Goal: Contribute content: Contribute content

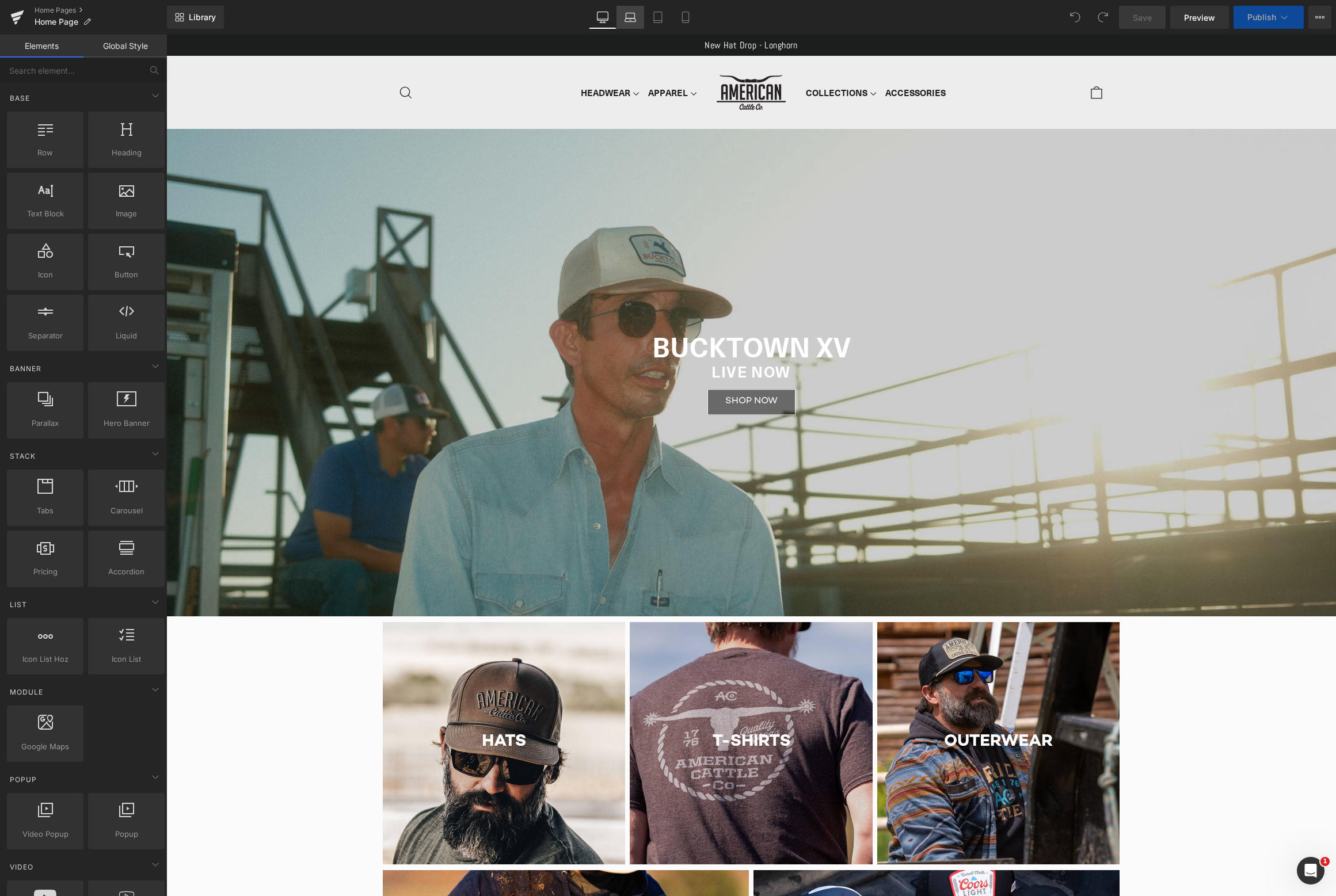
click at [630, 19] on icon at bounding box center [630, 17] width 12 height 12
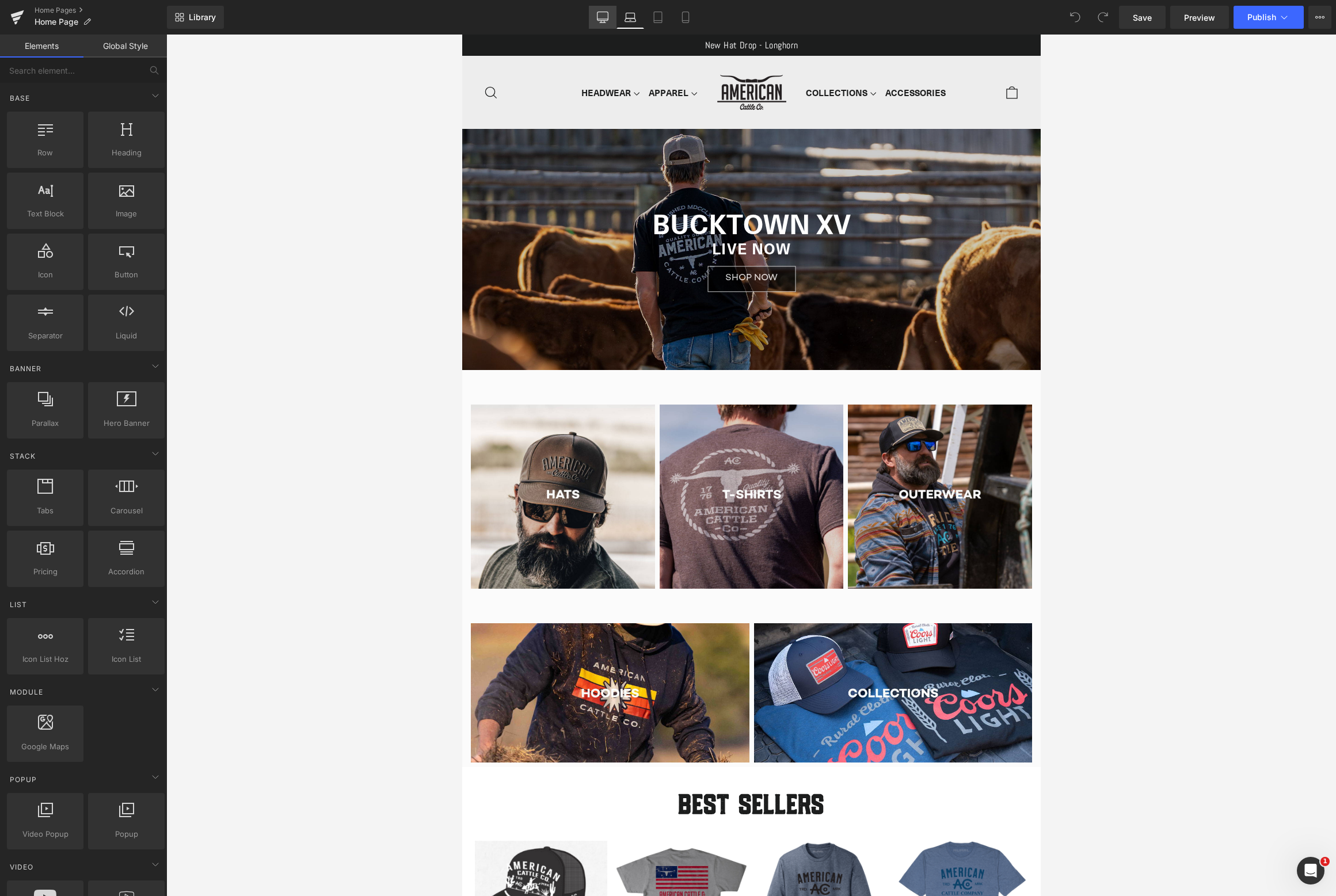
click at [604, 15] on icon at bounding box center [602, 17] width 12 height 12
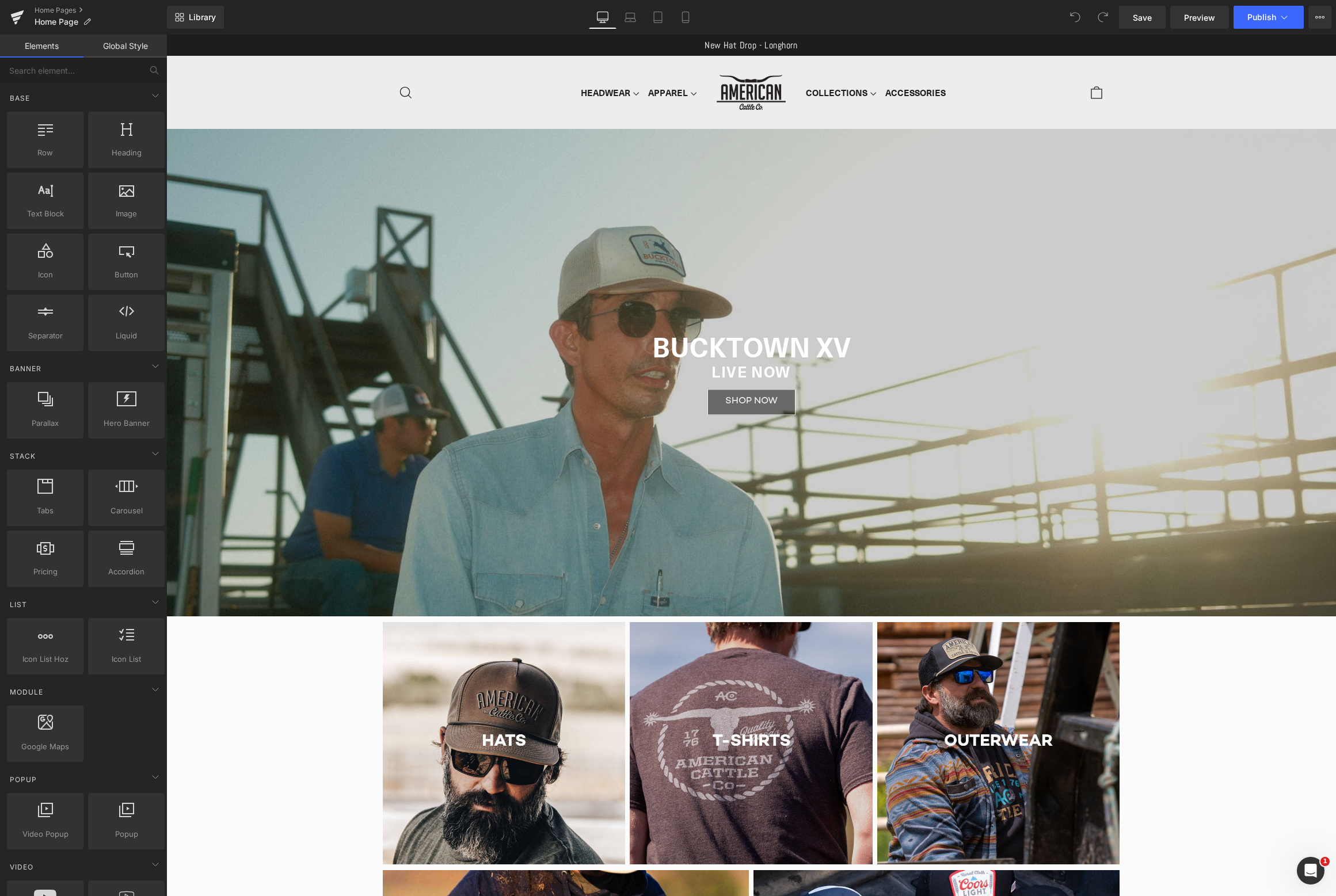
scroll to position [94, 0]
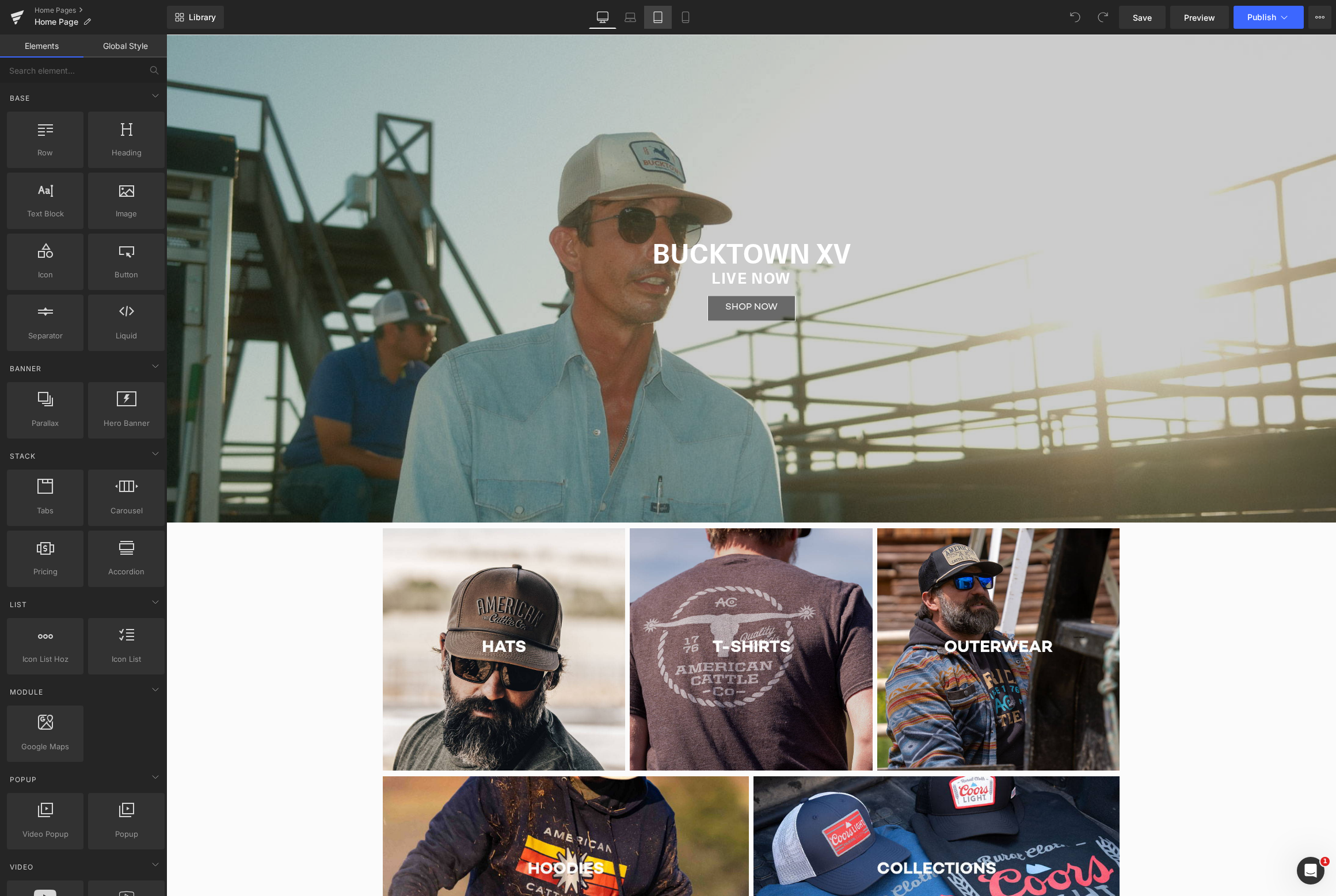
click at [656, 14] on icon at bounding box center [658, 17] width 12 height 12
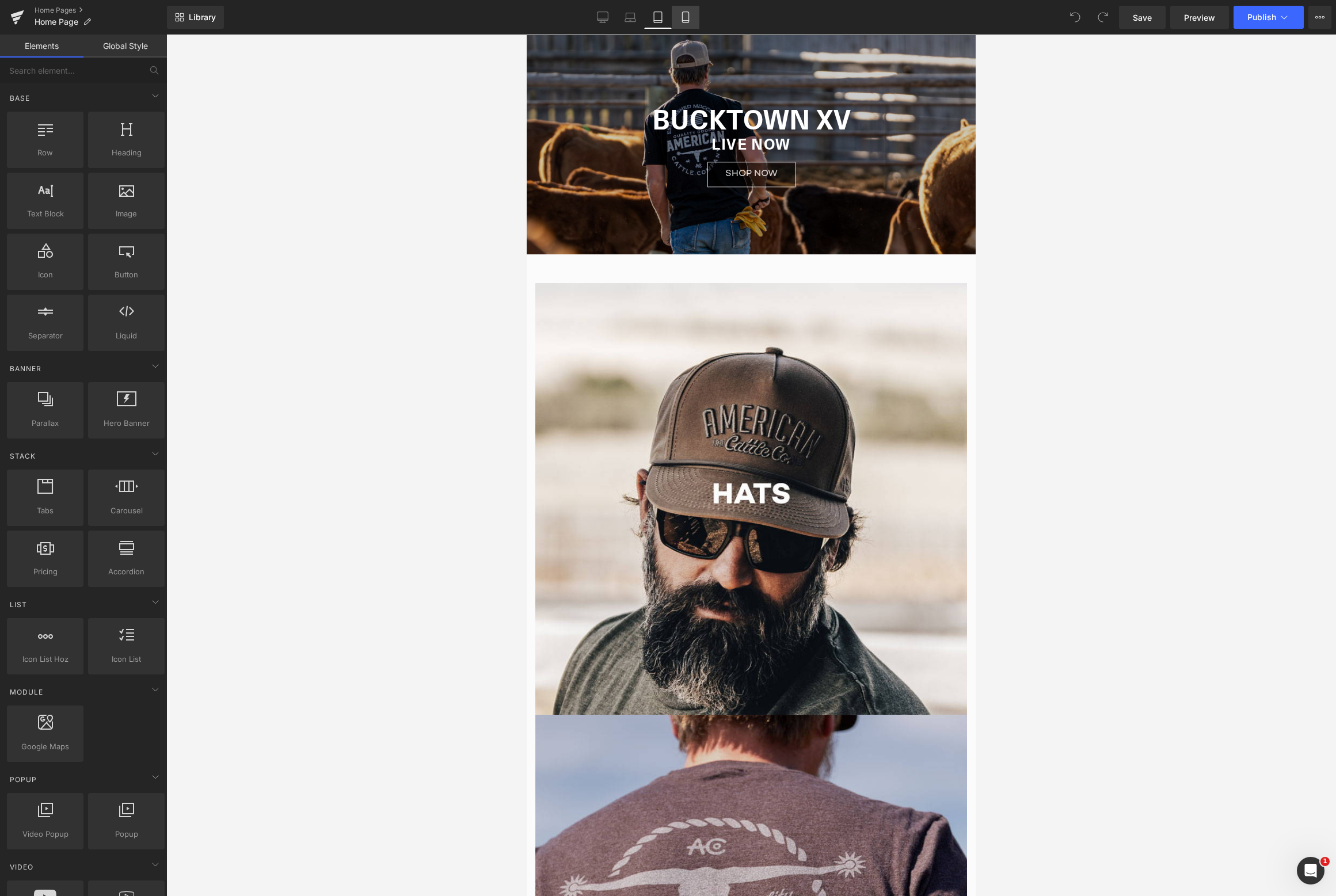
click at [686, 16] on icon at bounding box center [685, 17] width 12 height 12
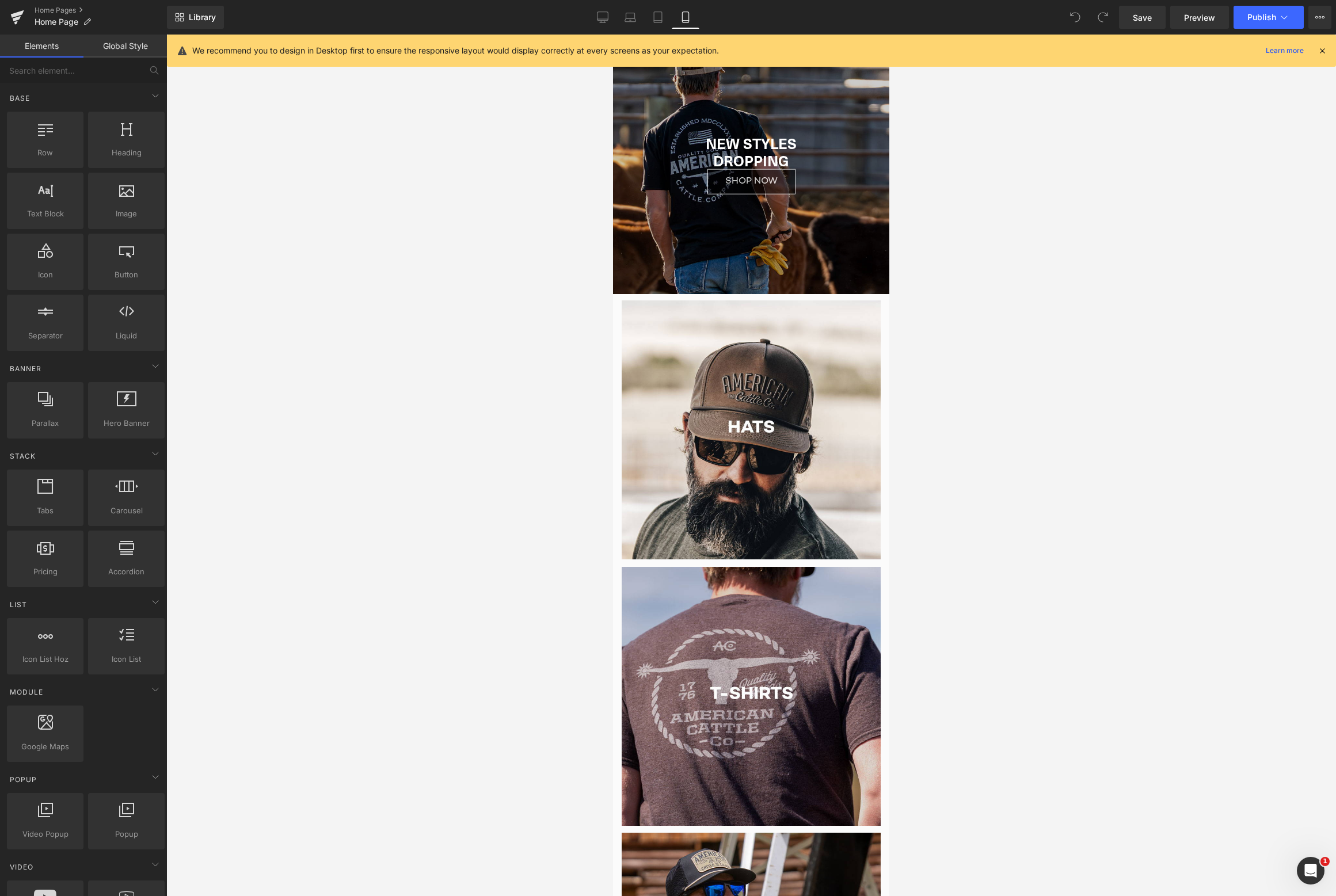
scroll to position [0, 0]
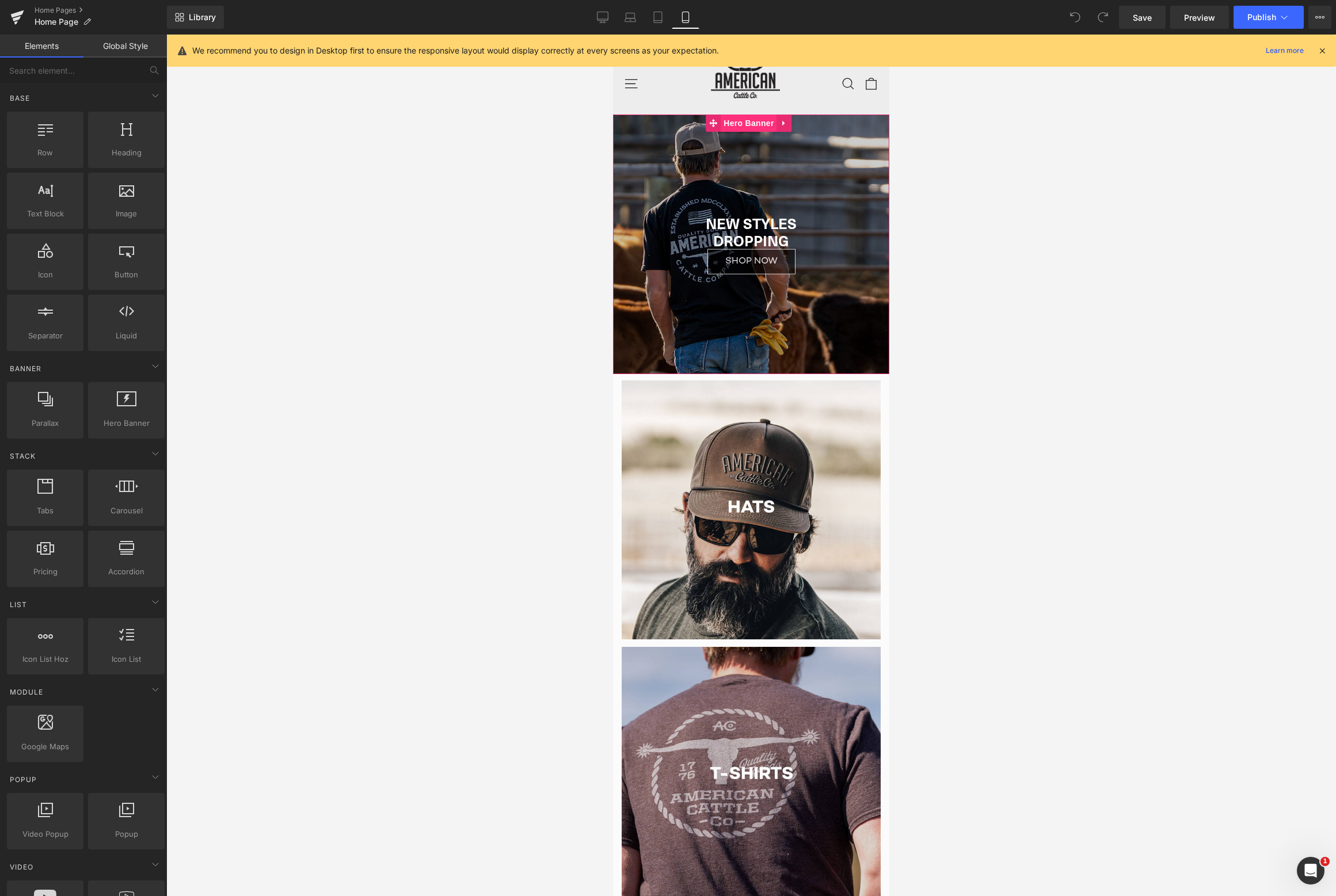
click at [747, 128] on span "Hero Banner" at bounding box center [748, 123] width 56 height 17
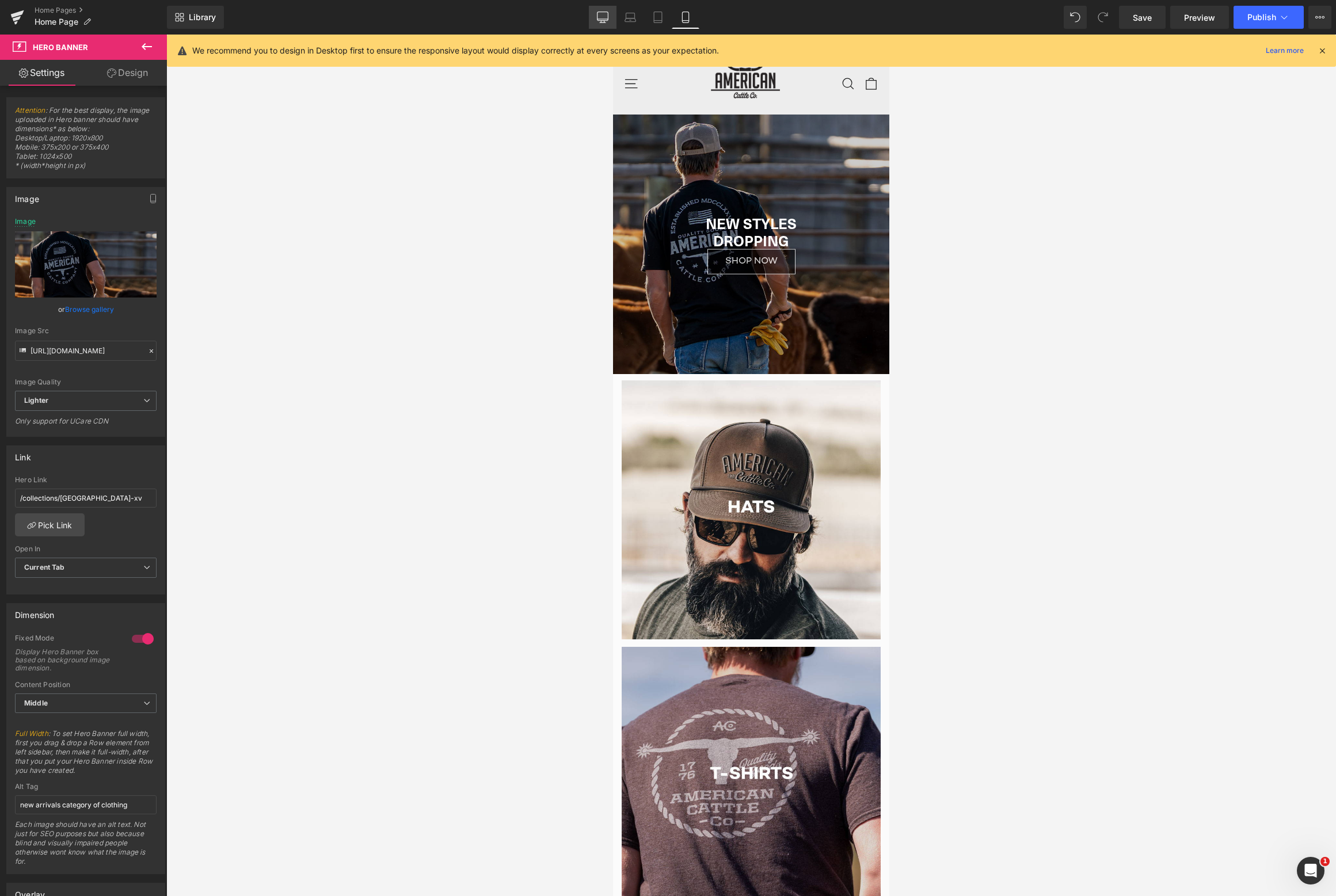
click at [590, 18] on link "Desktop" at bounding box center [602, 16] width 27 height 23
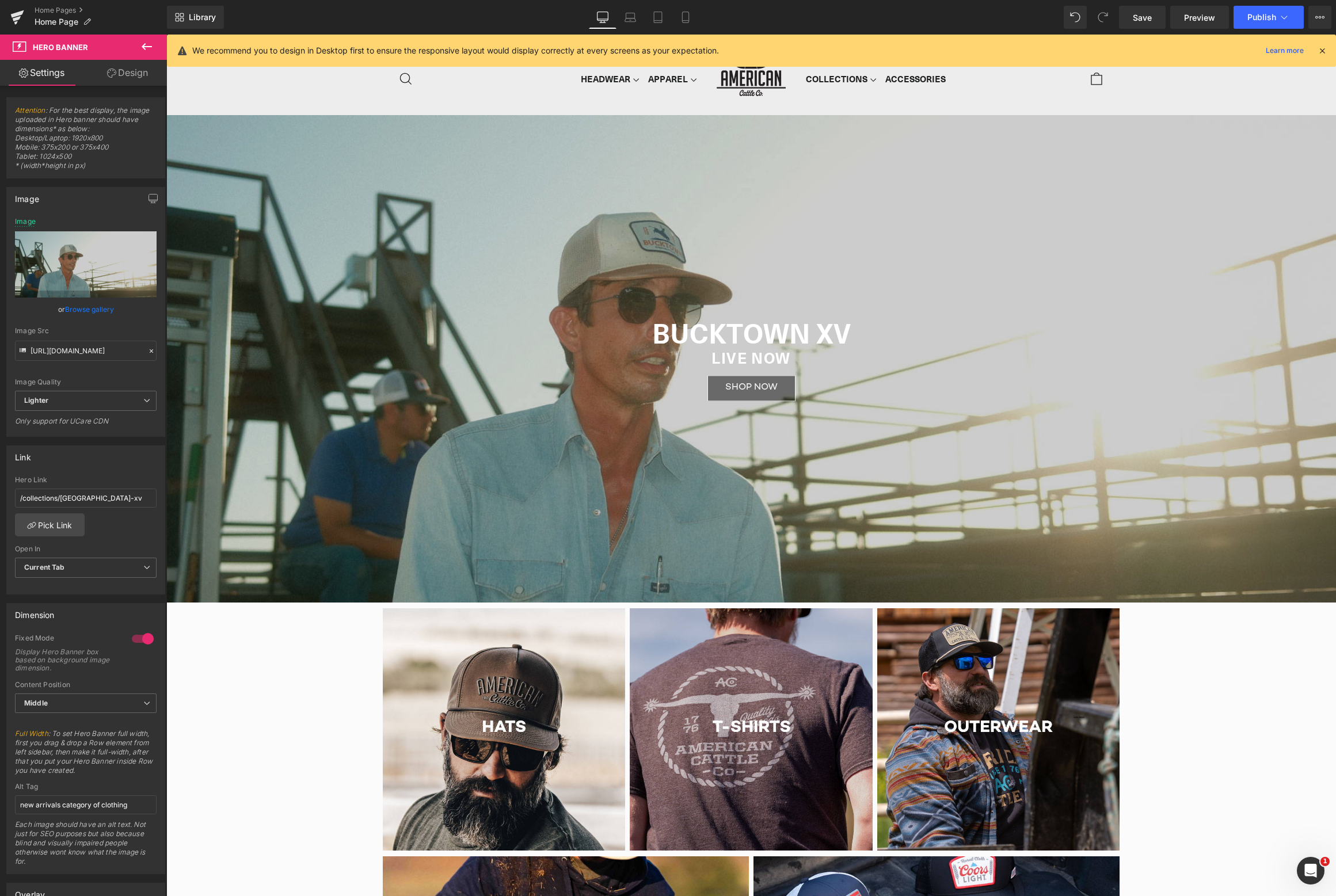
click at [412, 197] on div "BUCKTOWN XV Heading Live now Heading NEW STYLES DROPPING Heading Shop Now - FAL…" at bounding box center [751, 359] width 1169 height 488
click at [89, 354] on input "[URL][DOMAIN_NAME]" at bounding box center [85, 351] width 142 height 20
click at [640, 23] on link "Laptop" at bounding box center [630, 16] width 27 height 23
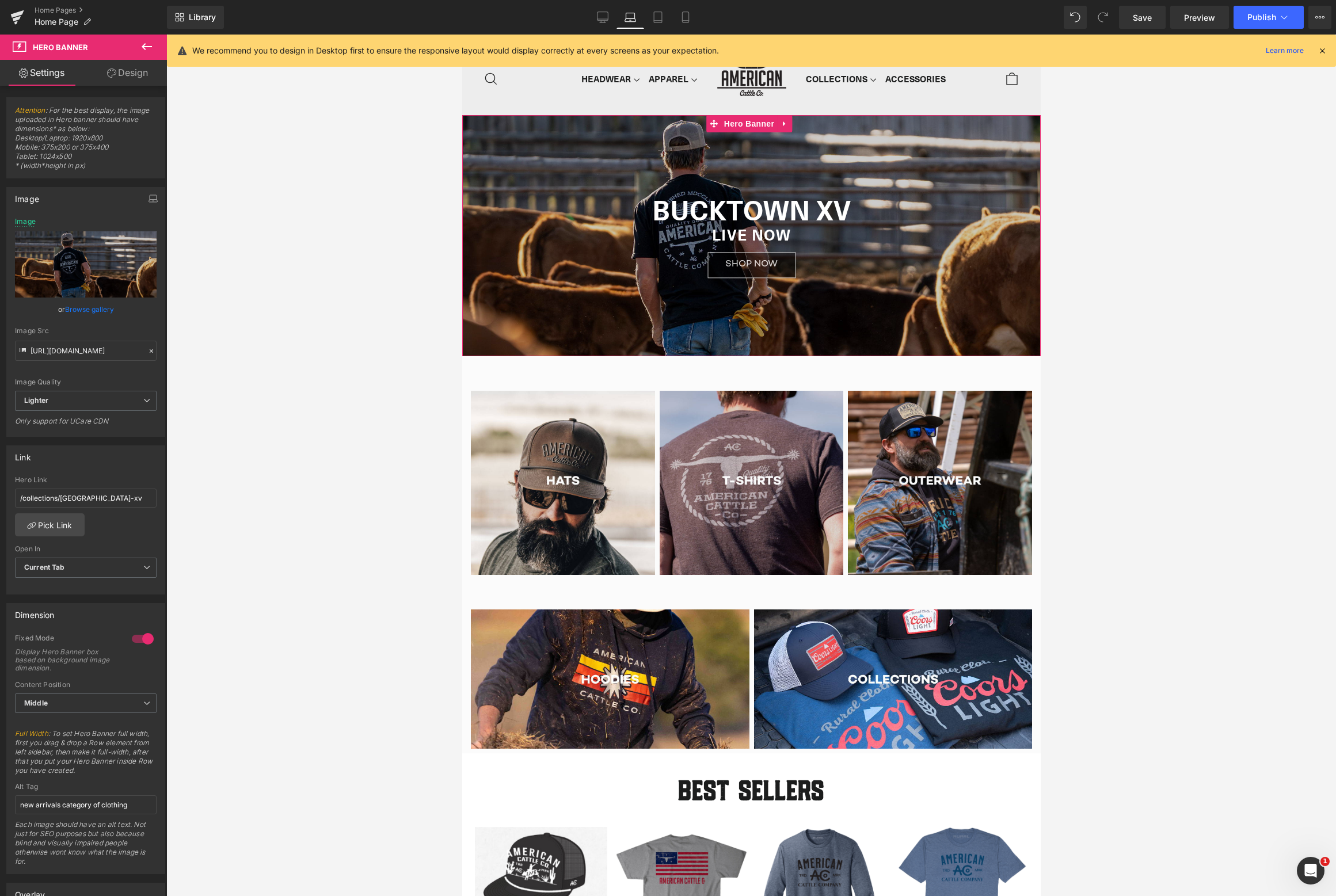
click at [499, 161] on div "BUCKTOWN XV Heading Live now Heading NEW STYLES DROPPING Heading Shop Now - FAL…" at bounding box center [750, 236] width 578 height 242
click at [96, 350] on input "[URL][DOMAIN_NAME]" at bounding box center [85, 351] width 142 height 20
paste input "1e09f3ac-fe13-442b-835b-fb9f2d1afda3/-/format/auto/-/preview/3000x3000/-/qualit…"
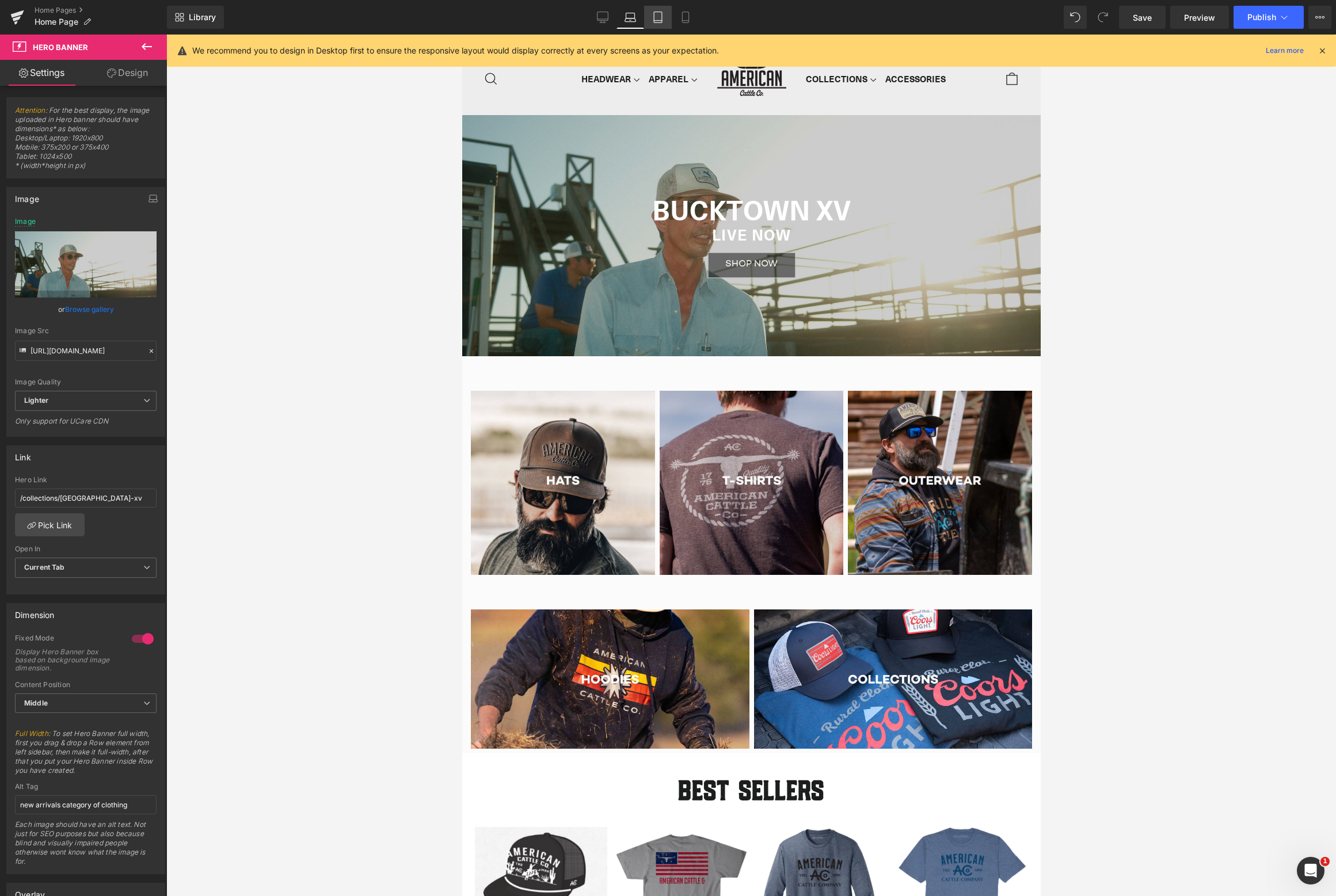
click at [656, 23] on icon at bounding box center [657, 17] width 8 height 11
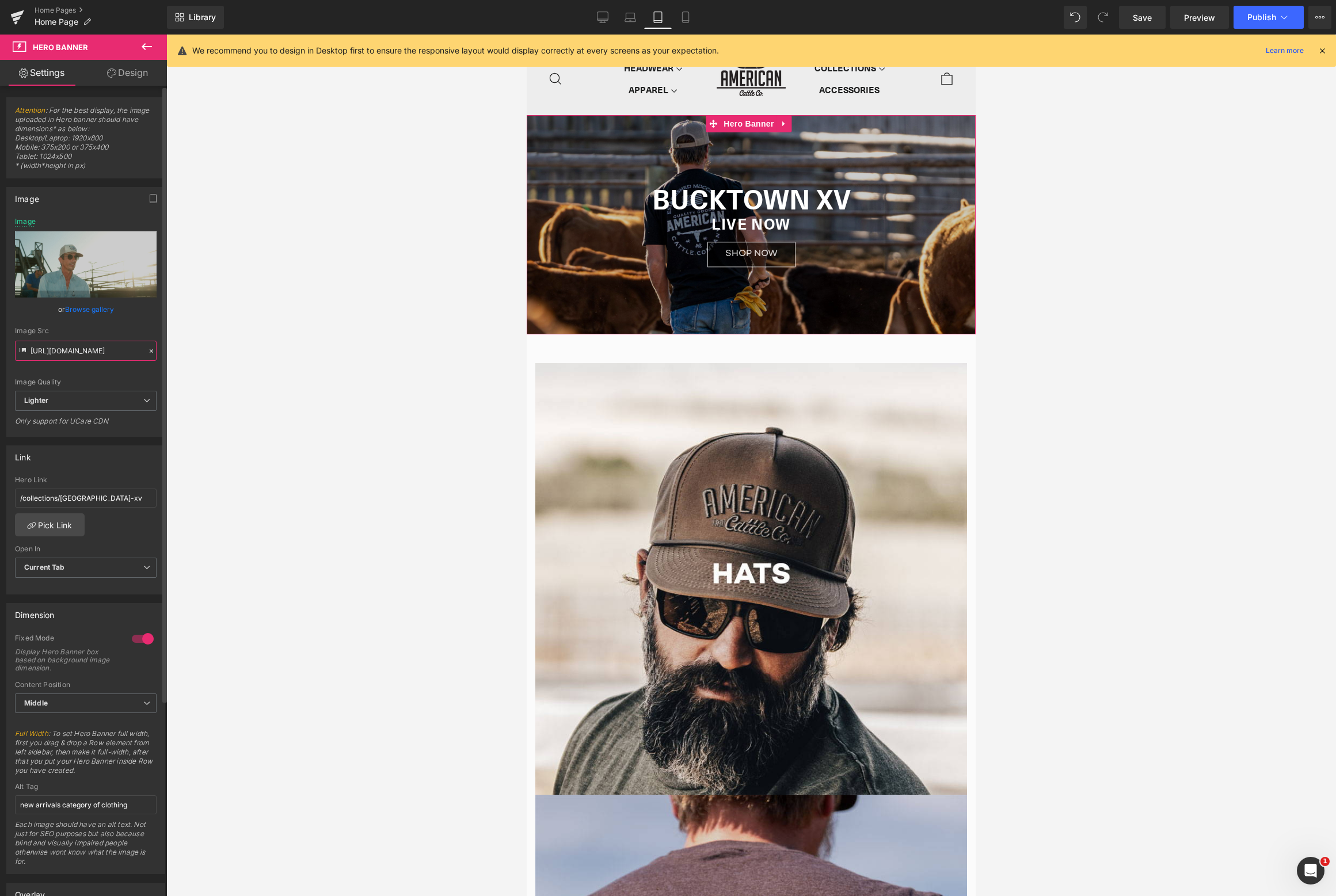
click at [94, 346] on input "[URL][DOMAIN_NAME]" at bounding box center [85, 351] width 142 height 20
click at [685, 13] on icon at bounding box center [685, 17] width 12 height 12
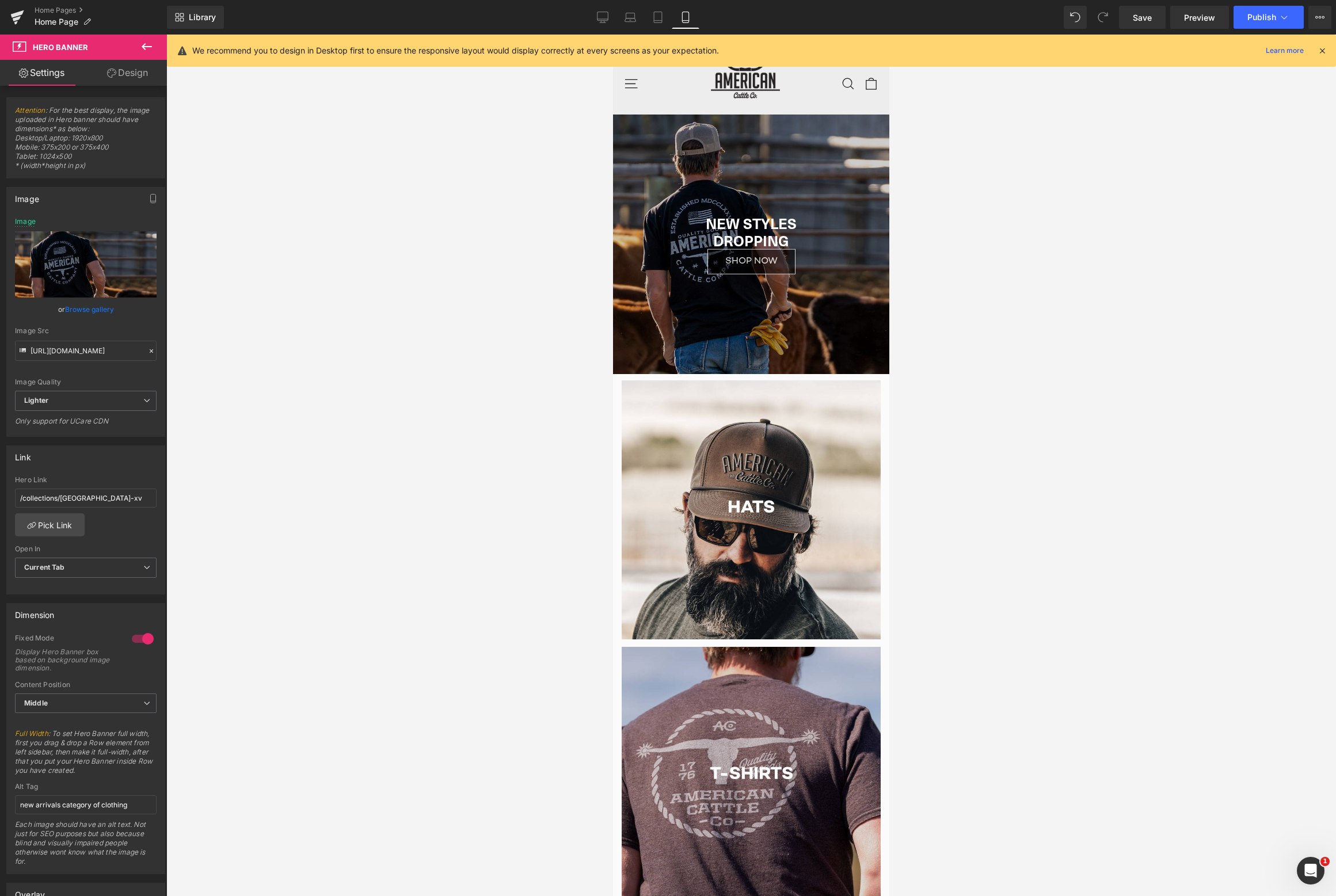
click at [652, 155] on div "BUCKTOWN XV Heading Live now Heading NEW STYLES DROPPING Heading Shop Now - FAL…" at bounding box center [751, 243] width 276 height 259
click at [744, 123] on span "Hero Banner" at bounding box center [748, 123] width 56 height 17
click at [80, 352] on input "[URL][DOMAIN_NAME]" at bounding box center [85, 351] width 142 height 20
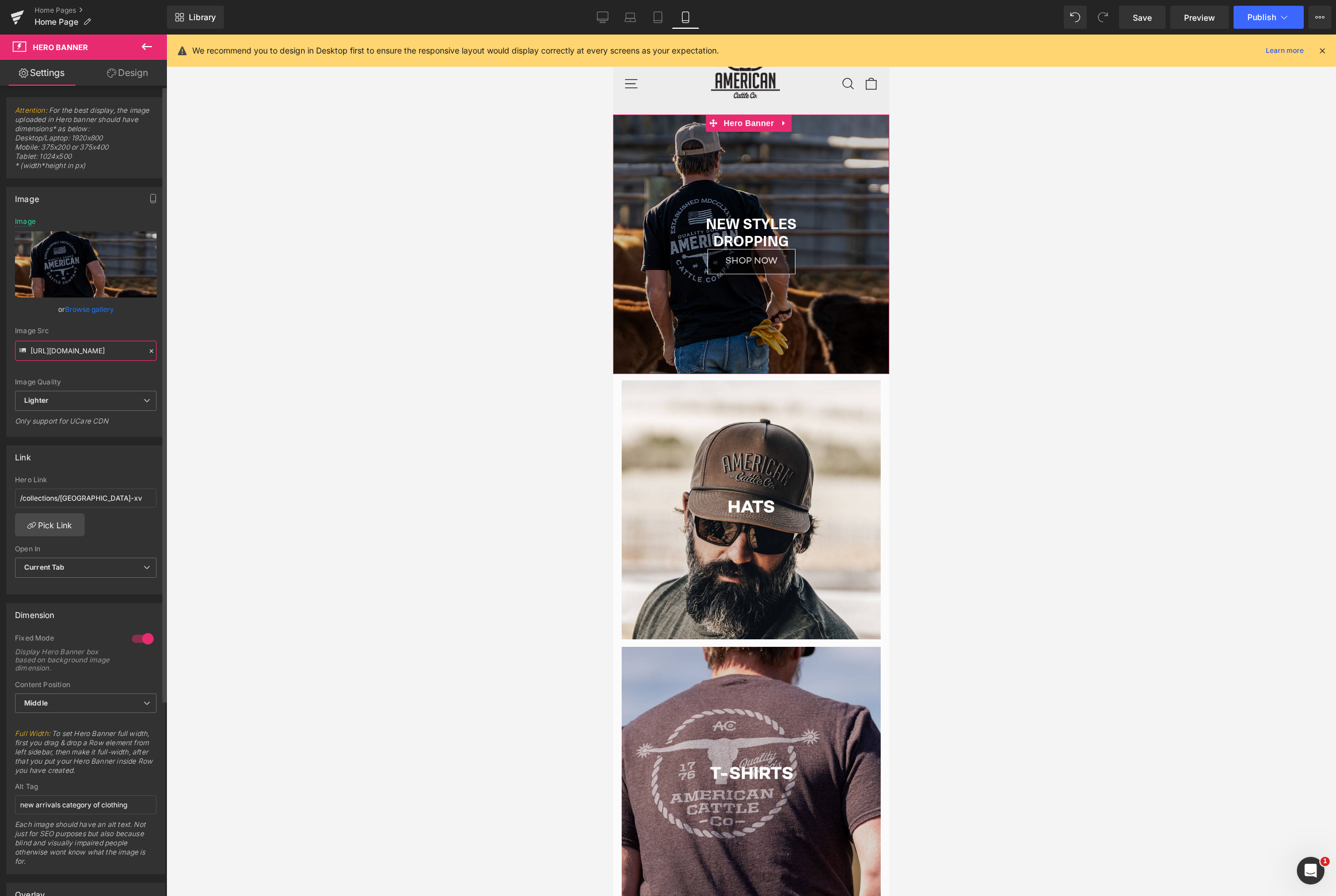
paste input "1e09f3ac-fe13-442b-835b-fb9f2d1afda3/-/format/auto/-/preview/3000x3000/-/qualit…"
type input "[URL][DOMAIN_NAME]"
click at [298, 259] on div at bounding box center [751, 465] width 1169 height 861
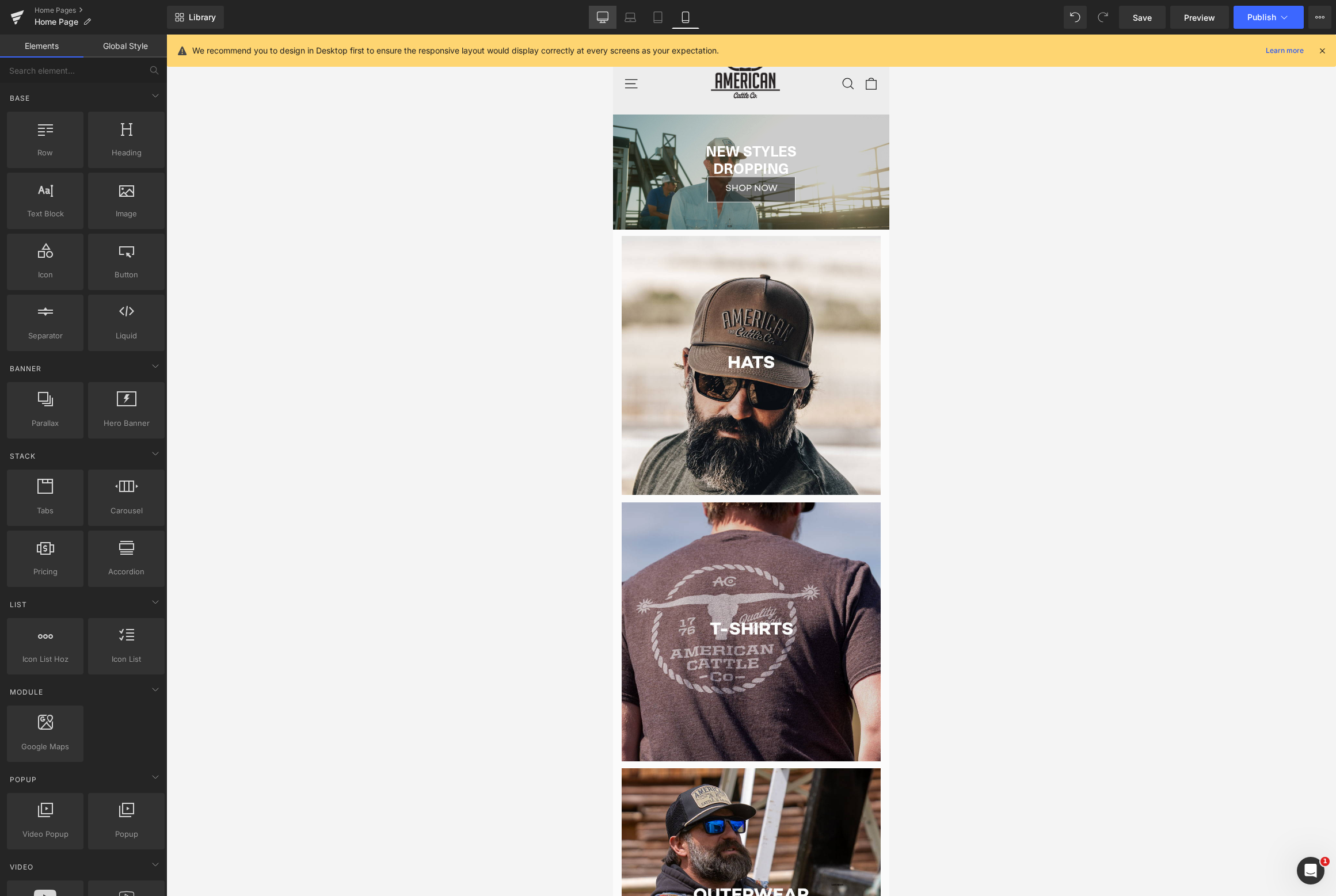
click at [612, 19] on link "Desktop" at bounding box center [602, 16] width 27 height 23
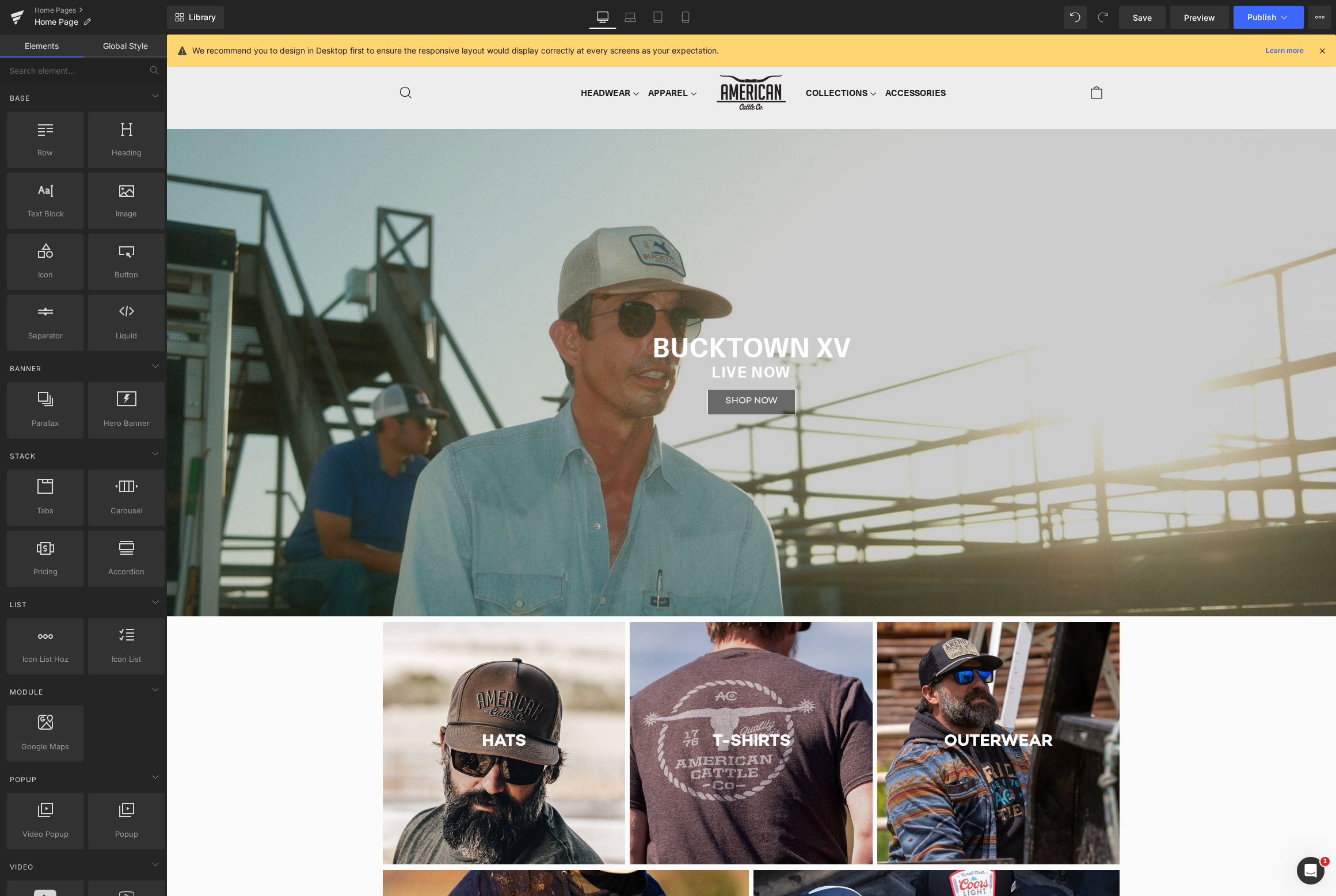
scroll to position [94, 0]
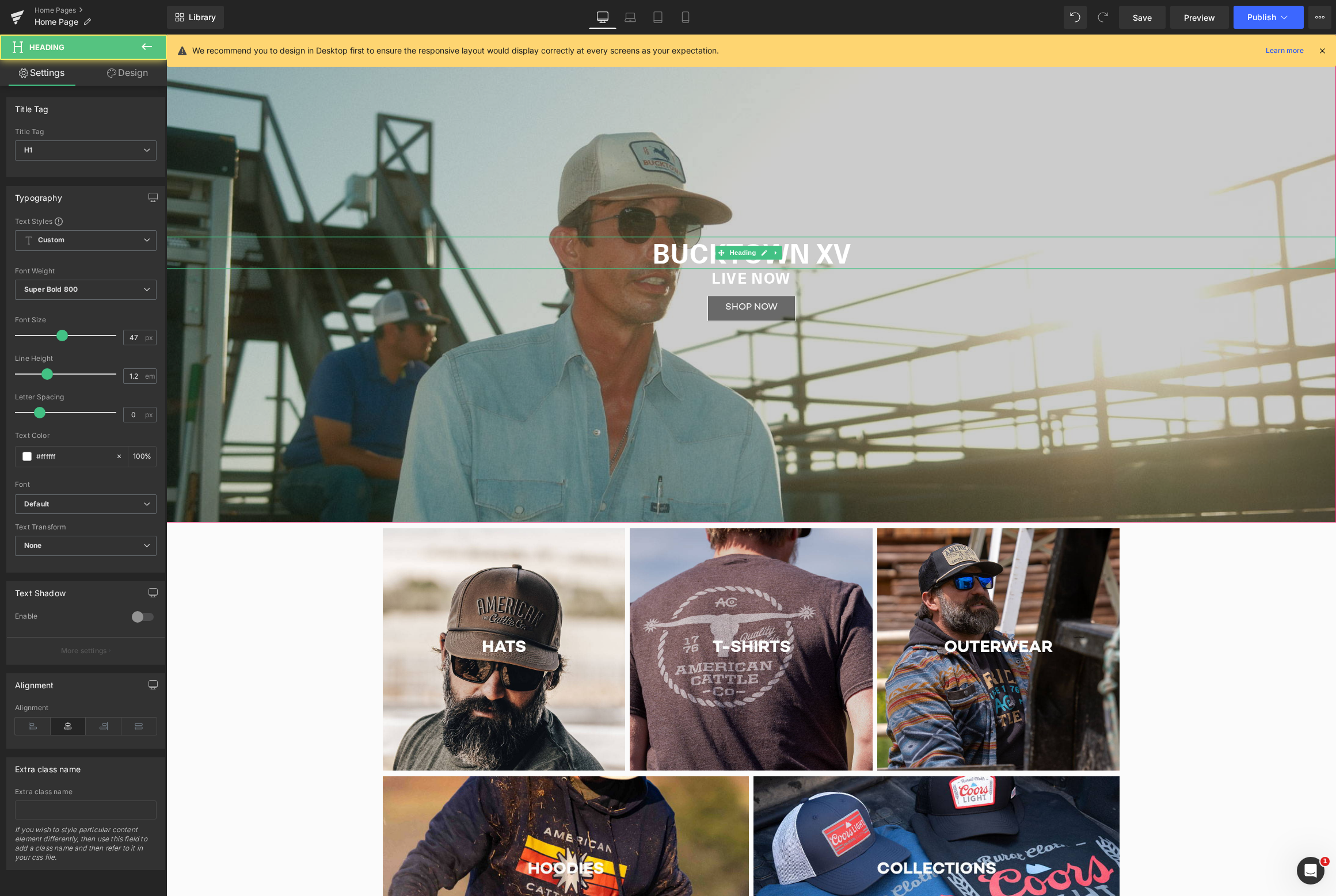
click at [738, 244] on h1 "BUCKTOWN XV" at bounding box center [751, 252] width 1169 height 32
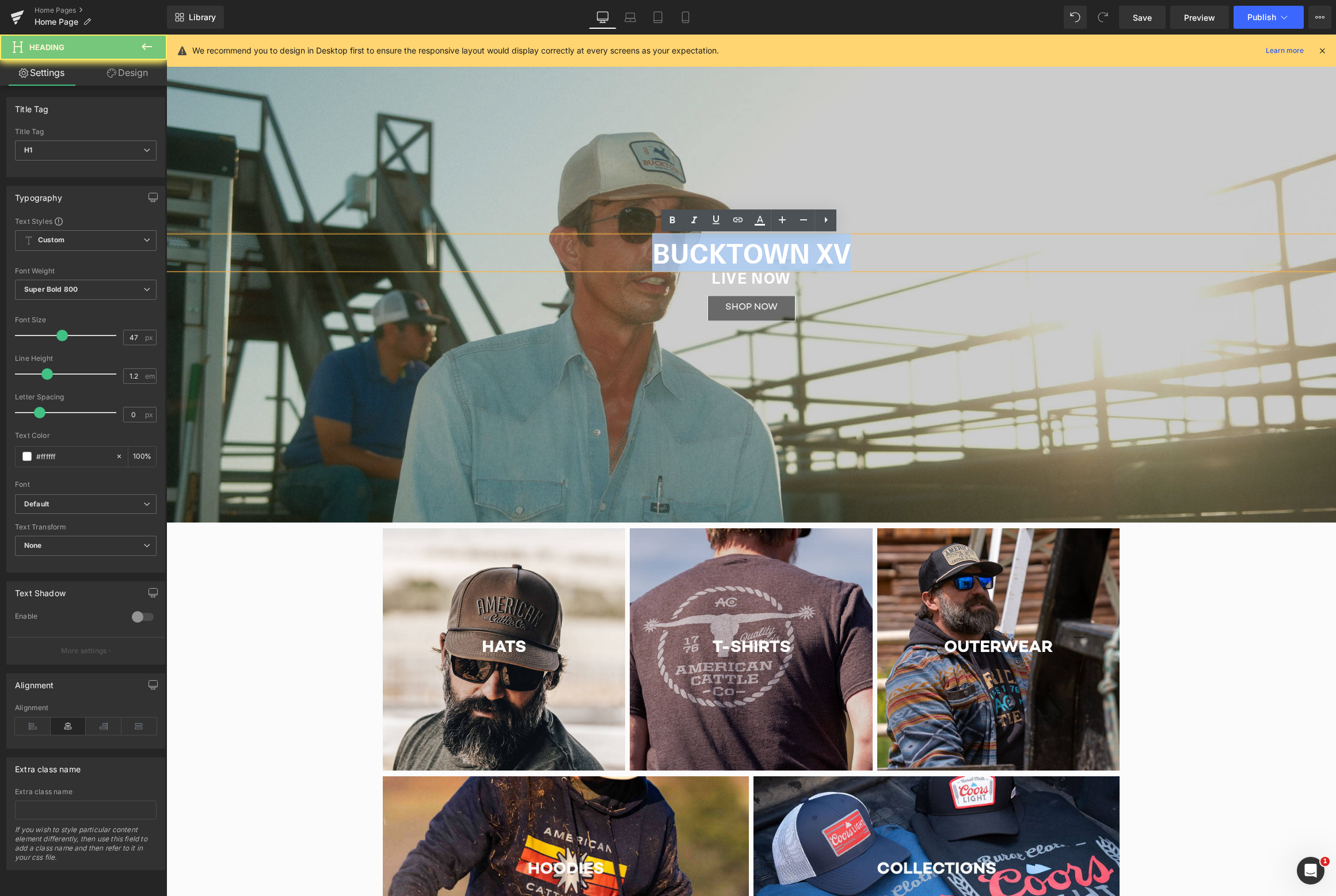
click at [738, 244] on h1 "BUCKTOWN XV" at bounding box center [751, 252] width 1169 height 32
copy h1 "BUCKTOWN XV"
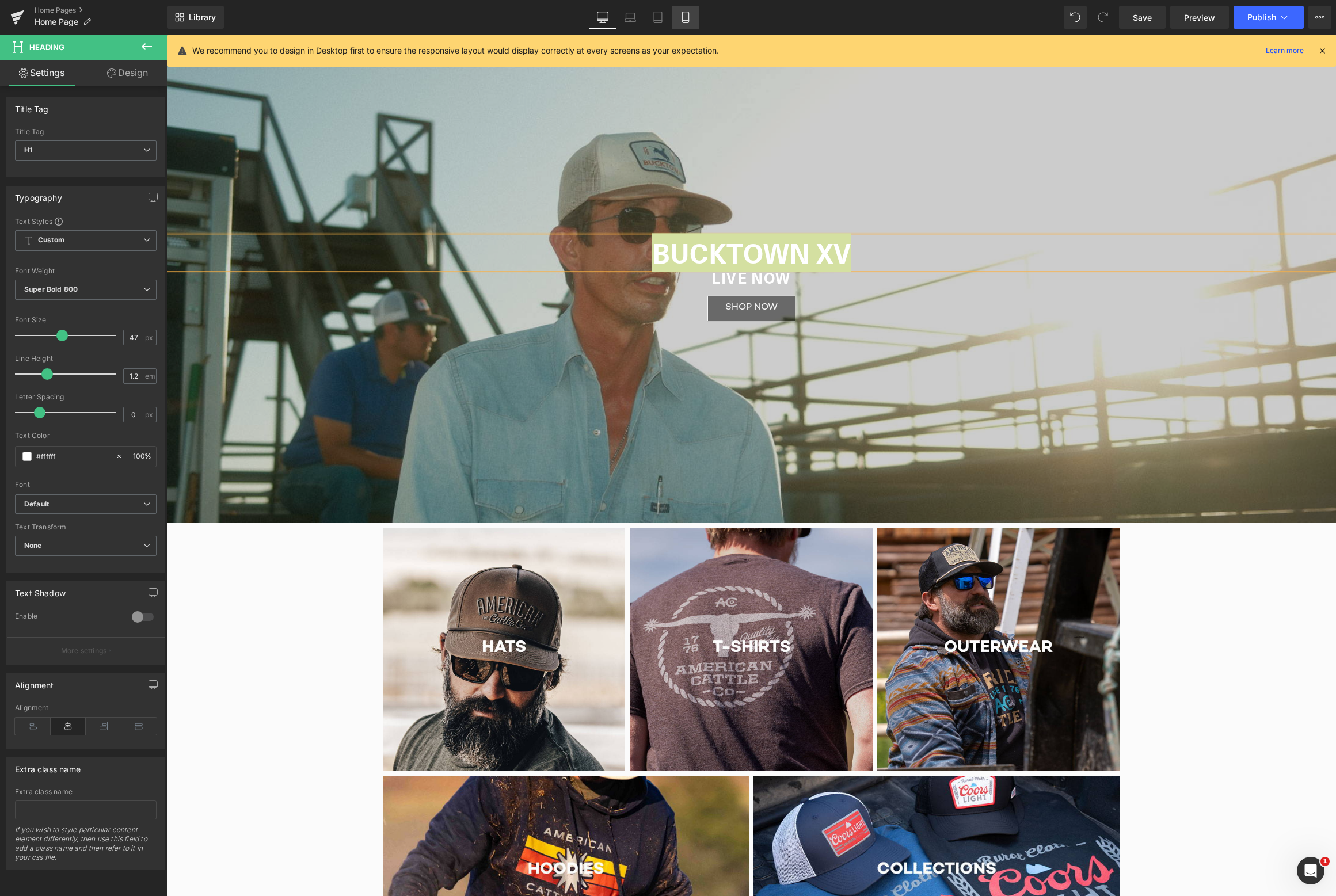
click at [691, 16] on icon at bounding box center [685, 17] width 12 height 12
type input "100"
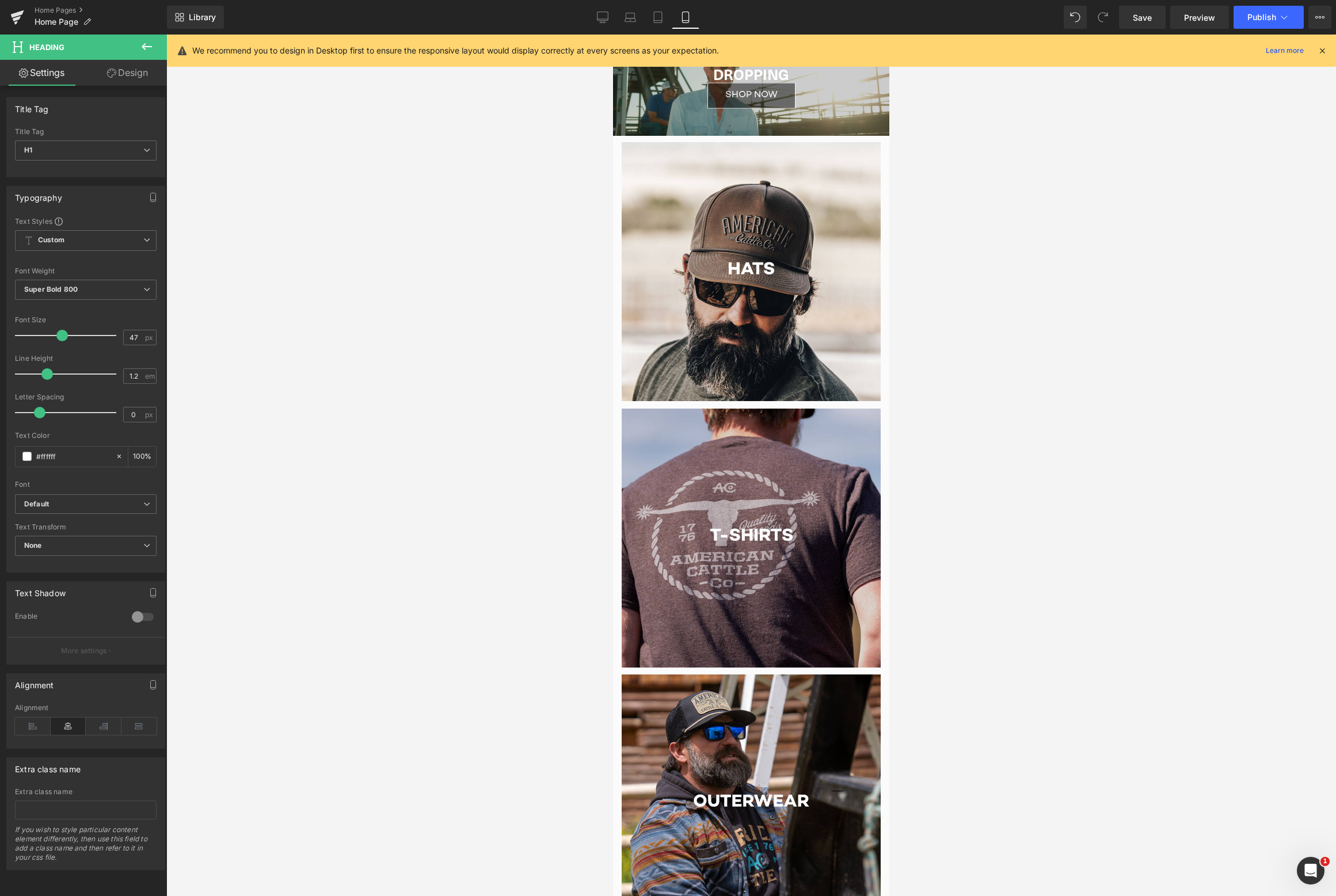
scroll to position [0, 0]
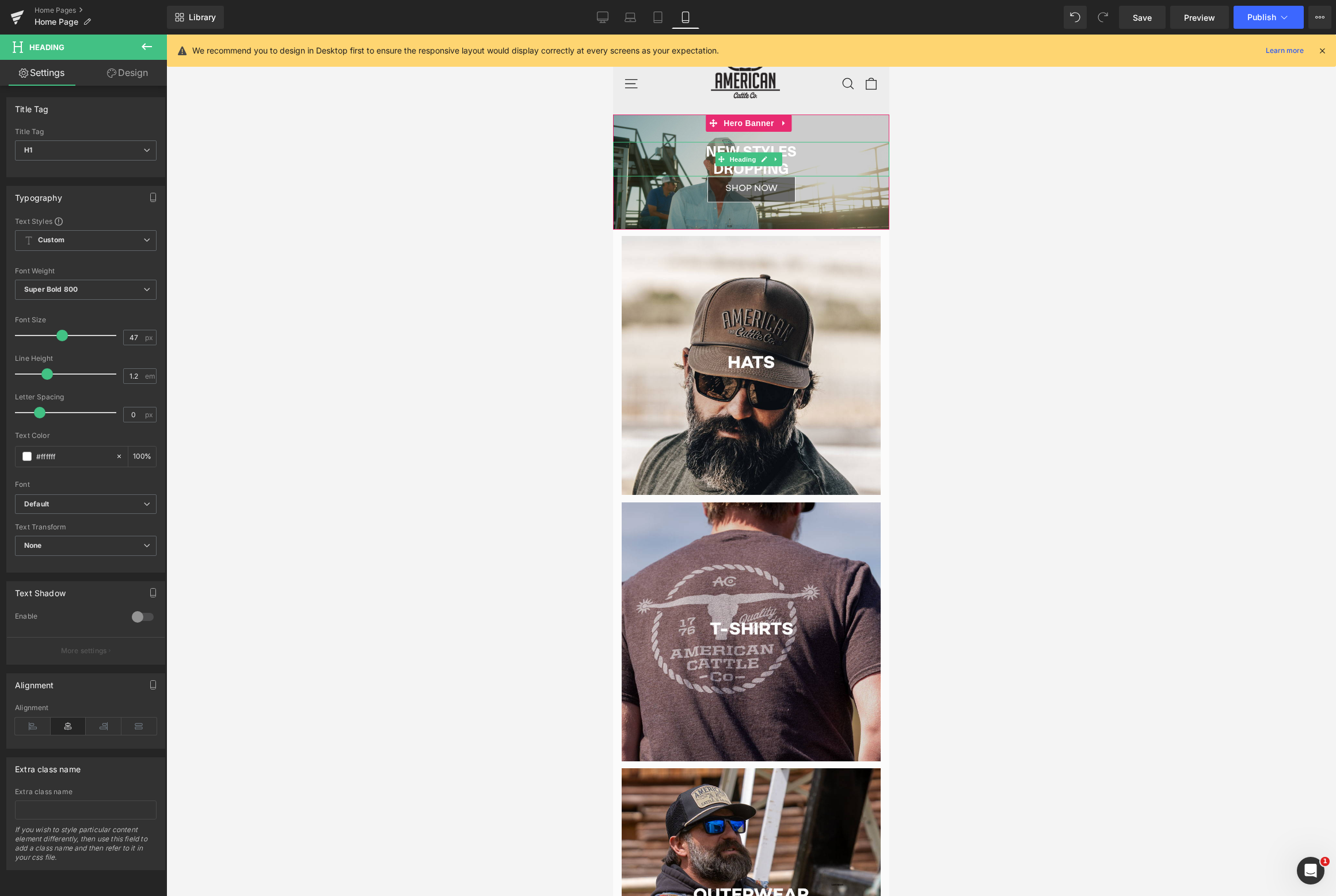
click at [739, 162] on span "Heading" at bounding box center [743, 159] width 31 height 14
click at [749, 150] on h1 "NEW STYLES" at bounding box center [751, 150] width 276 height 17
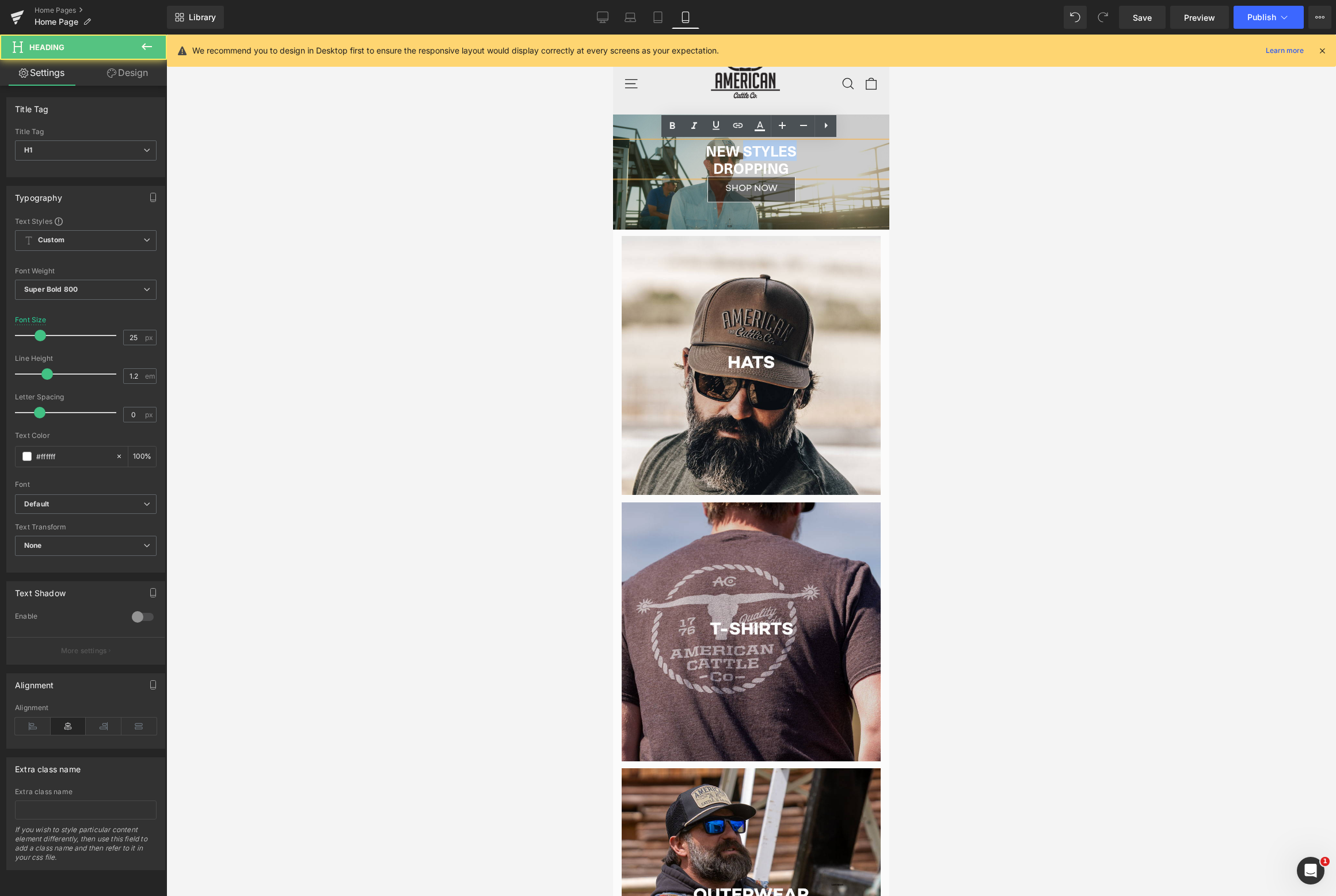
click at [749, 150] on h1 "NEW STYLES" at bounding box center [751, 150] width 276 height 17
paste div
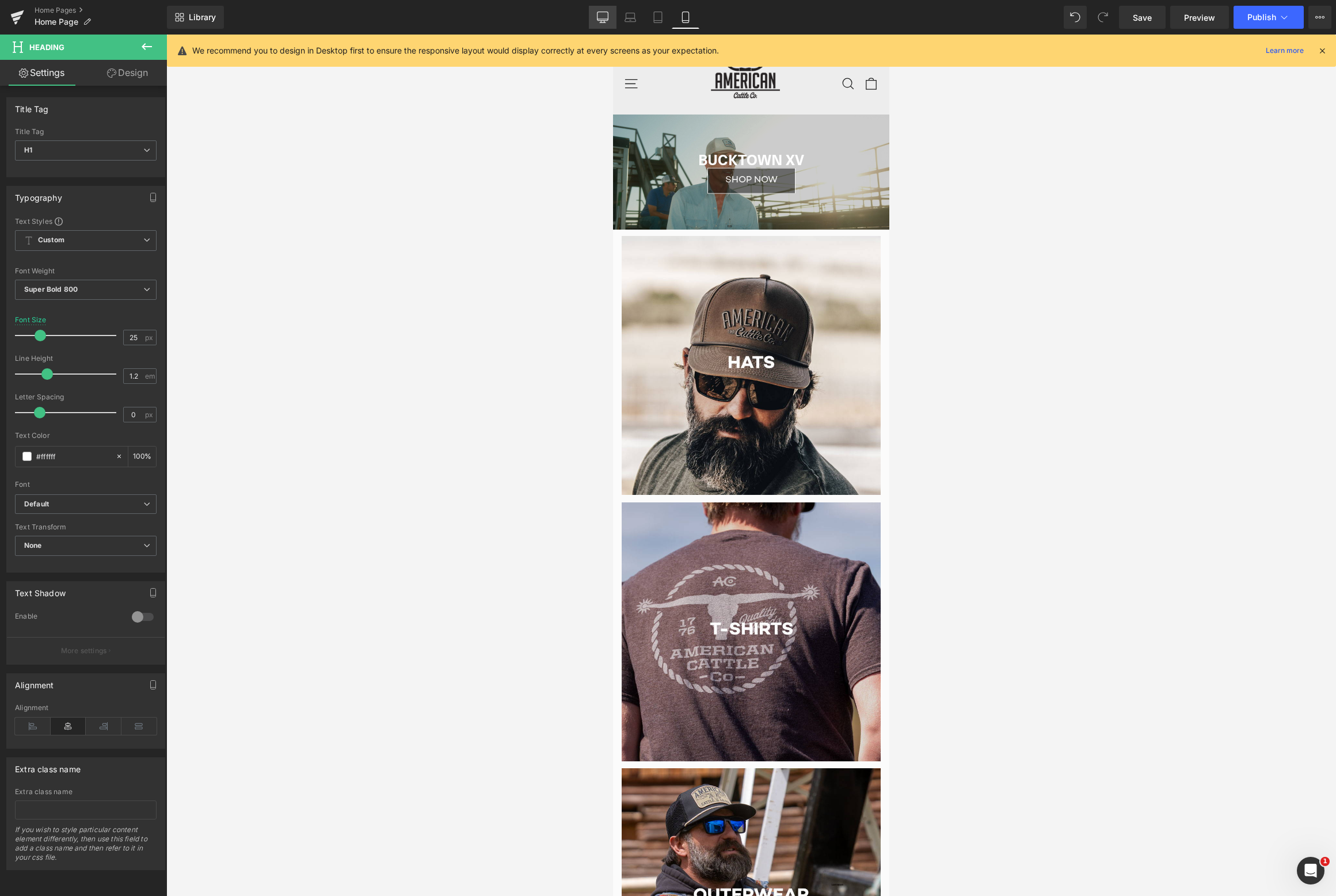
click at [602, 16] on icon at bounding box center [602, 17] width 12 height 12
type input "47"
type input "100"
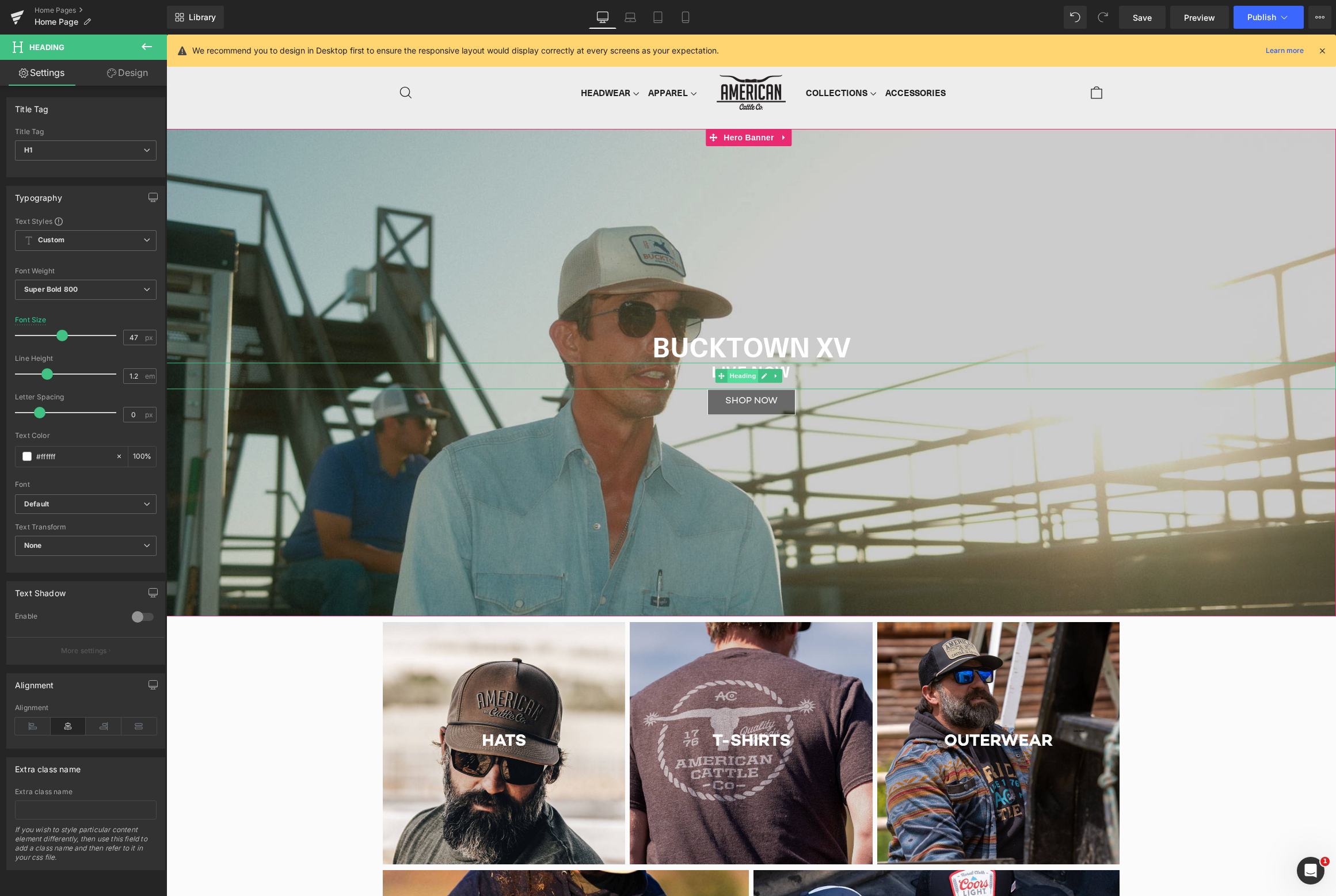
click at [745, 372] on span "Heading" at bounding box center [743, 376] width 31 height 14
click at [142, 81] on link "Design" at bounding box center [127, 72] width 83 height 26
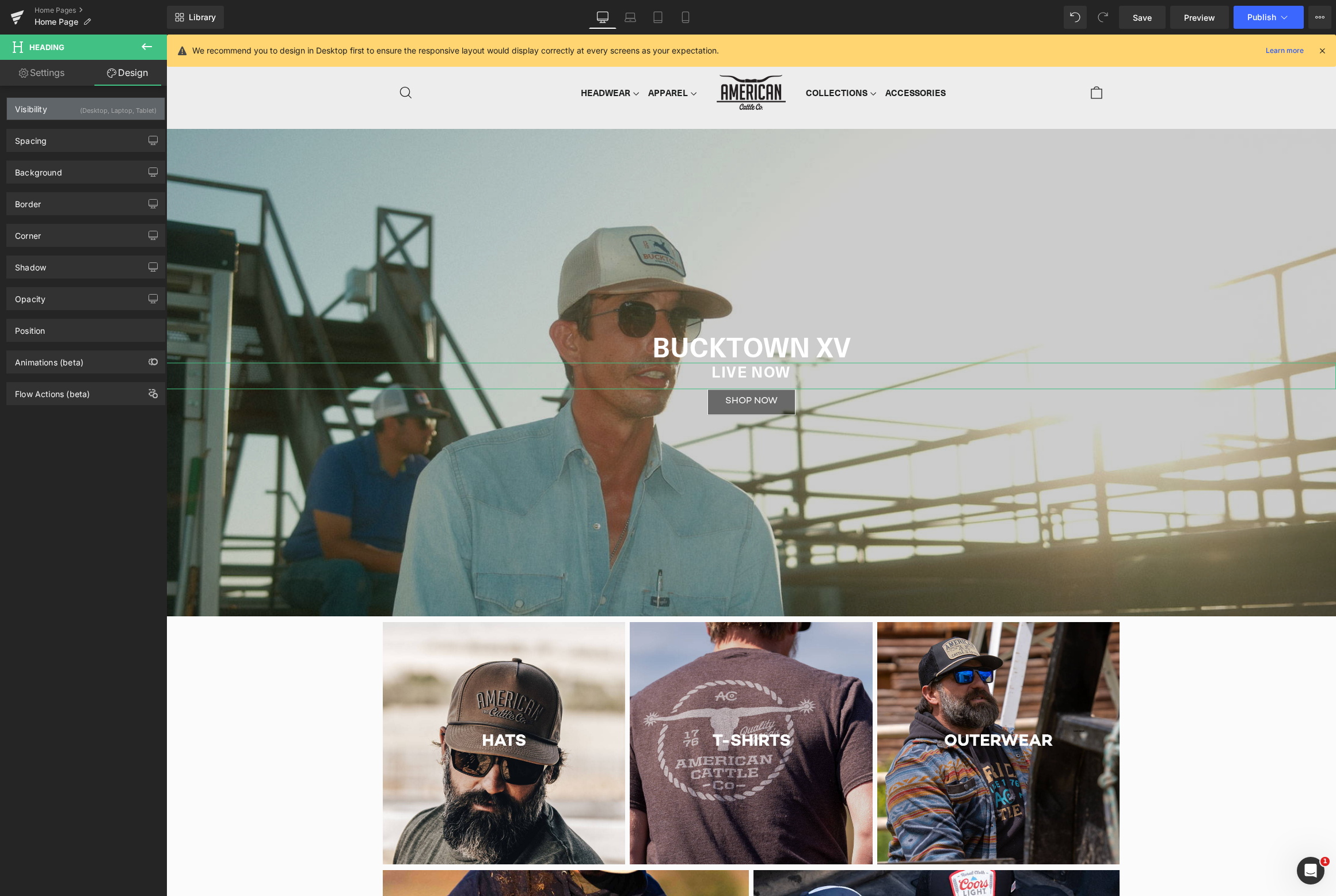
click at [127, 107] on div "(Desktop, Laptop, Tablet)" at bounding box center [118, 107] width 77 height 19
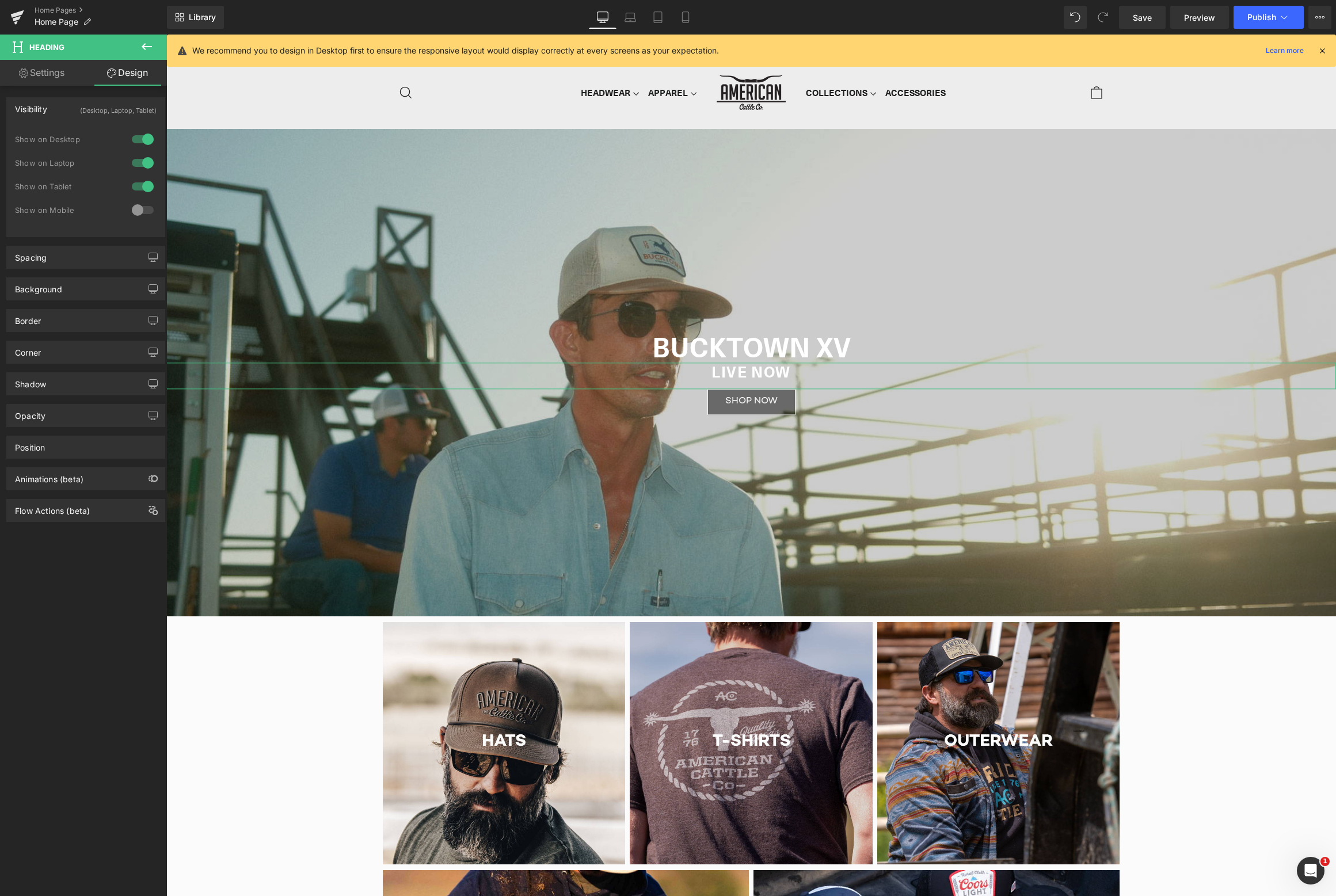
click at [134, 208] on div at bounding box center [143, 210] width 27 height 18
click at [687, 16] on icon at bounding box center [685, 17] width 12 height 12
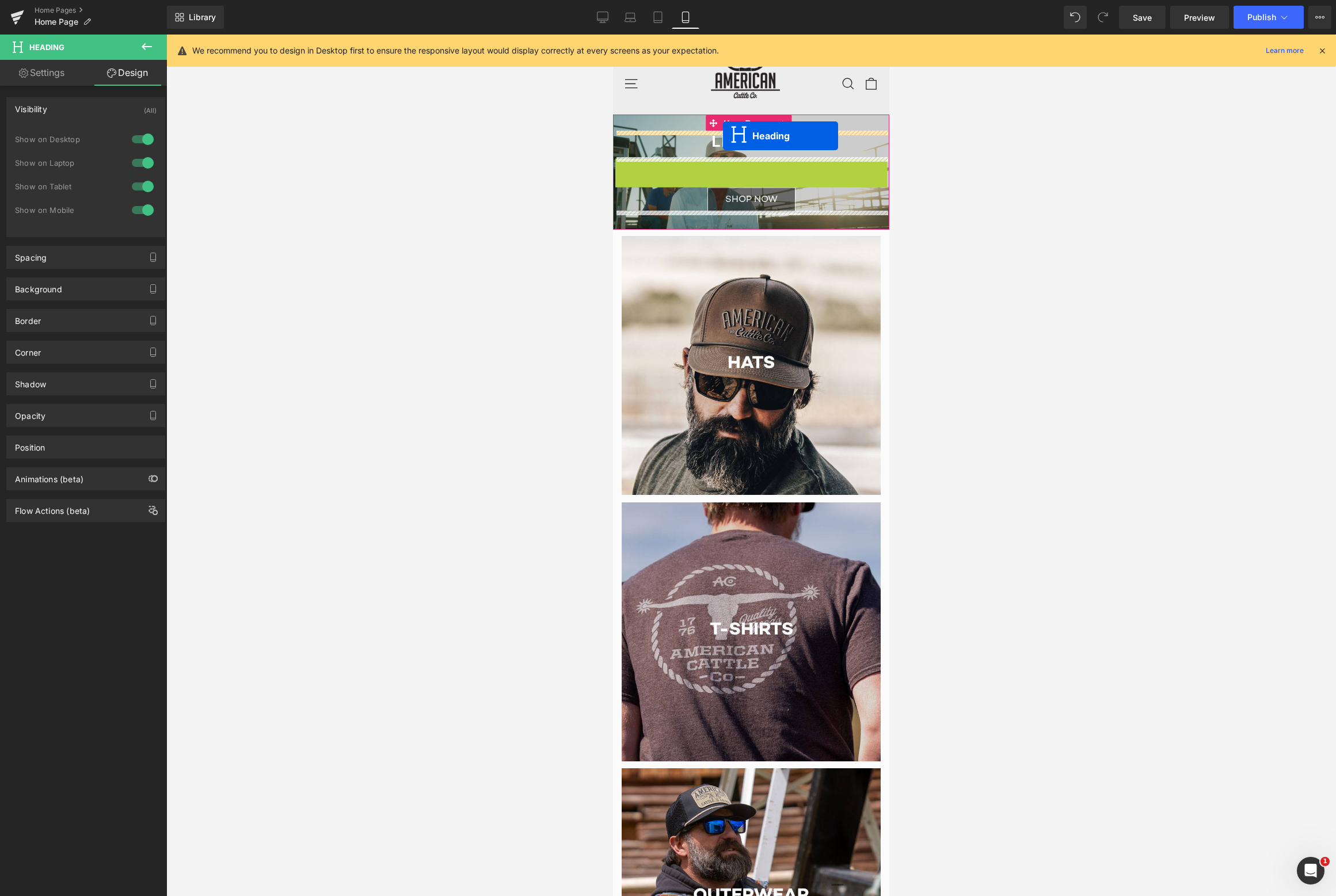
drag, startPoint x: 721, startPoint y: 172, endPoint x: 723, endPoint y: 135, distance: 37.1
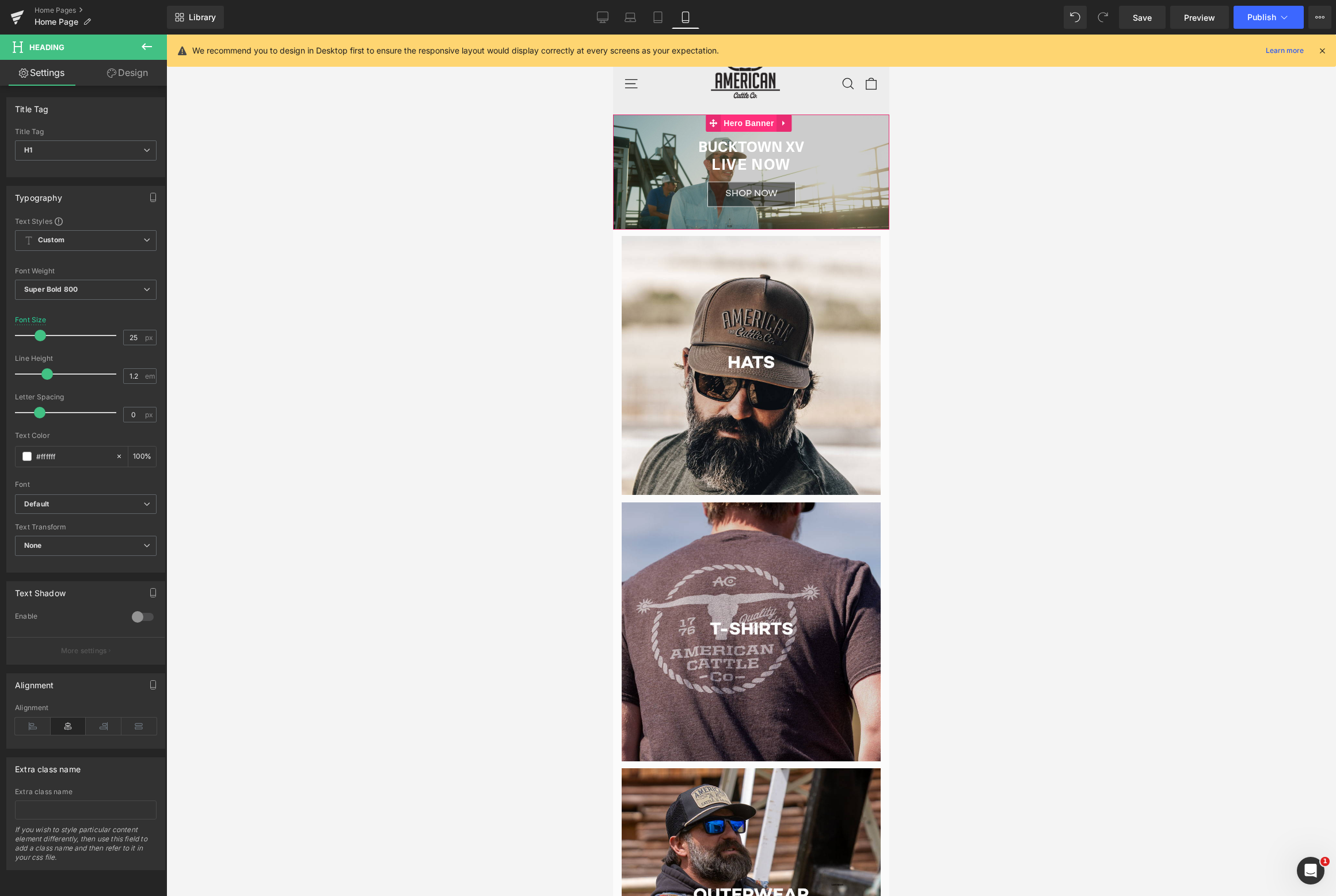
click at [749, 128] on span "Hero Banner" at bounding box center [748, 123] width 56 height 17
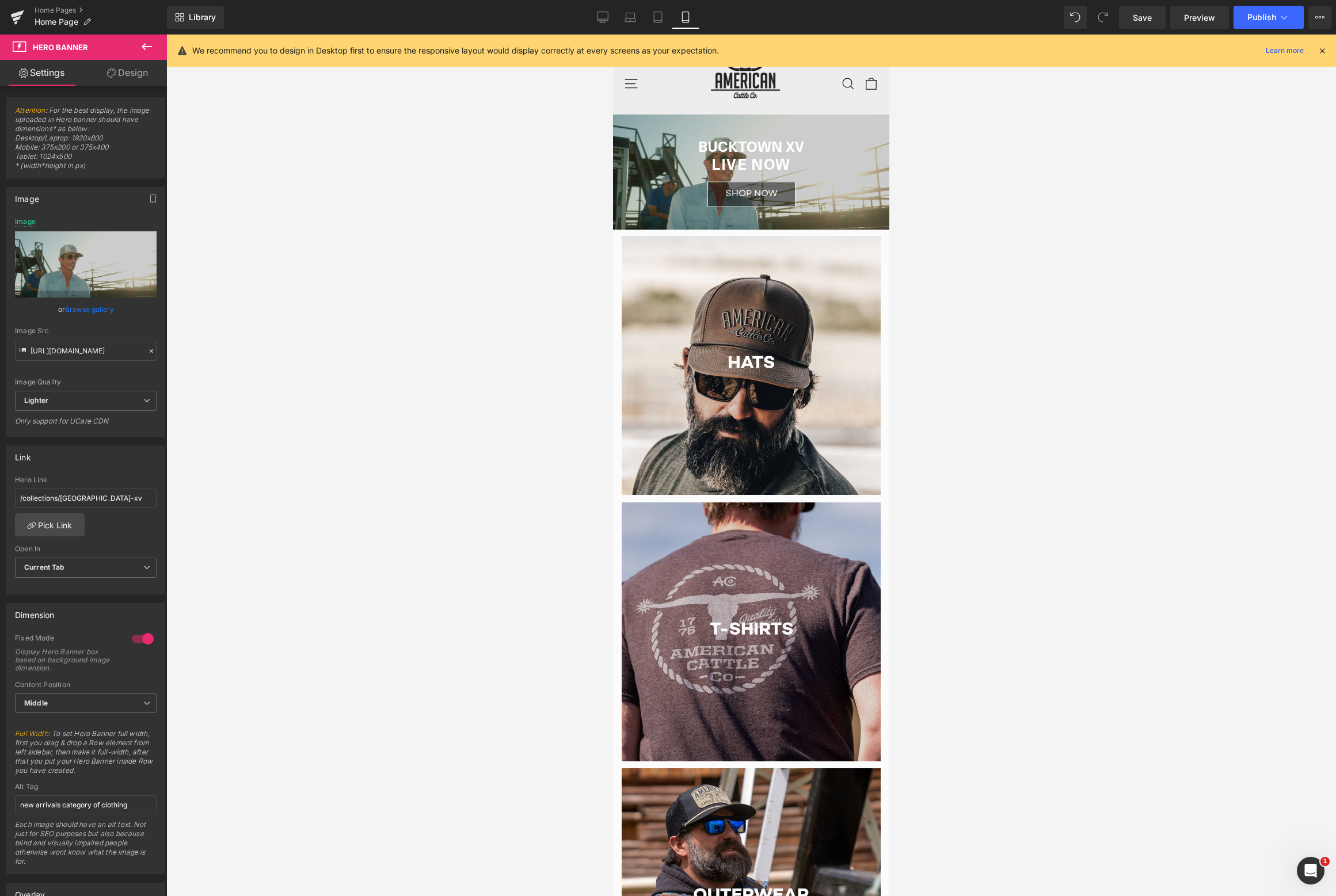
click at [312, 329] on div at bounding box center [751, 465] width 1169 height 861
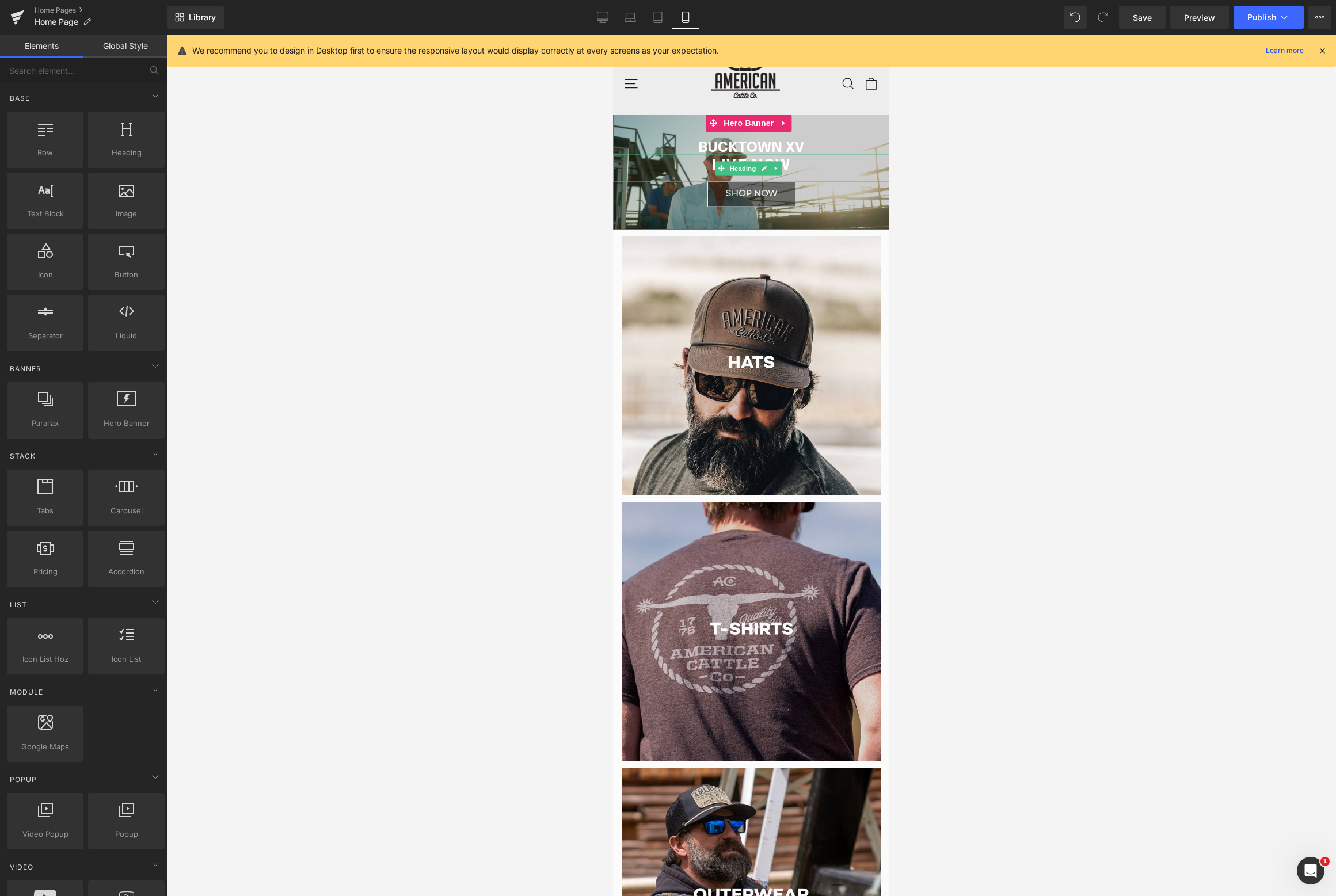
click at [613, 35] on div at bounding box center [613, 35] width 0 height 0
click at [1017, 167] on div at bounding box center [751, 465] width 1169 height 861
click at [741, 127] on span "Hero Banner" at bounding box center [748, 124] width 56 height 17
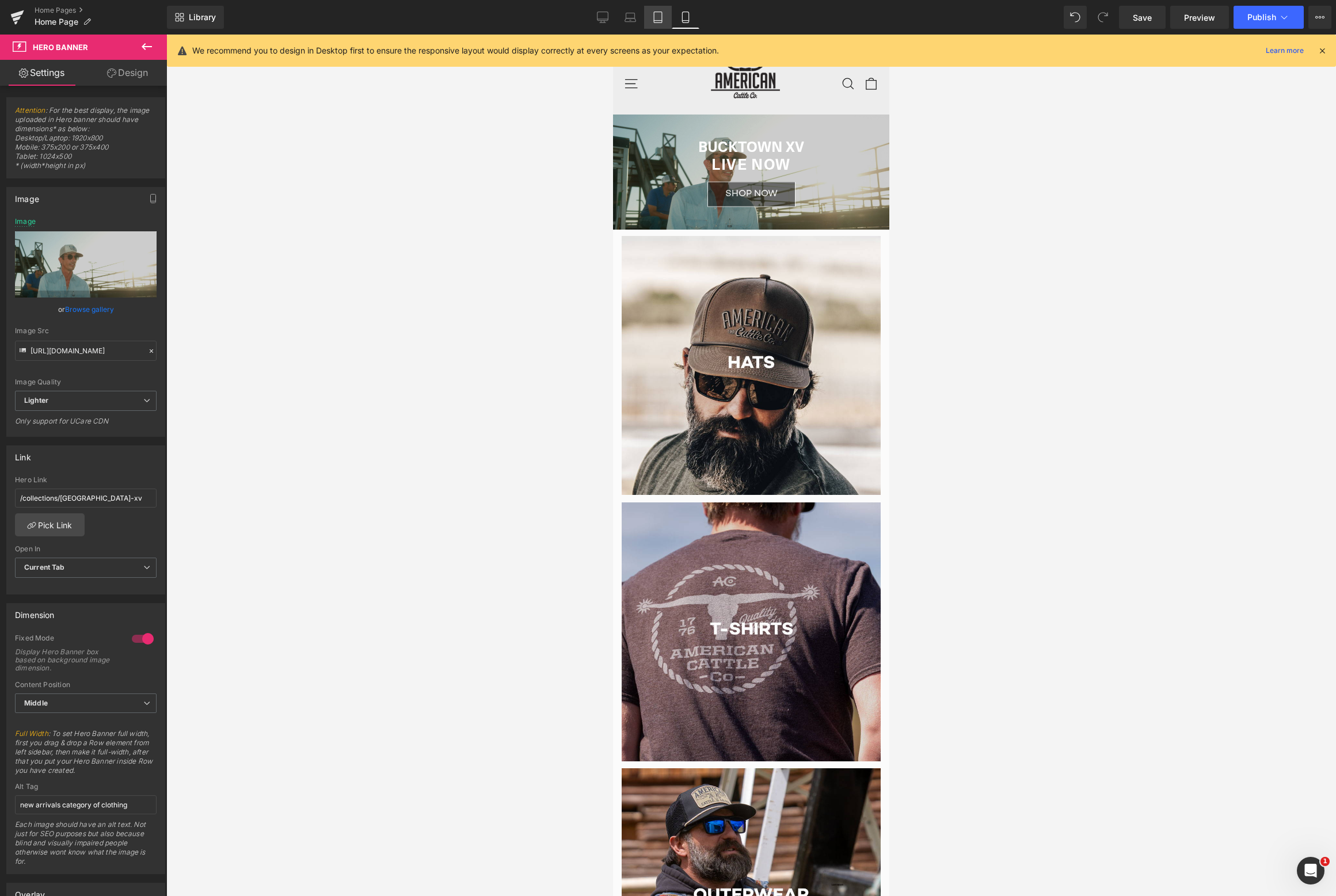
click at [651, 12] on link "Tablet" at bounding box center [658, 16] width 27 height 23
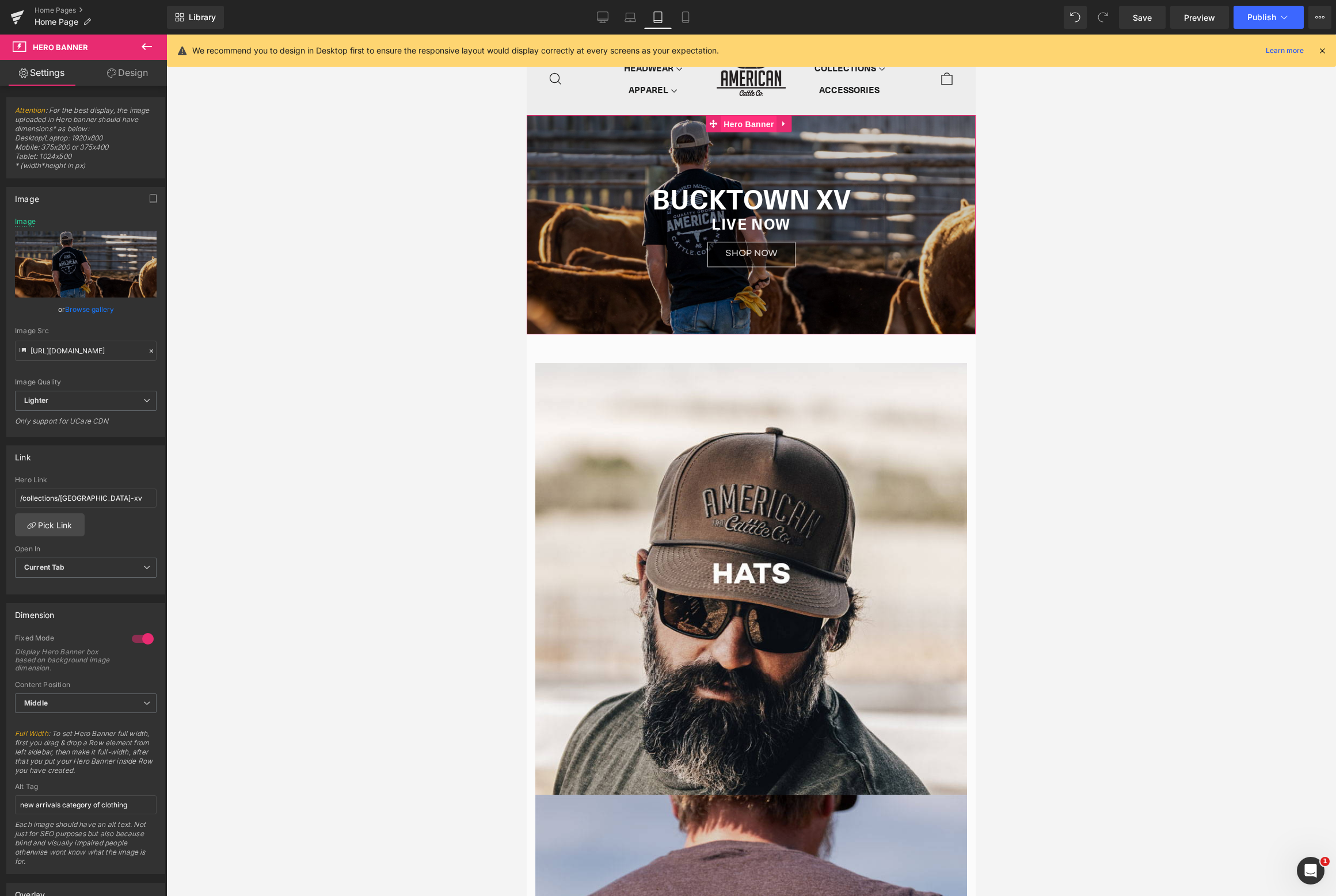
click at [741, 124] on span "Hero Banner" at bounding box center [748, 124] width 56 height 17
click at [91, 351] on input "[URL][DOMAIN_NAME]" at bounding box center [85, 351] width 142 height 20
paste input "BUCKTOWN XV"
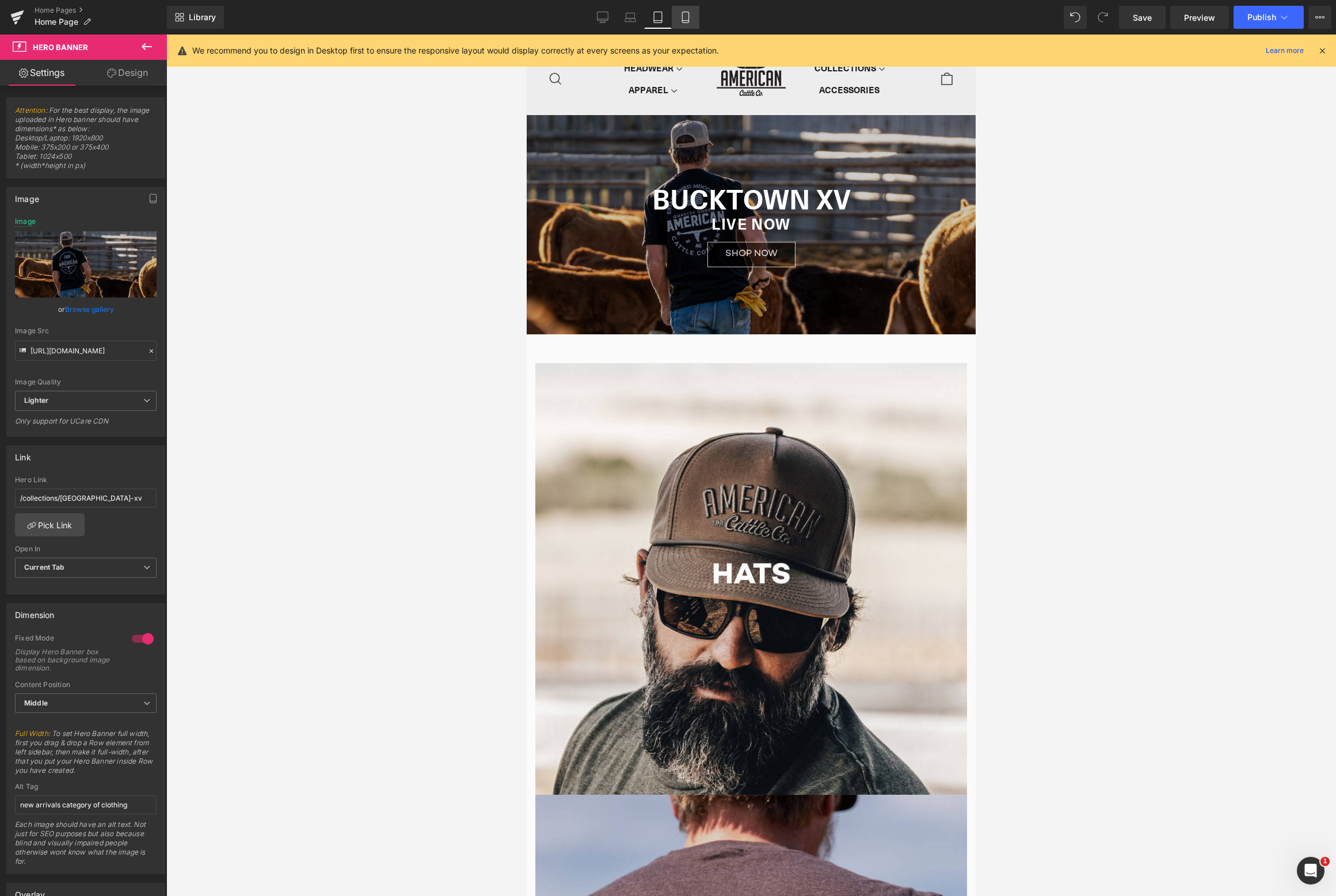
click at [682, 19] on icon at bounding box center [685, 17] width 12 height 12
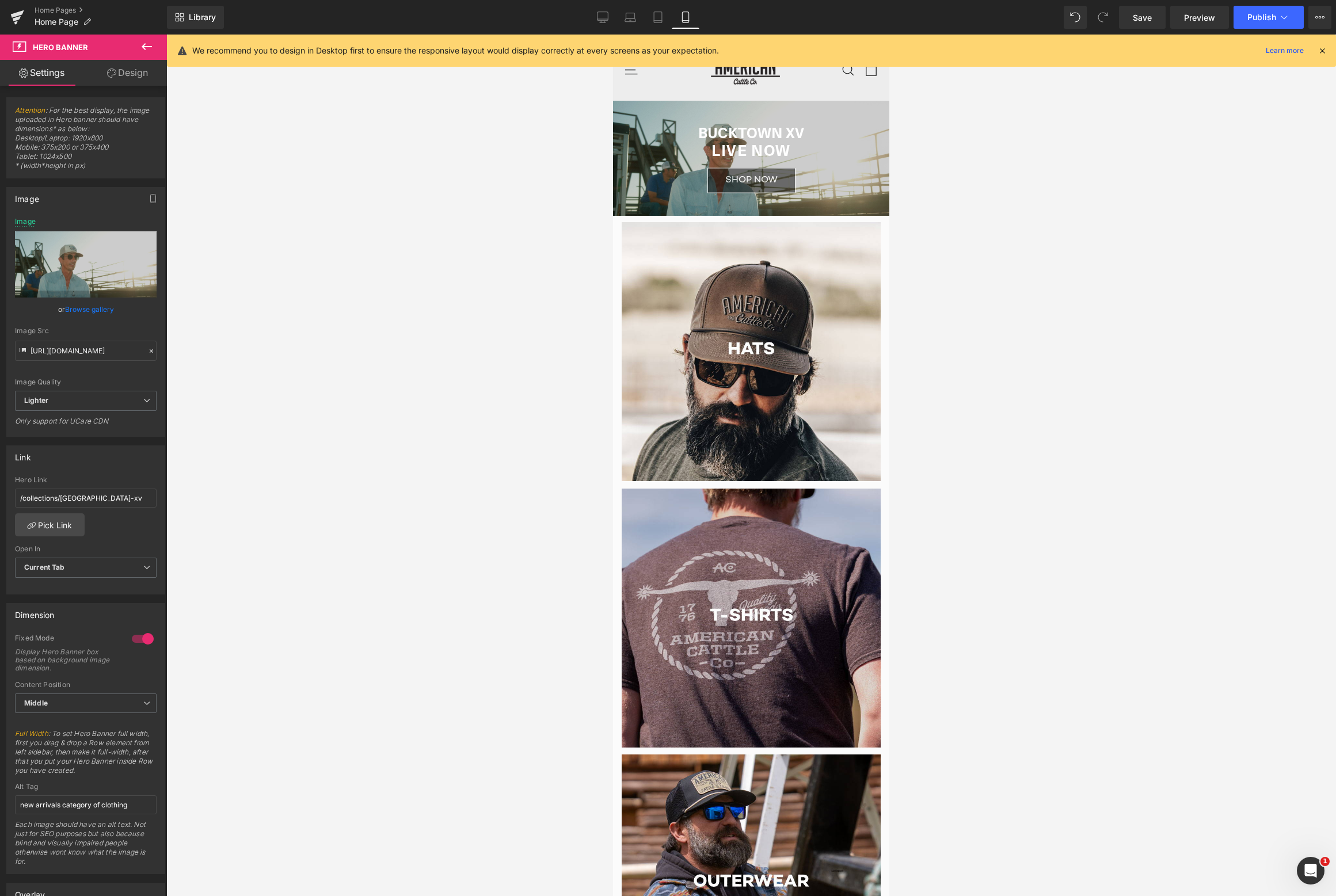
scroll to position [0, 0]
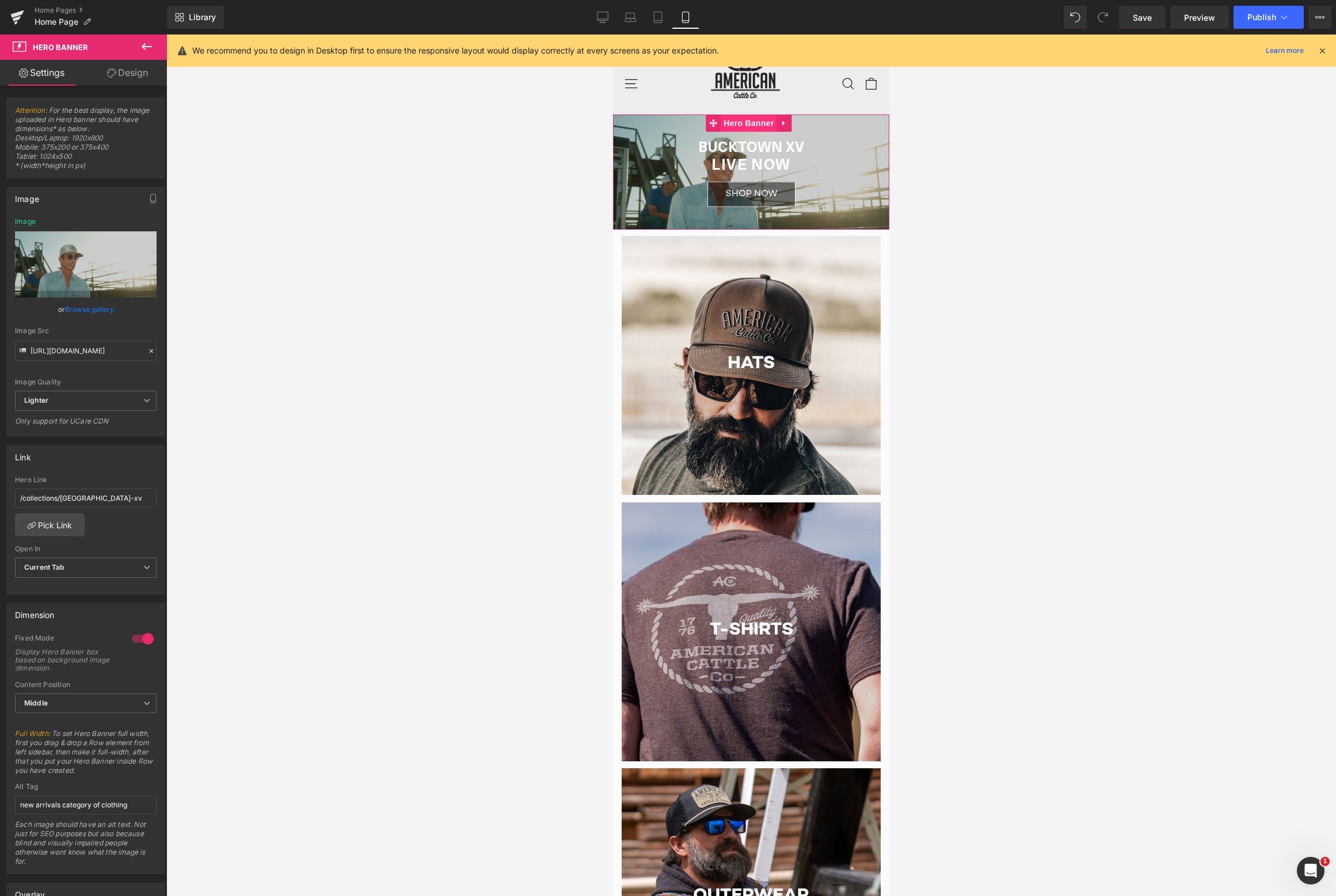
click at [738, 126] on span "Hero Banner" at bounding box center [748, 123] width 56 height 17
click at [98, 348] on input "[URL][DOMAIN_NAME]" at bounding box center [85, 351] width 142 height 20
click at [652, 18] on icon at bounding box center [658, 17] width 12 height 12
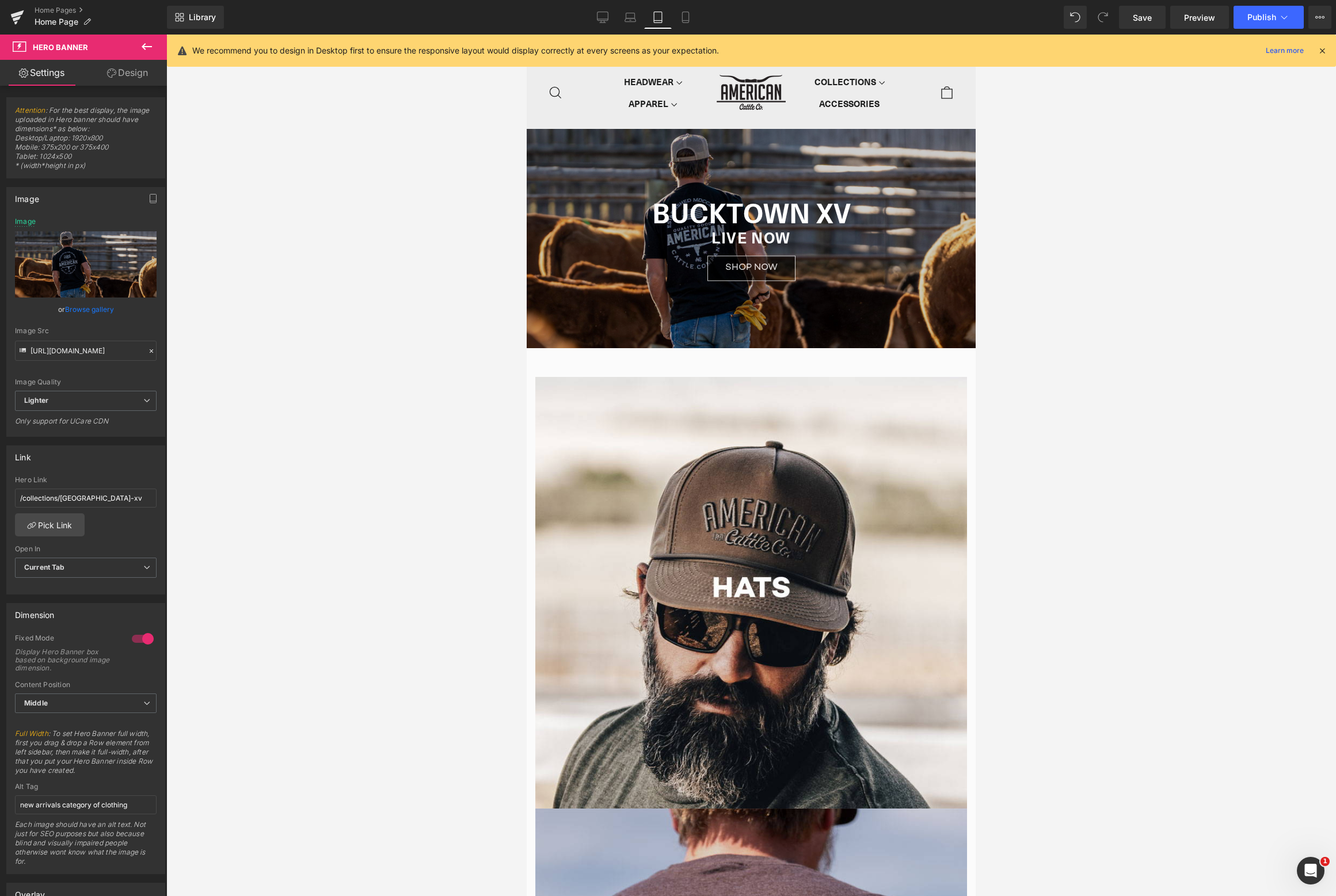
scroll to position [14, 0]
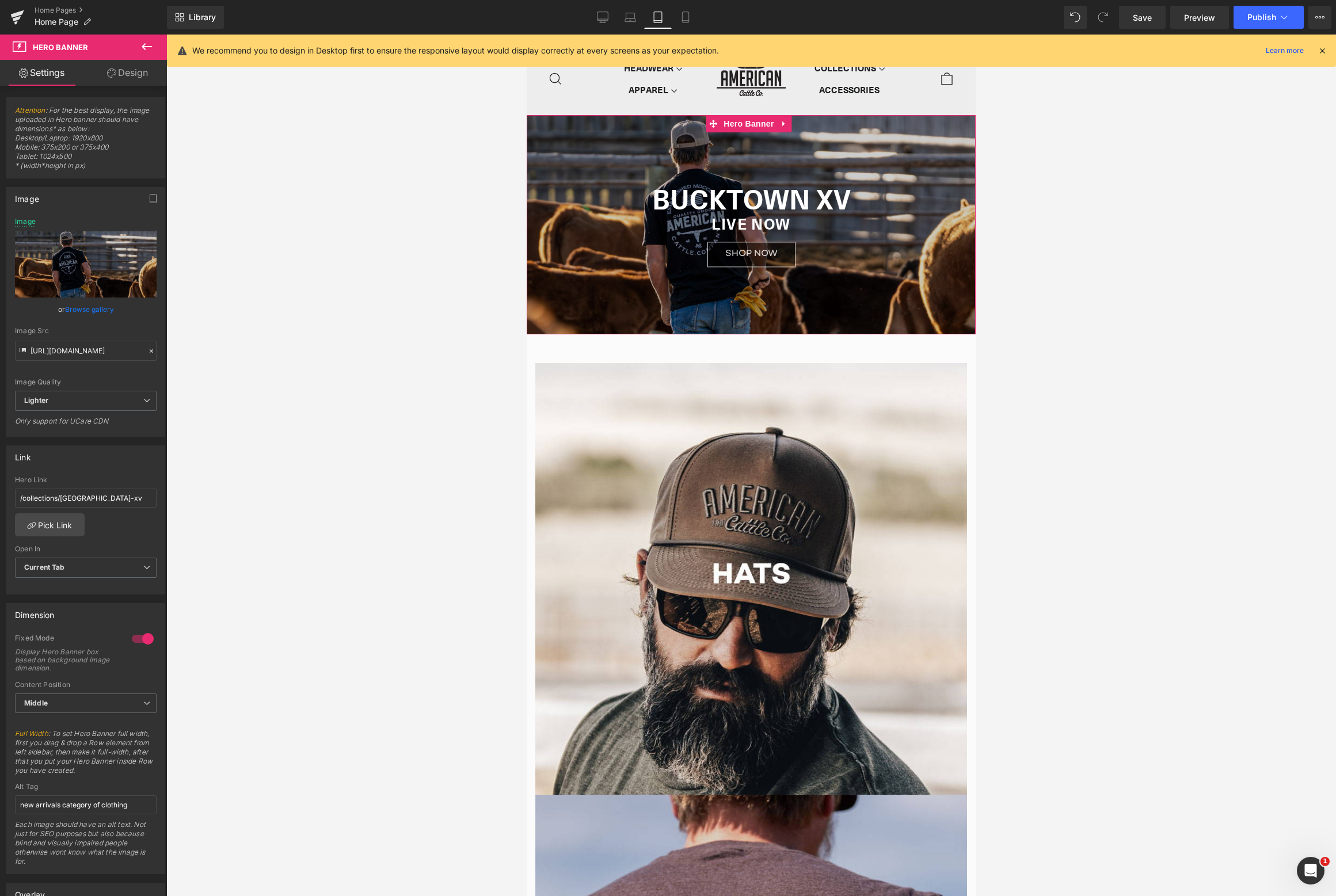
click at [703, 139] on div "BUCKTOWN XV Heading BUCKTOWN XV Heading Live now Heading Shop Now - FALL ARRIVA…" at bounding box center [750, 225] width 449 height 220
click at [749, 126] on span "Hero Banner" at bounding box center [748, 124] width 56 height 17
click at [74, 348] on input "[URL][DOMAIN_NAME]" at bounding box center [85, 351] width 142 height 20
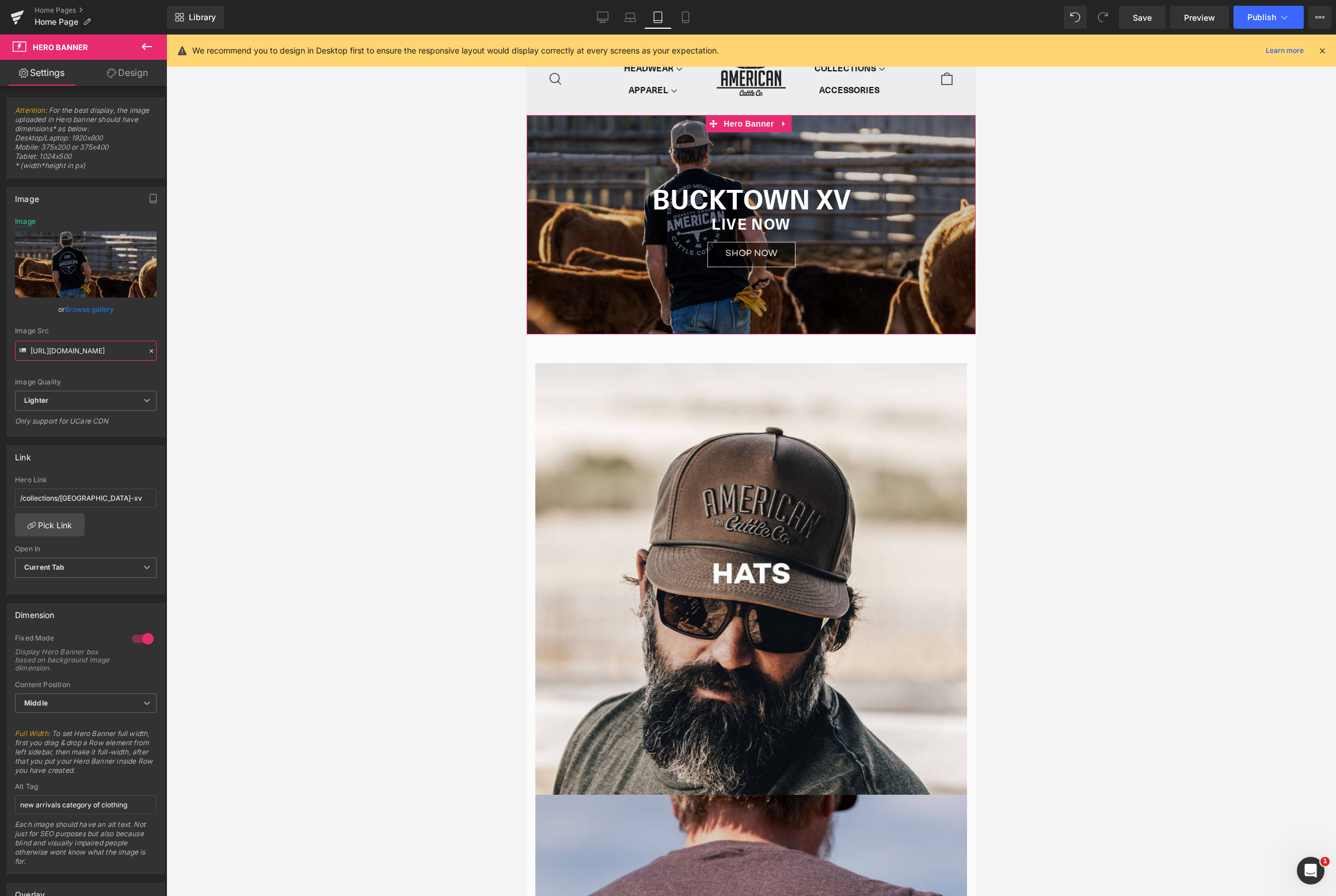
paste input "1e09f3ac-fe13-442b-835b-fb9f2d1afda3/-/format/auto/-/preview/3000x3000/-/qualit…"
type input "[URL][DOMAIN_NAME]"
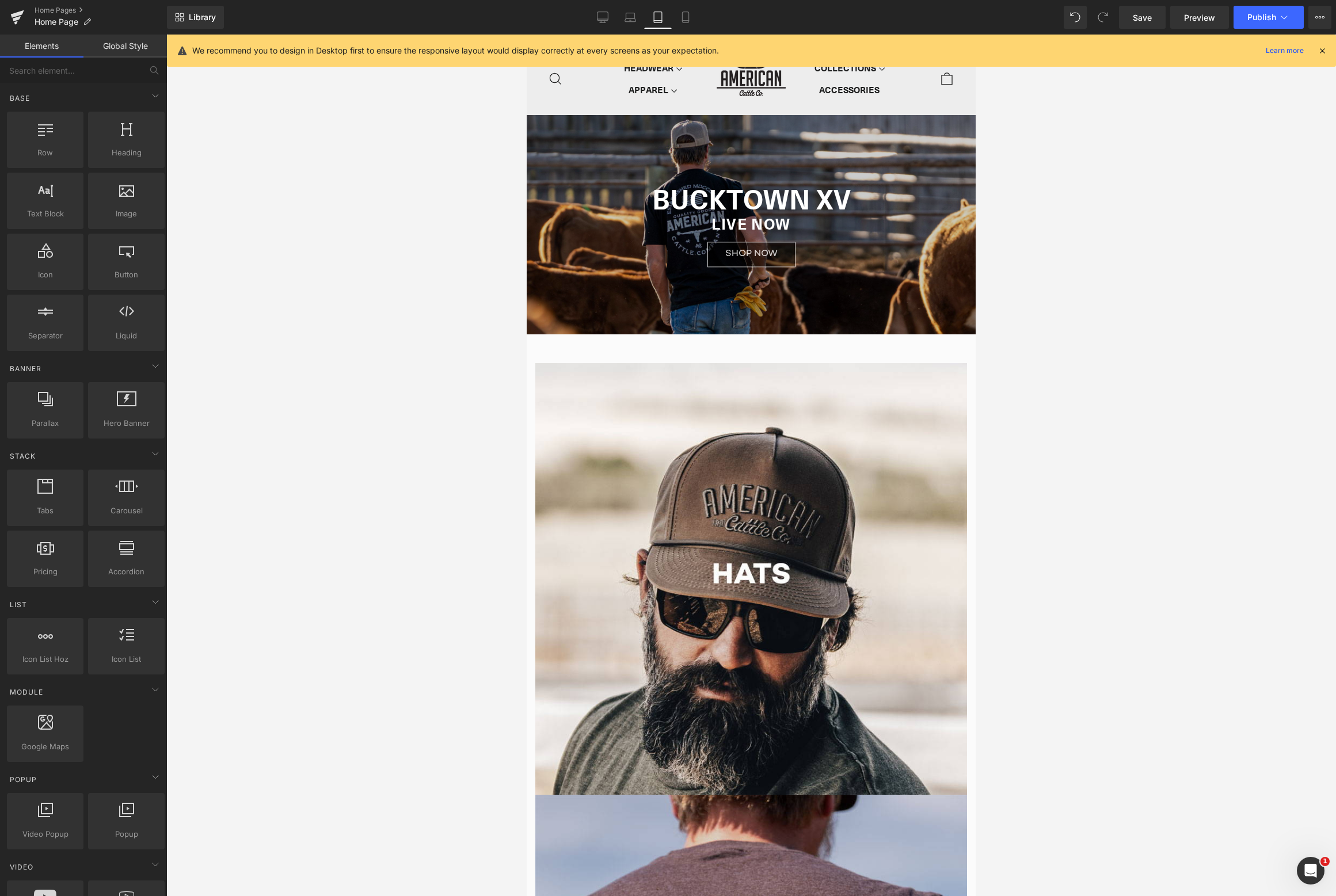
click at [263, 298] on div at bounding box center [751, 465] width 1169 height 861
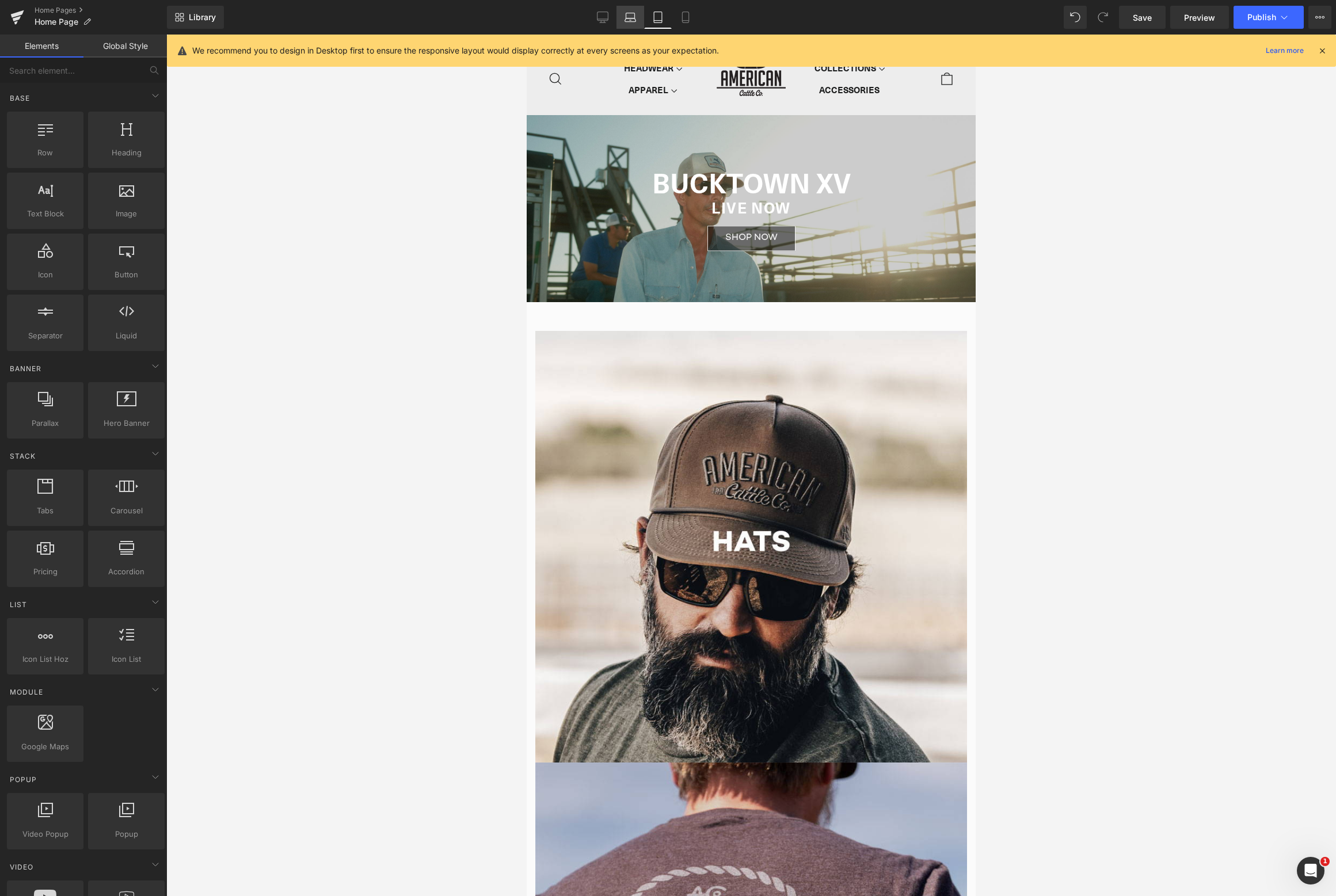
click at [624, 16] on link "Laptop" at bounding box center [630, 16] width 27 height 23
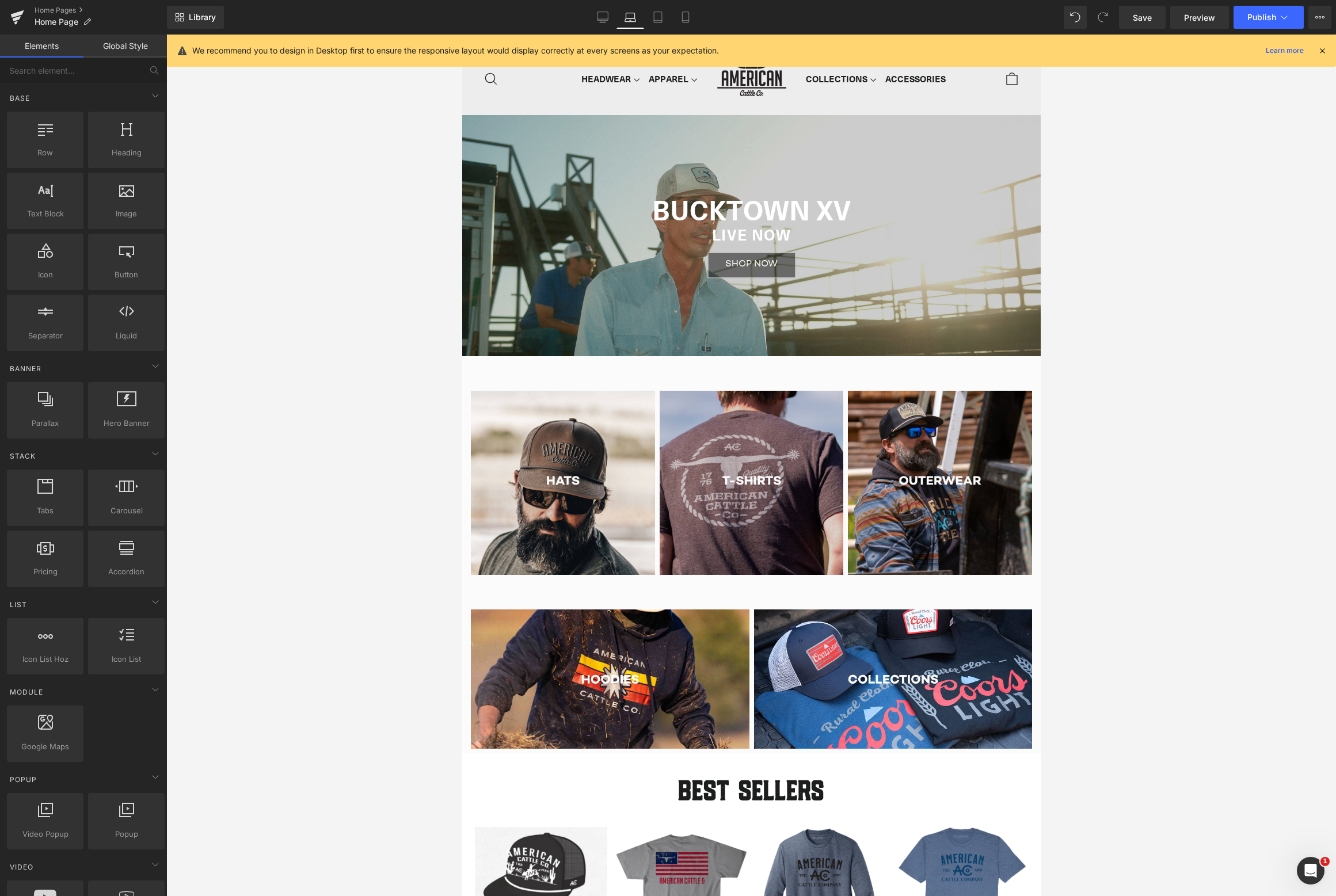
scroll to position [94, 0]
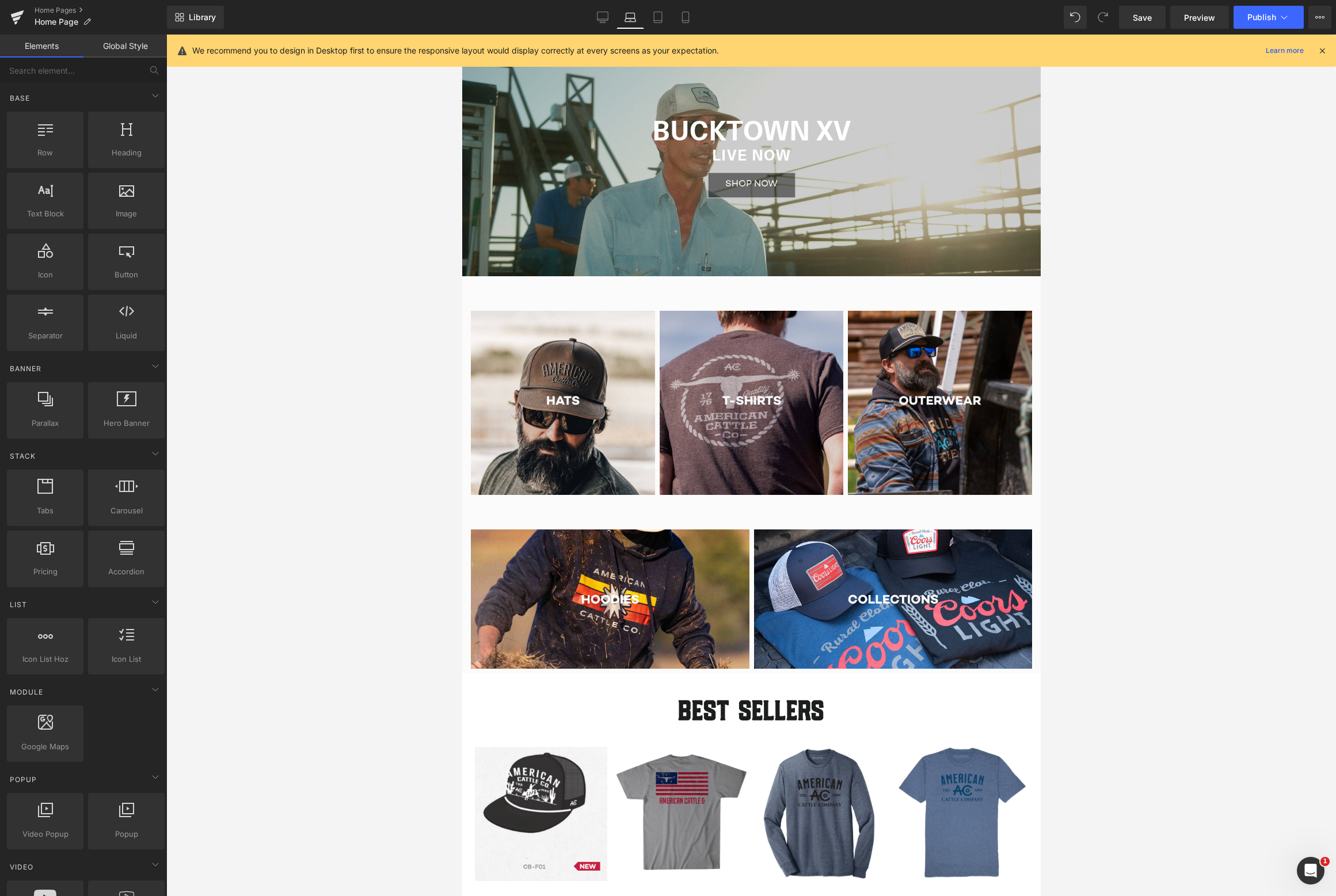
click at [399, 398] on div at bounding box center [751, 465] width 1169 height 861
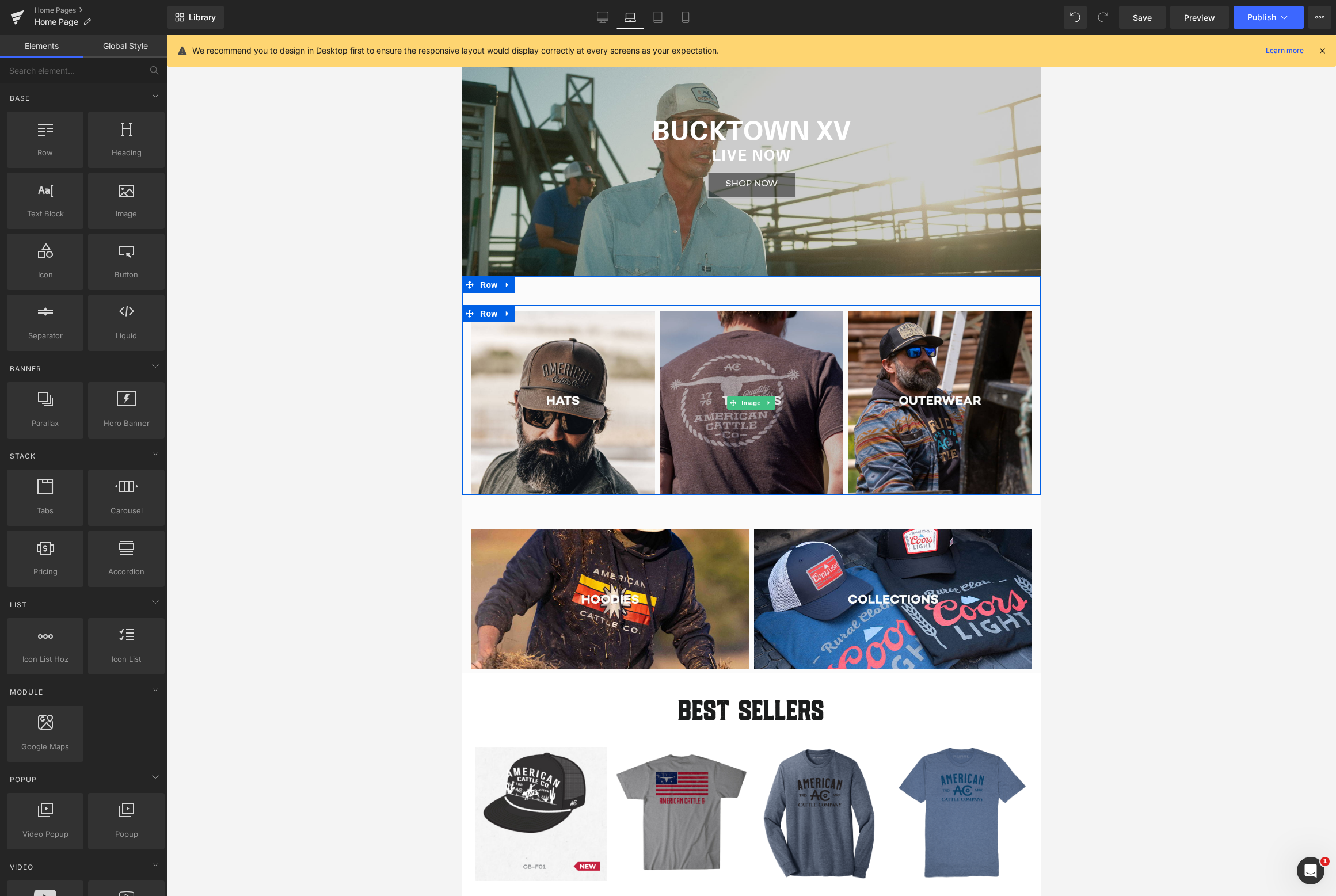
scroll to position [0, 0]
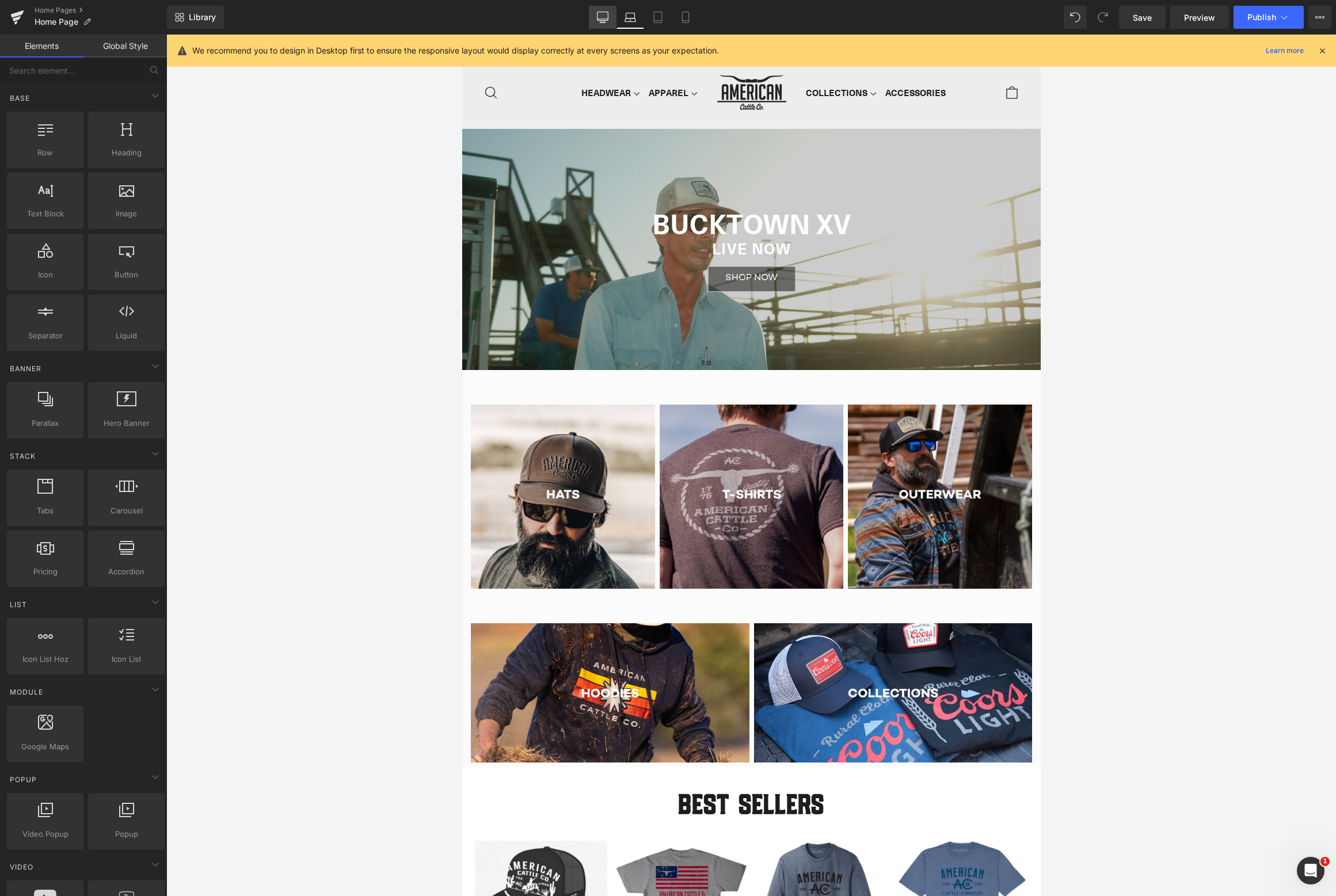
click at [604, 16] on icon at bounding box center [602, 17] width 12 height 12
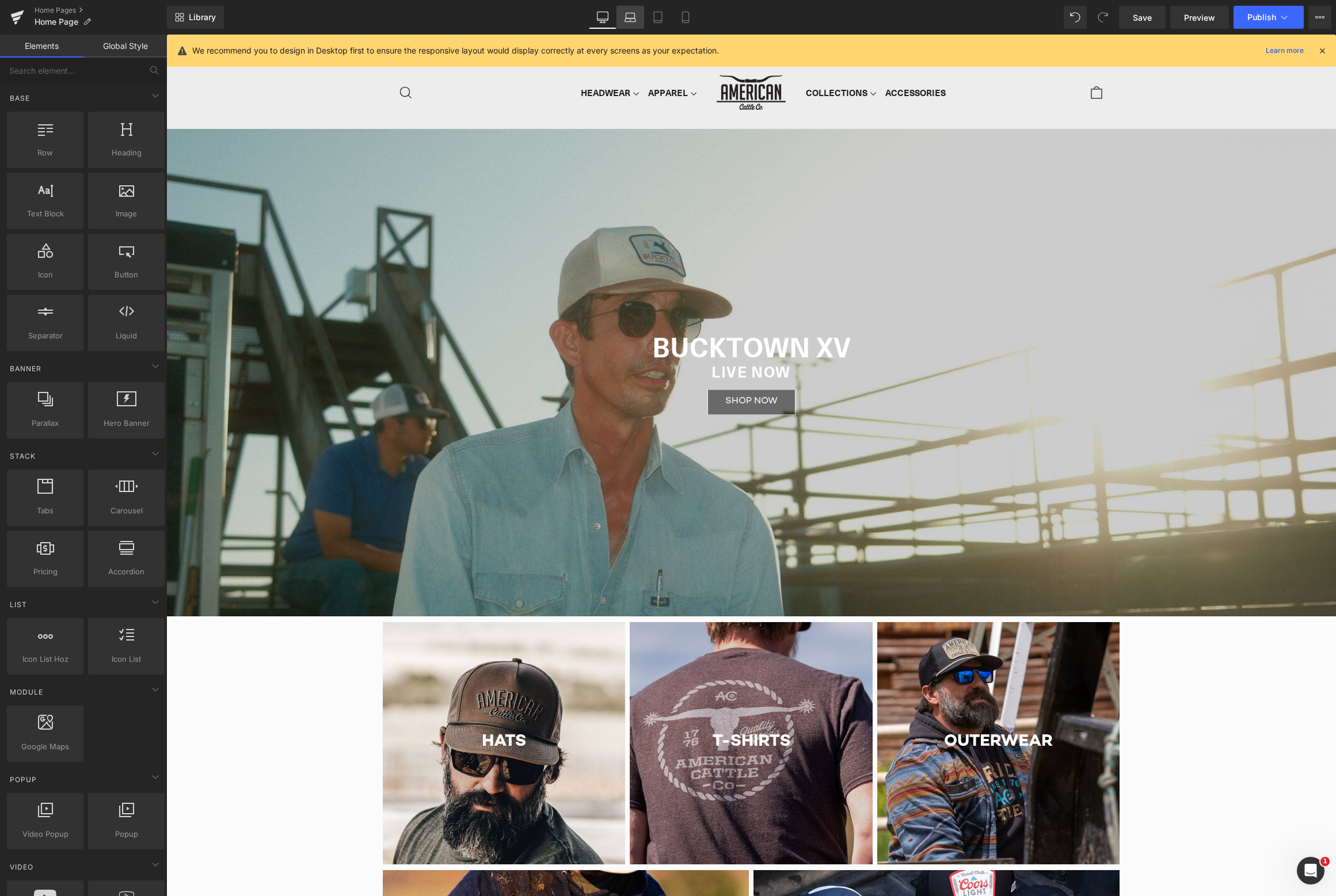
click at [629, 19] on icon at bounding box center [630, 17] width 12 height 12
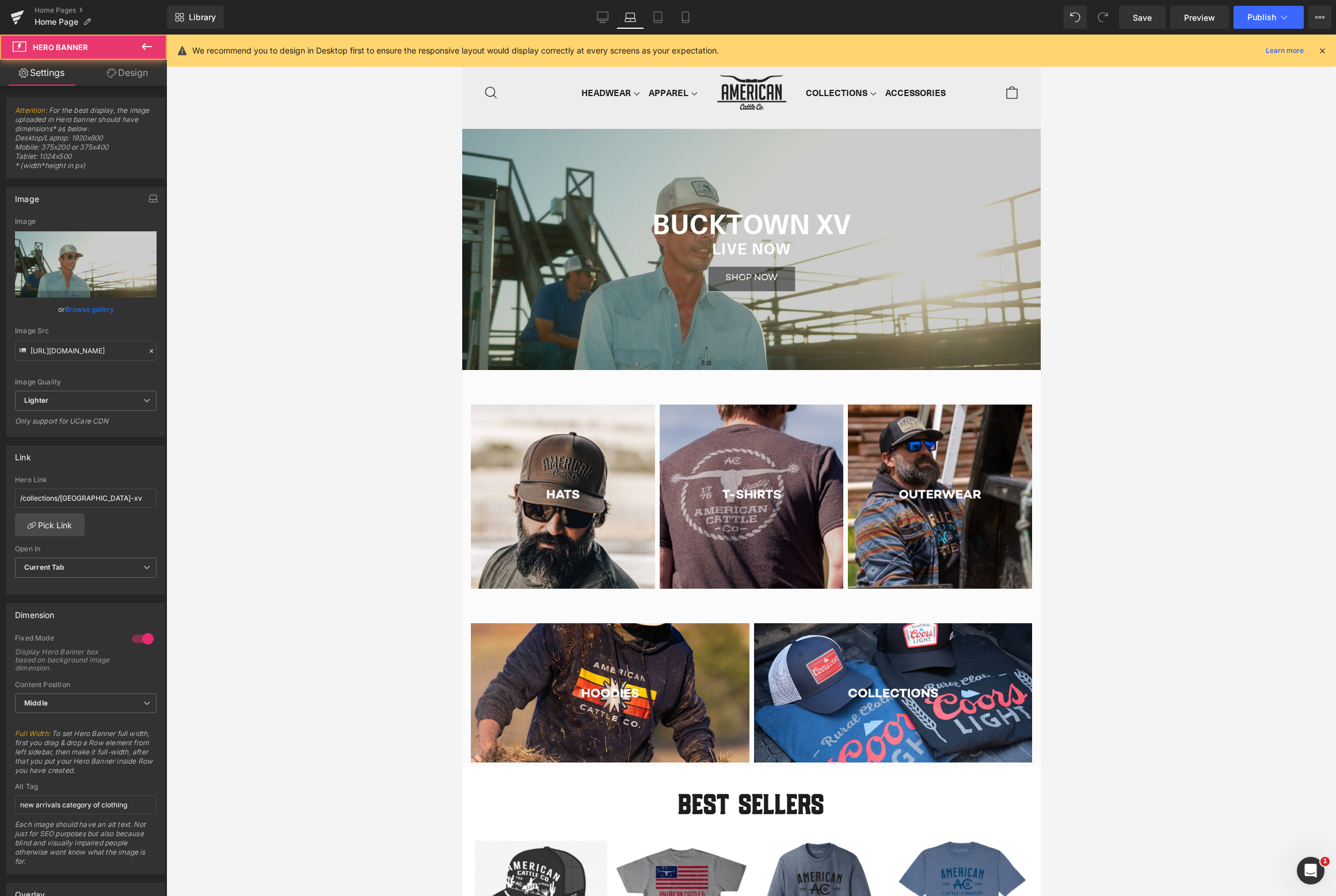
click at [744, 144] on div "BUCKTOWN XV Heading BUCKTOWN XV Heading Live now Heading Shop Now - FALL ARRIVA…" at bounding box center [750, 250] width 578 height 242
click at [749, 135] on span "Hero Banner" at bounding box center [748, 137] width 56 height 17
click at [753, 135] on span "Hero Banner" at bounding box center [748, 137] width 56 height 17
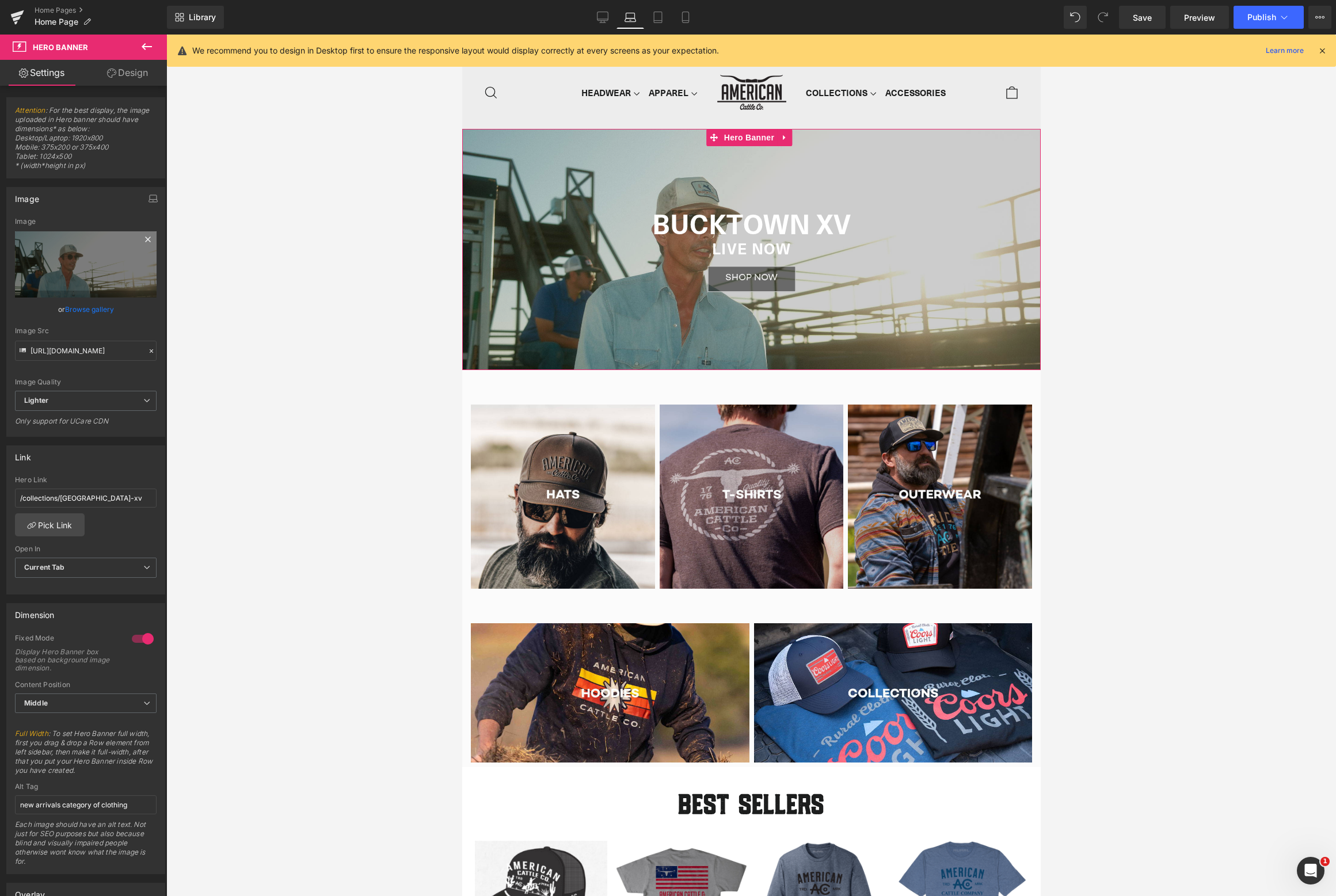
click at [142, 240] on icon at bounding box center [147, 239] width 14 height 14
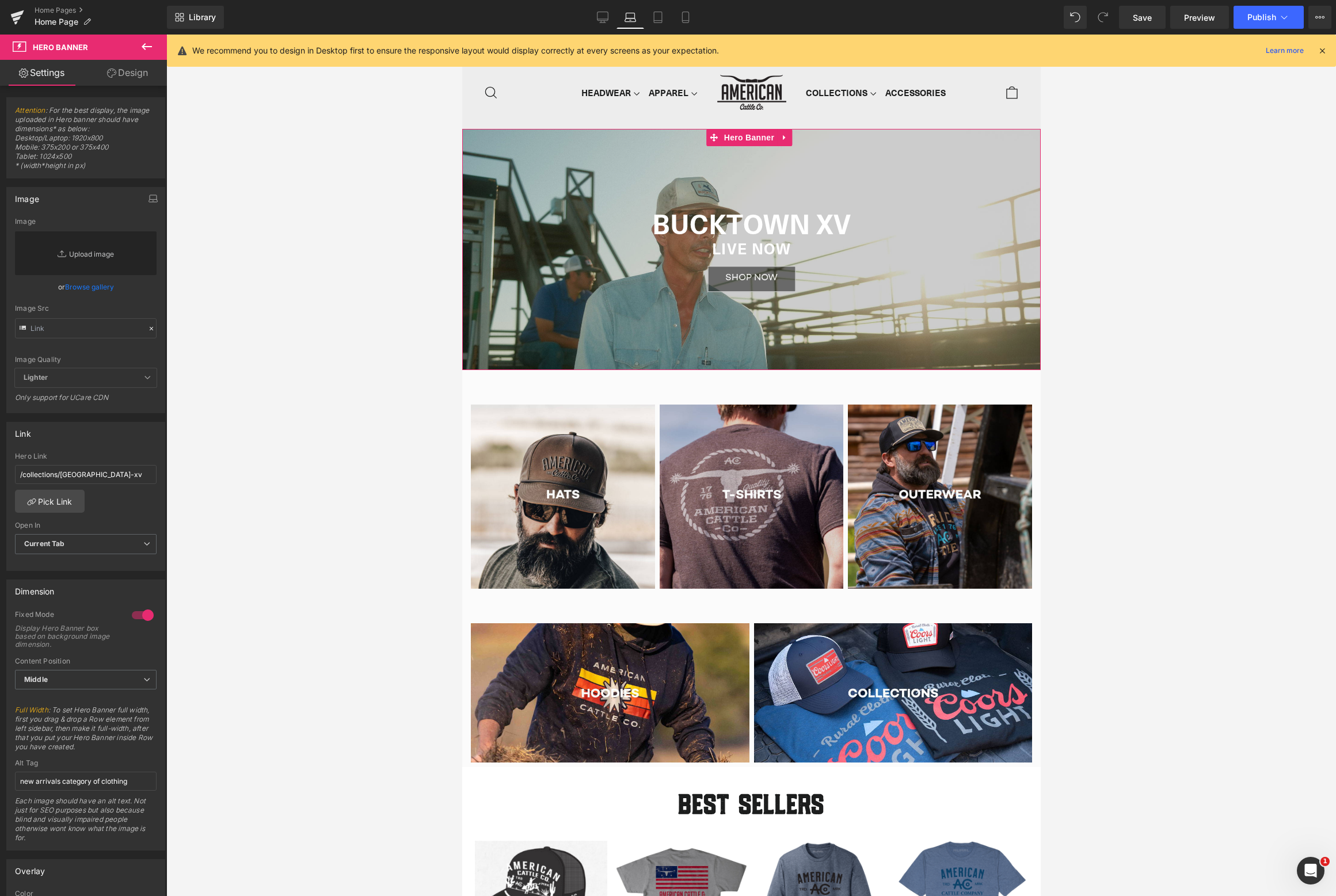
click at [104, 257] on link "Replace Image" at bounding box center [85, 254] width 142 height 44
type input "C:\fakepath\DSCF3328.jpg"
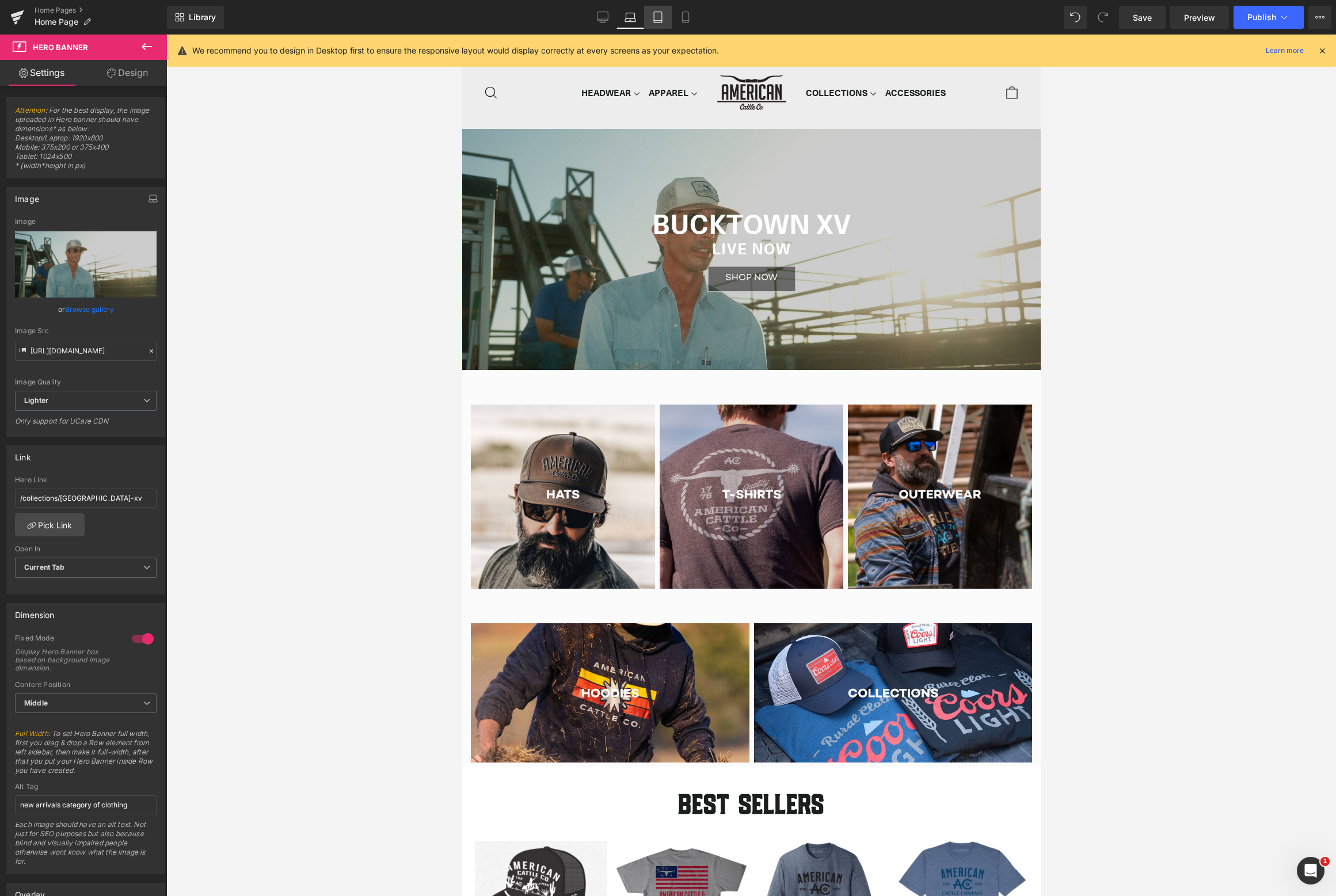
click at [666, 15] on link "Tablet" at bounding box center [658, 16] width 27 height 23
type input "[URL][DOMAIN_NAME]"
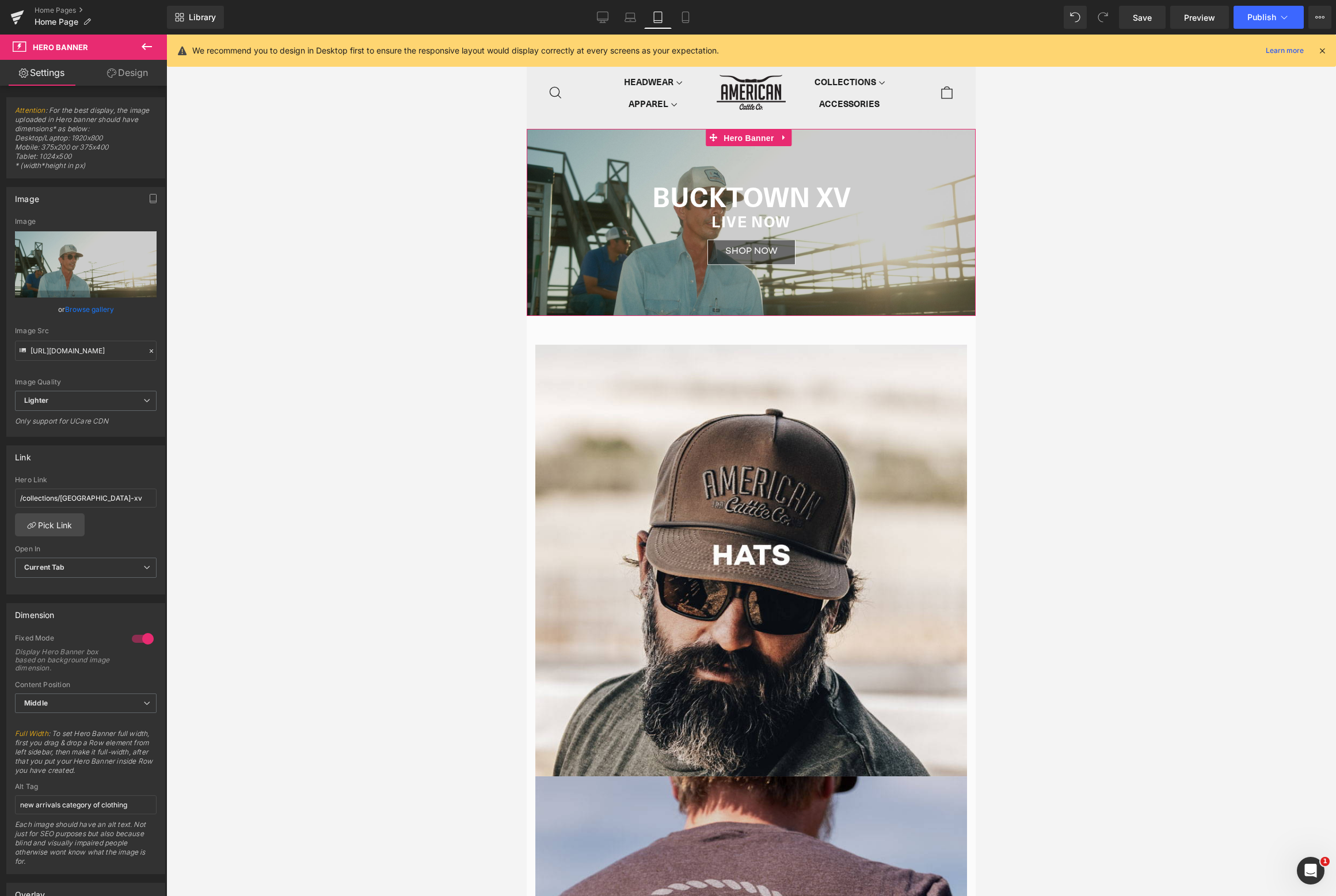
click at [736, 135] on span "Hero Banner" at bounding box center [748, 137] width 56 height 17
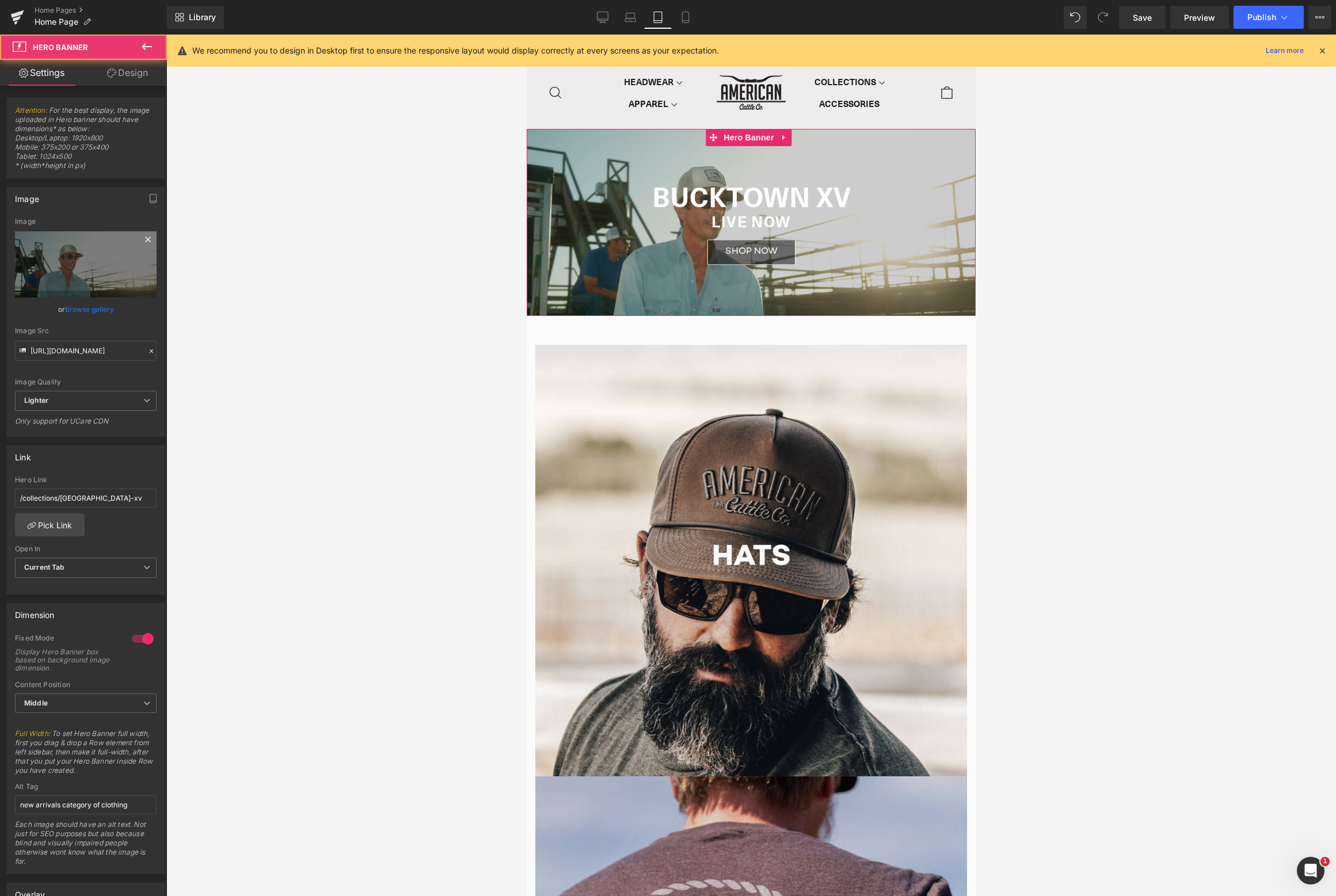
click at [145, 239] on icon at bounding box center [147, 239] width 5 height 5
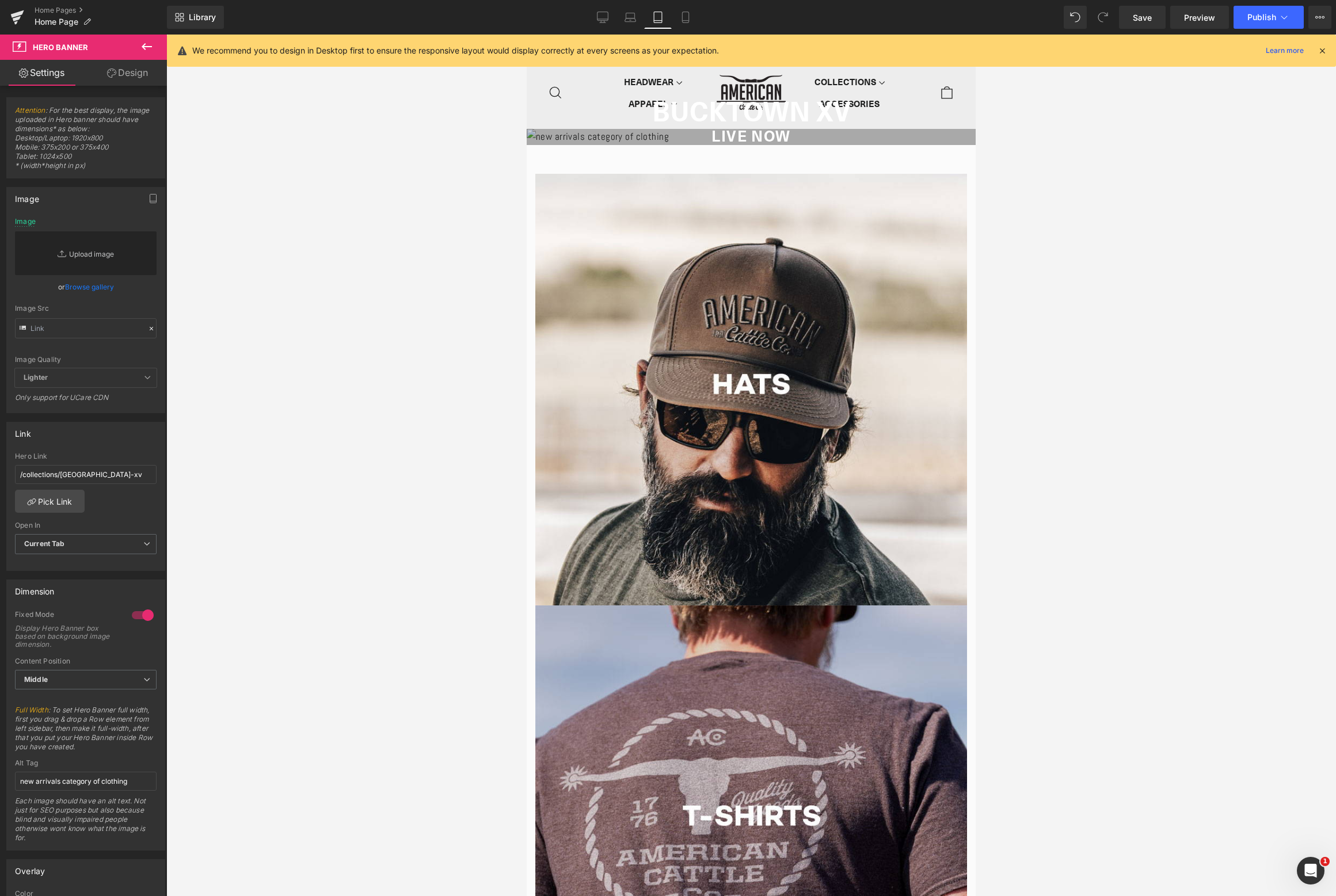
click at [85, 251] on link "Replace Image" at bounding box center [85, 254] width 142 height 44
type input "C:\fakepath\bucktown.jpg"
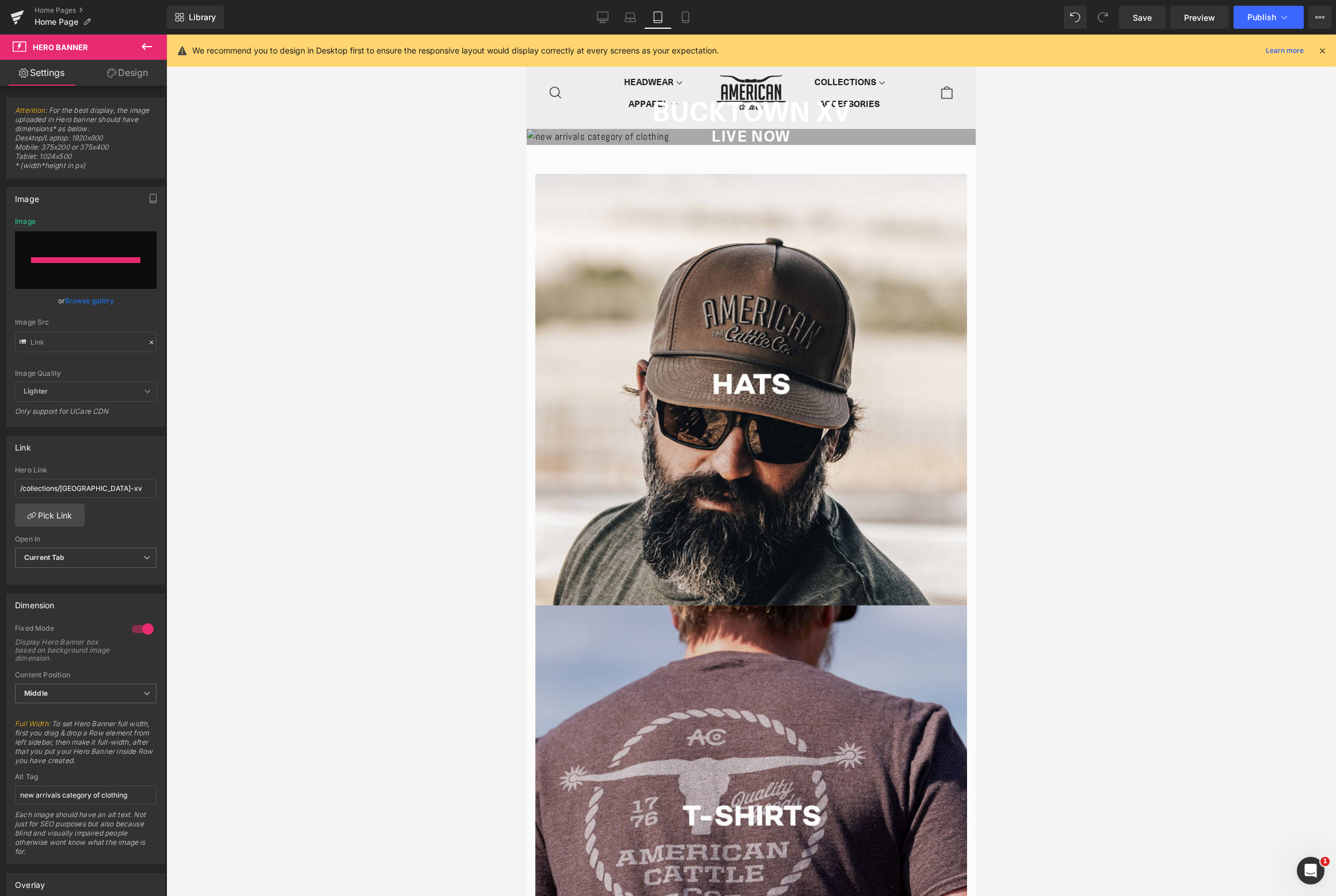
type input "[URL][DOMAIN_NAME]"
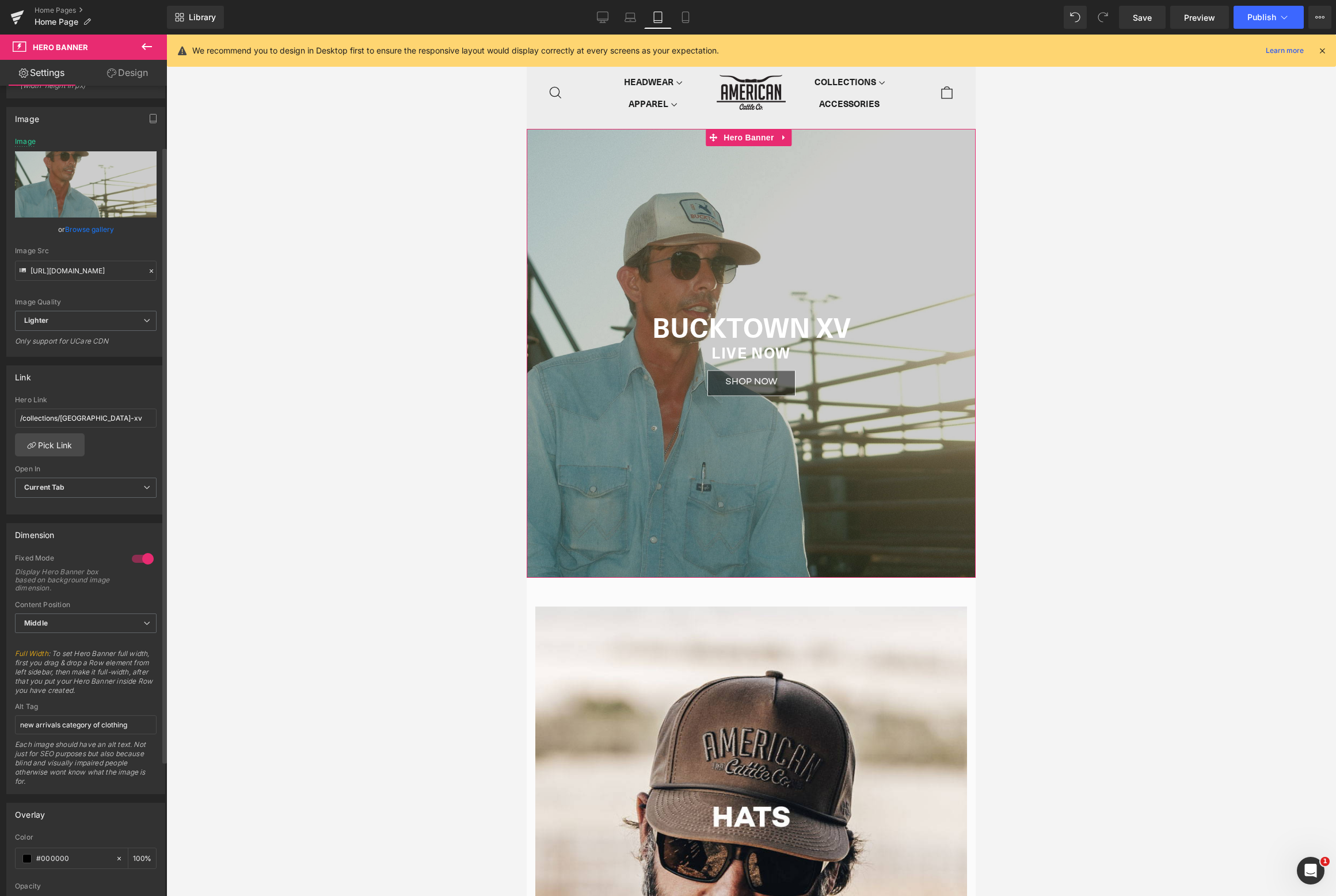
scroll to position [196, 0]
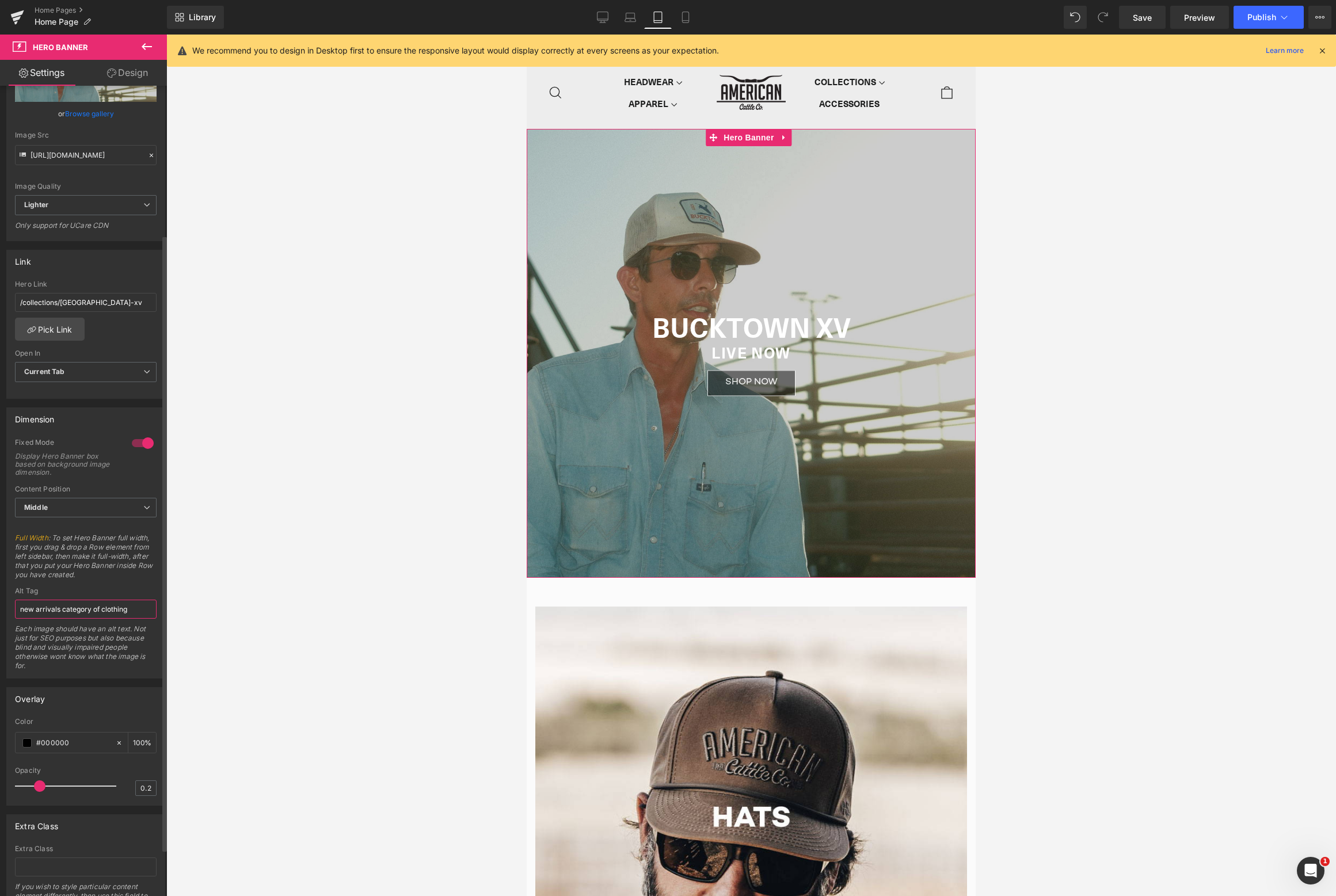
click at [102, 604] on input "new arrivals category of clothing" at bounding box center [85, 609] width 142 height 19
type input "bucktown xv collection"
click at [677, 8] on link "Mobile" at bounding box center [685, 16] width 27 height 23
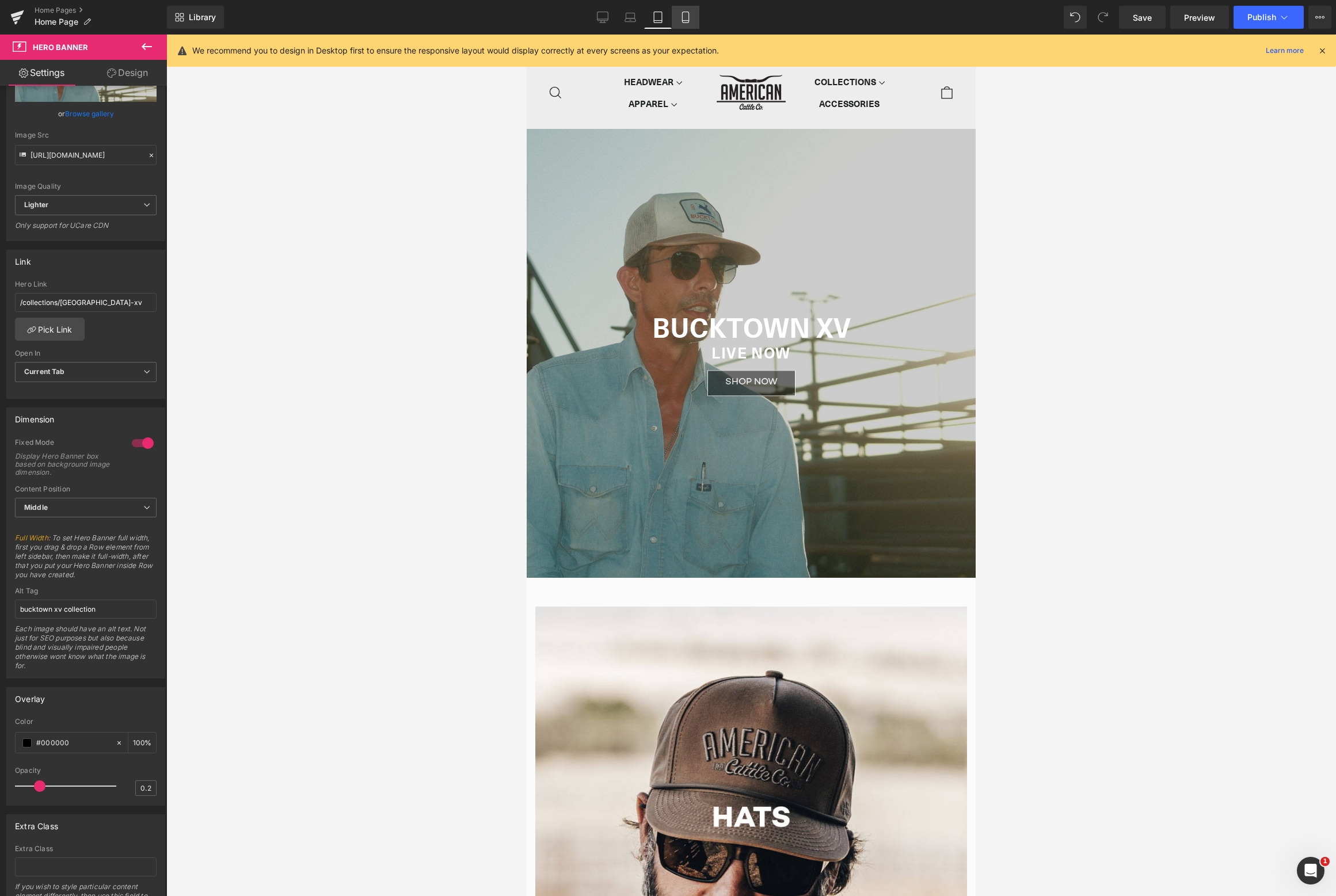
type input "[URL][DOMAIN_NAME]"
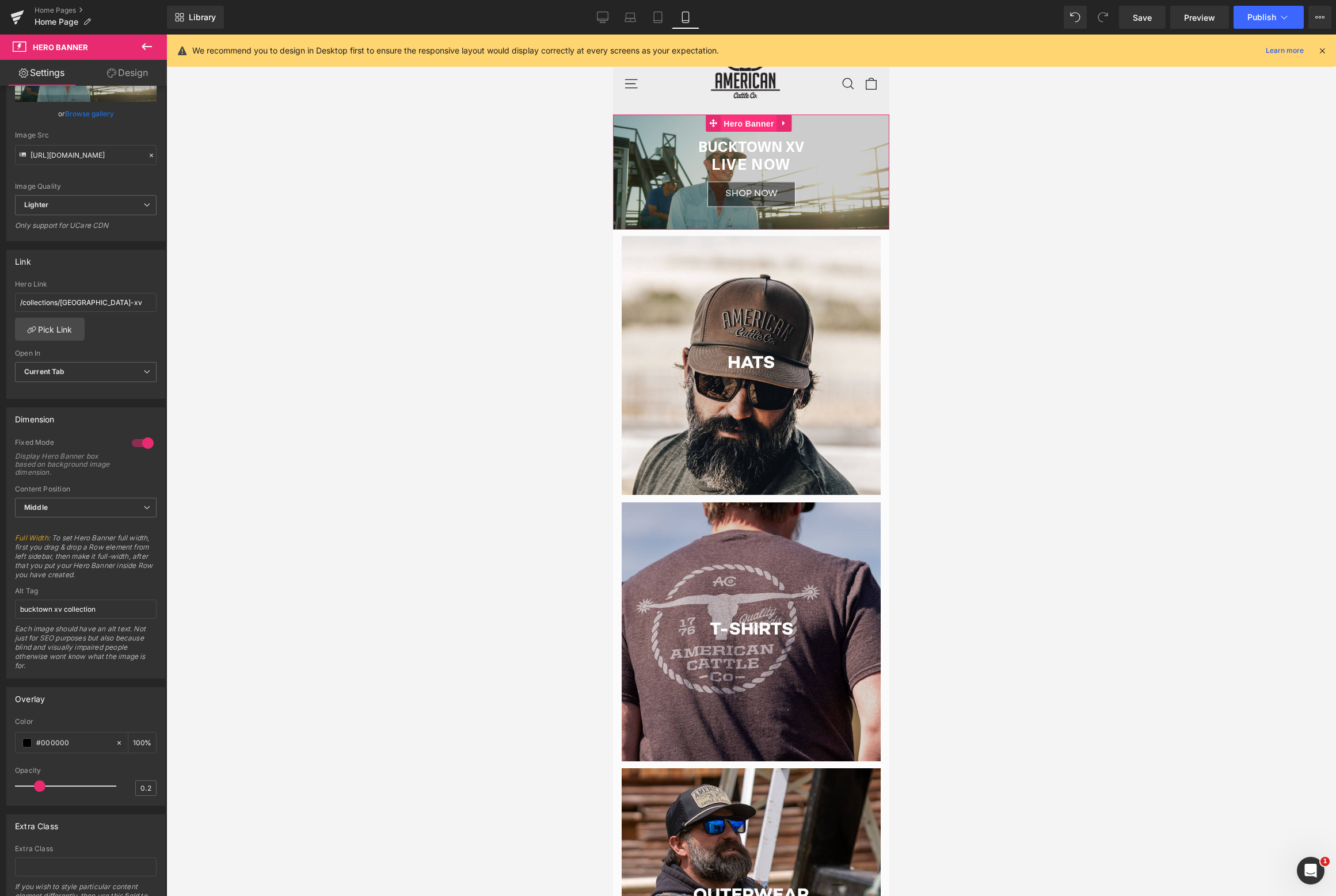
click at [744, 123] on span "Hero Banner" at bounding box center [748, 124] width 56 height 17
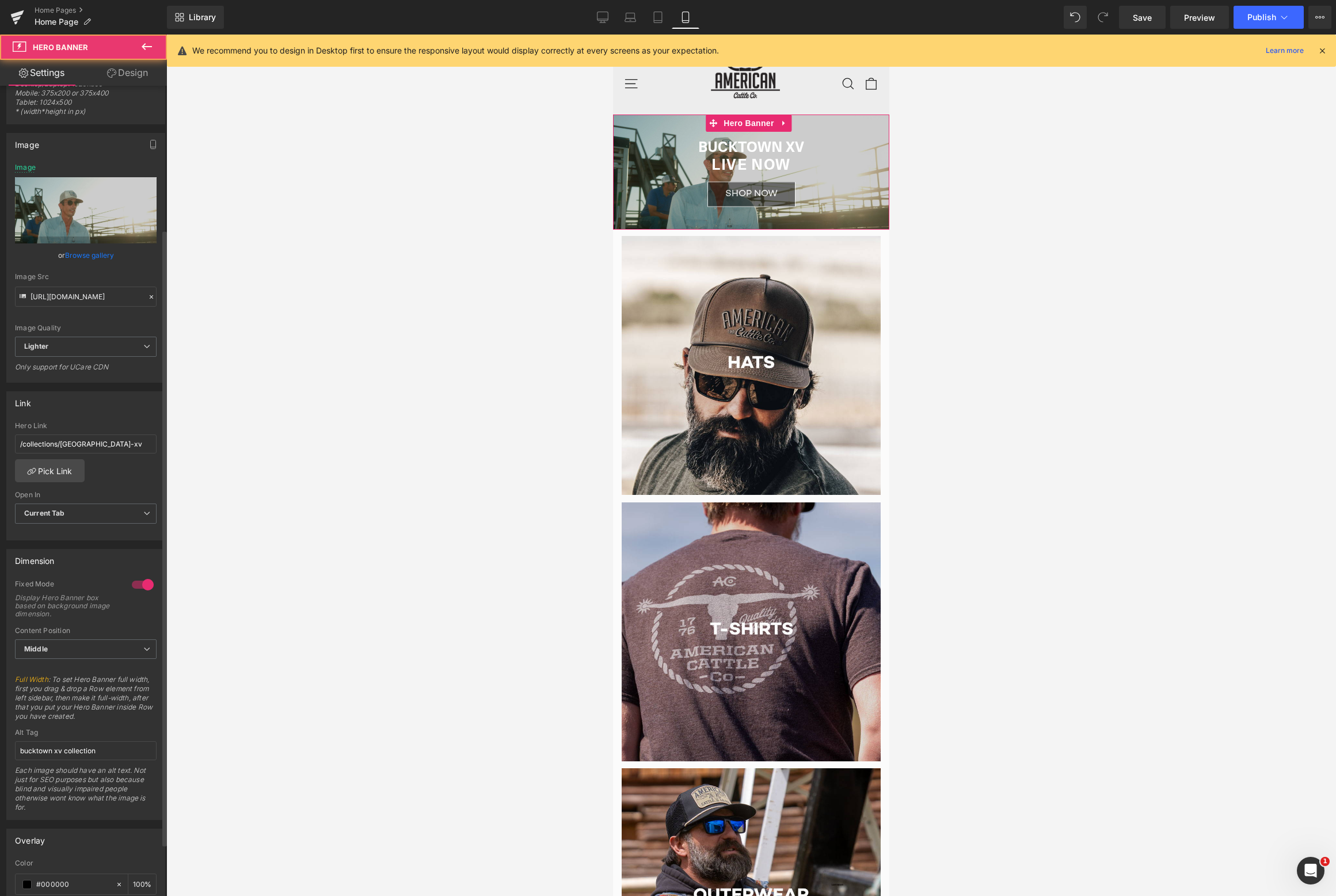
scroll to position [0, 0]
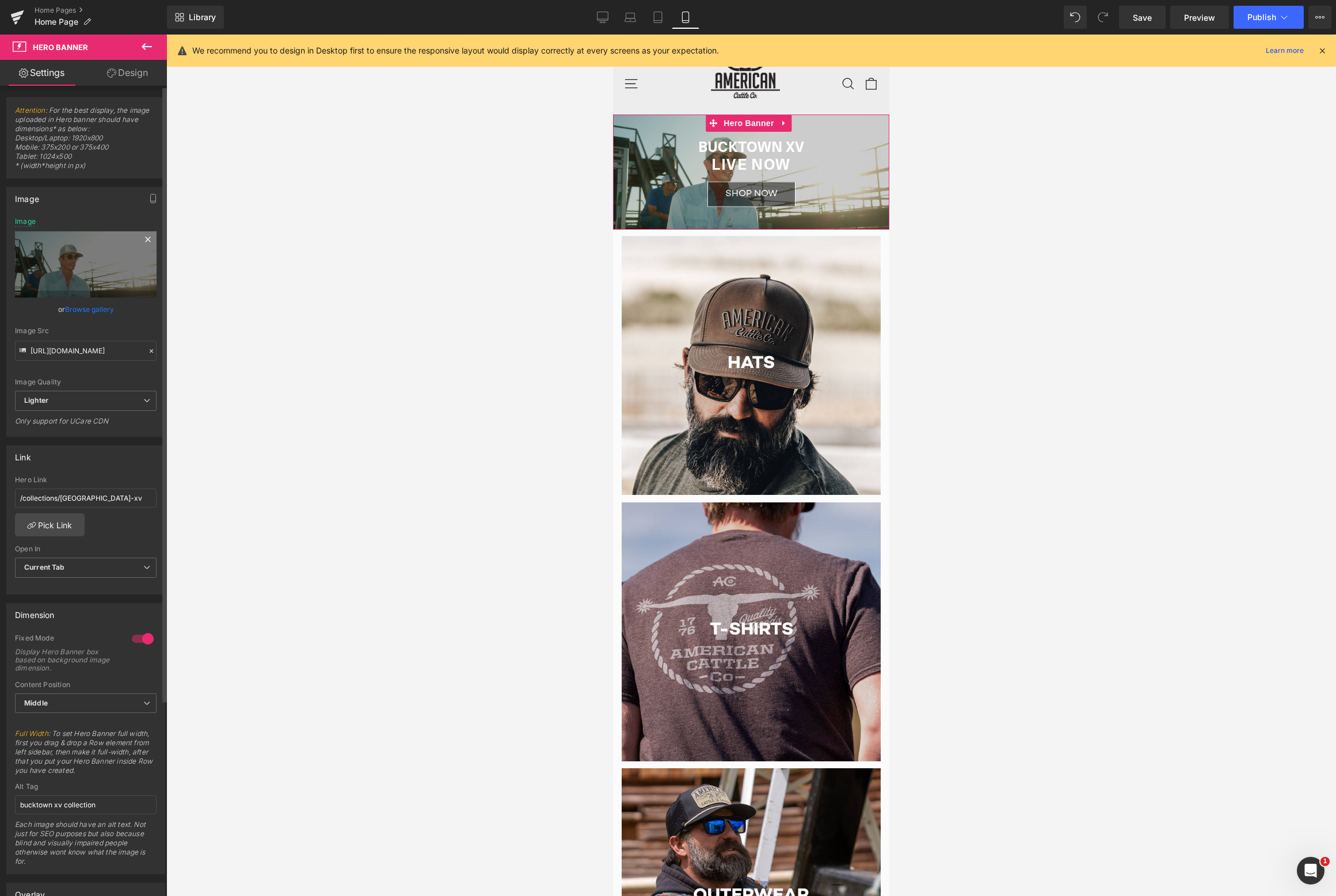
click at [144, 242] on icon at bounding box center [147, 239] width 14 height 14
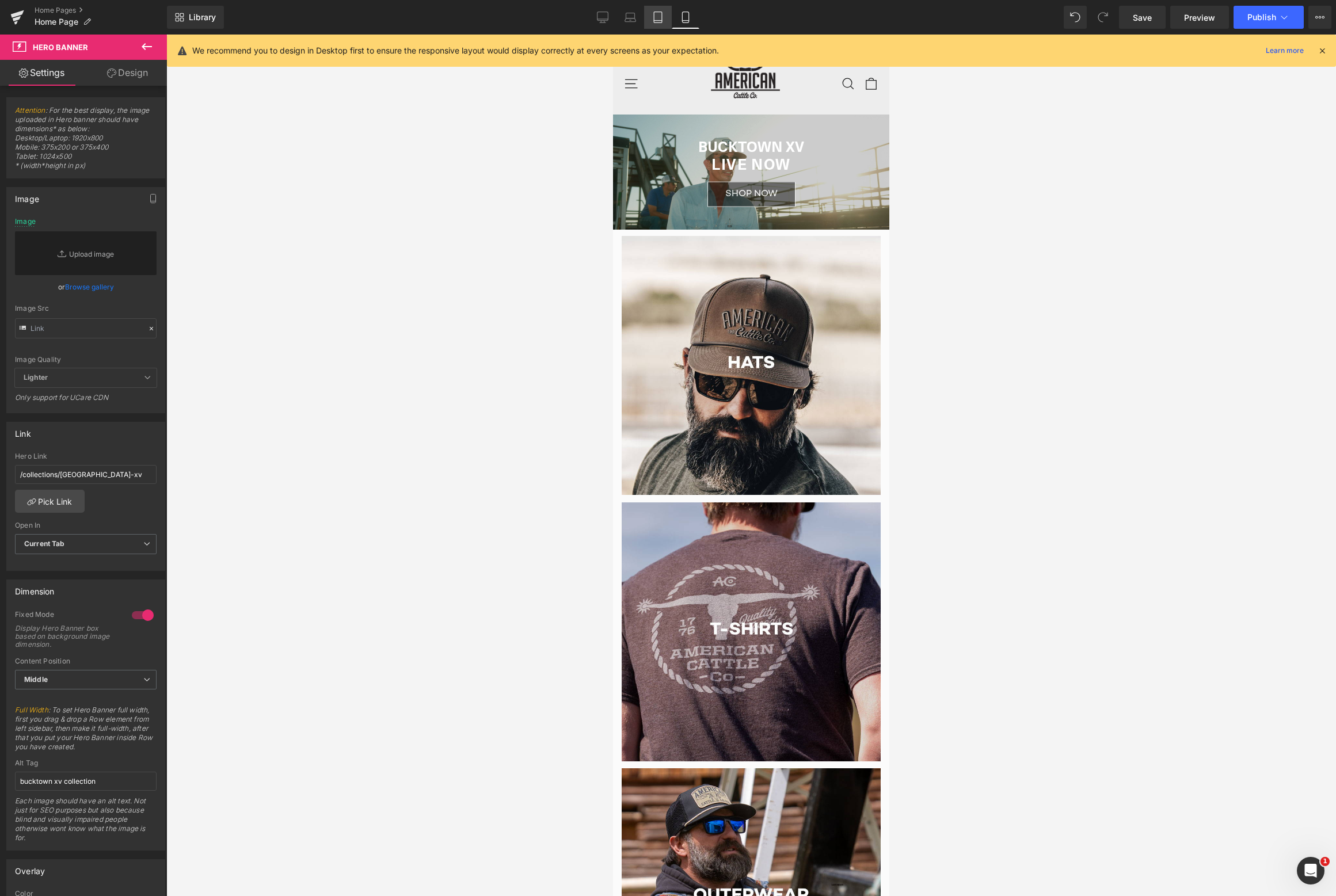
click at [653, 11] on link "Tablet" at bounding box center [658, 16] width 27 height 23
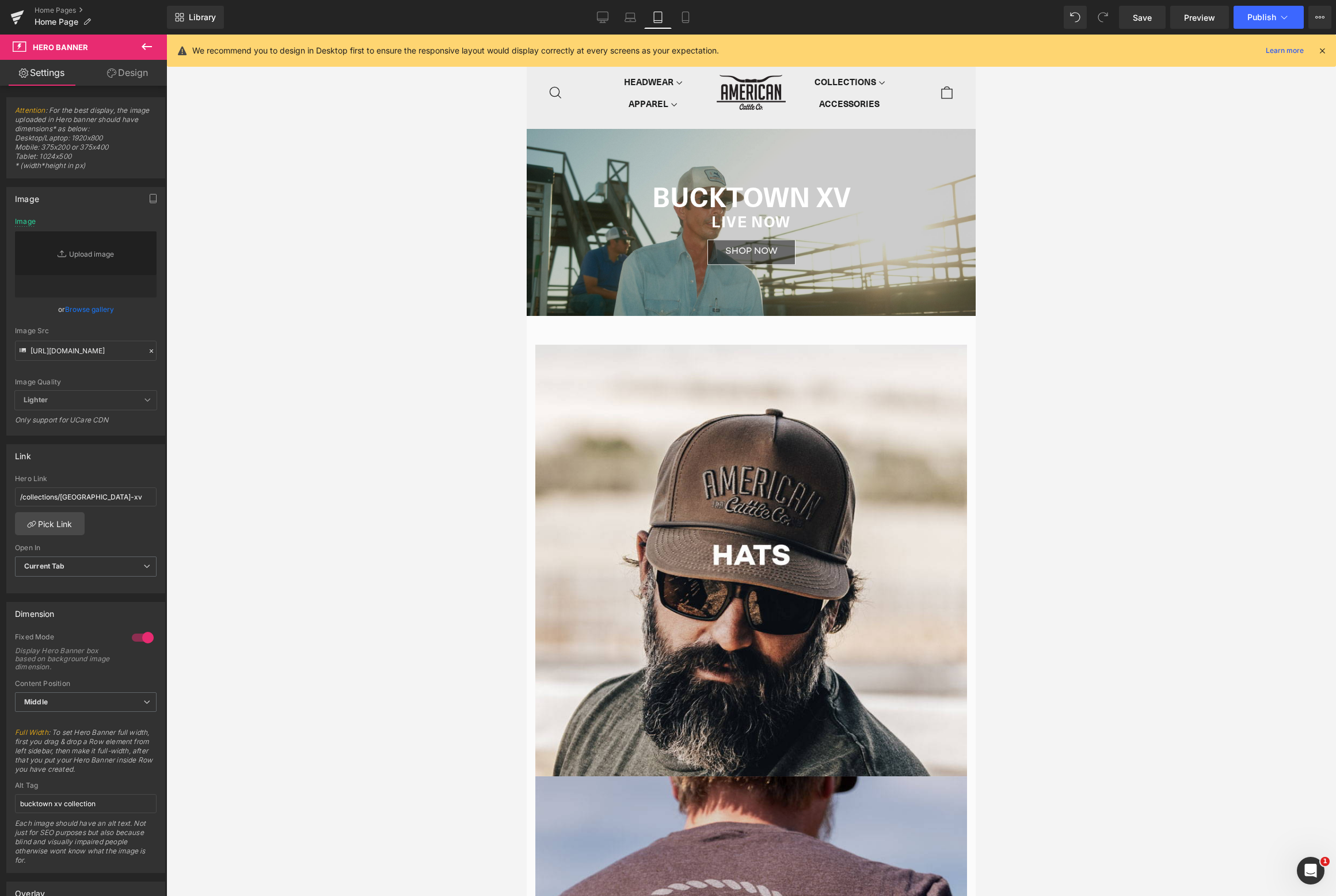
scroll to position [14, 0]
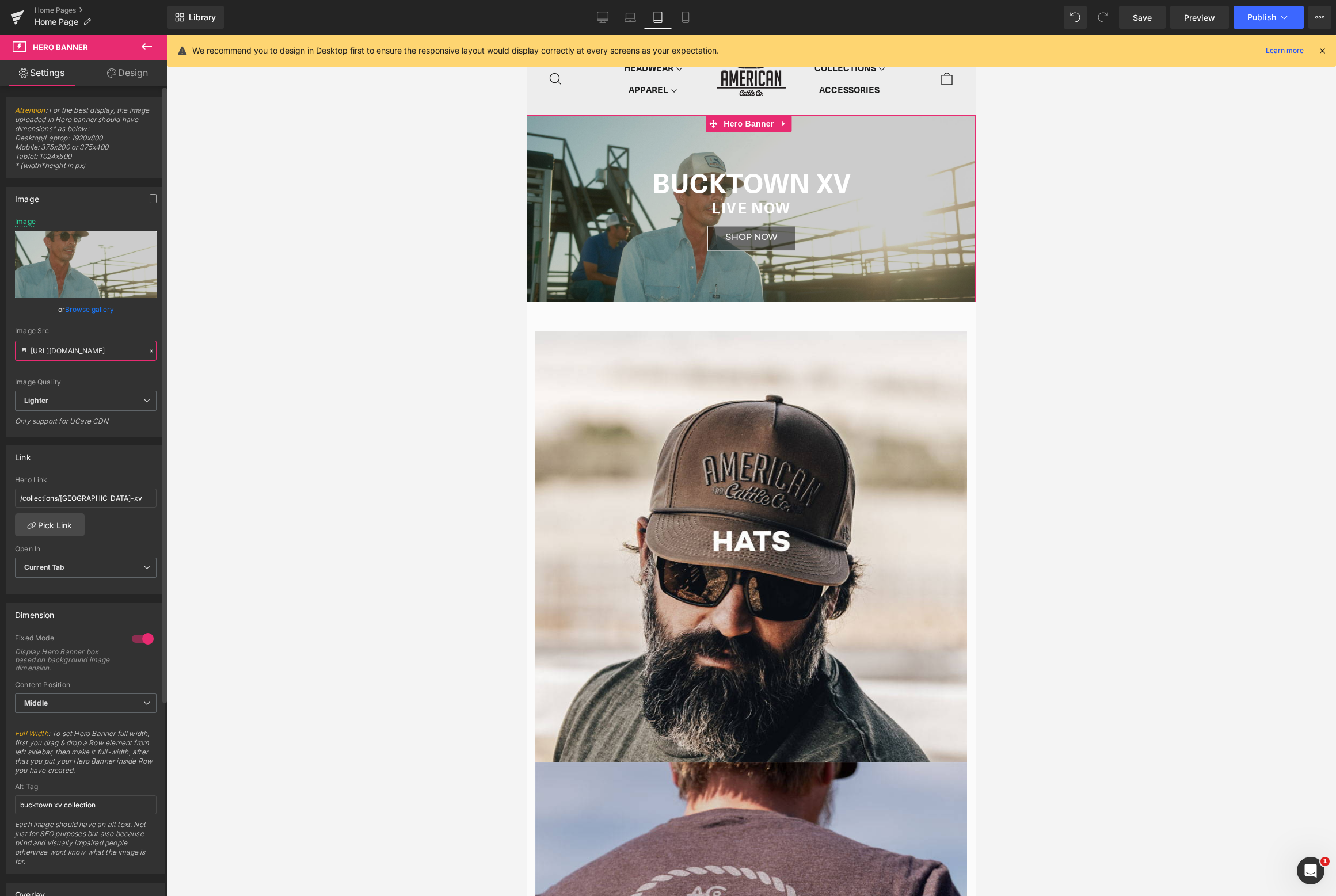
click at [99, 351] on input "[URL][DOMAIN_NAME]" at bounding box center [85, 351] width 142 height 20
click at [688, 21] on icon at bounding box center [684, 21] width 6 height 0
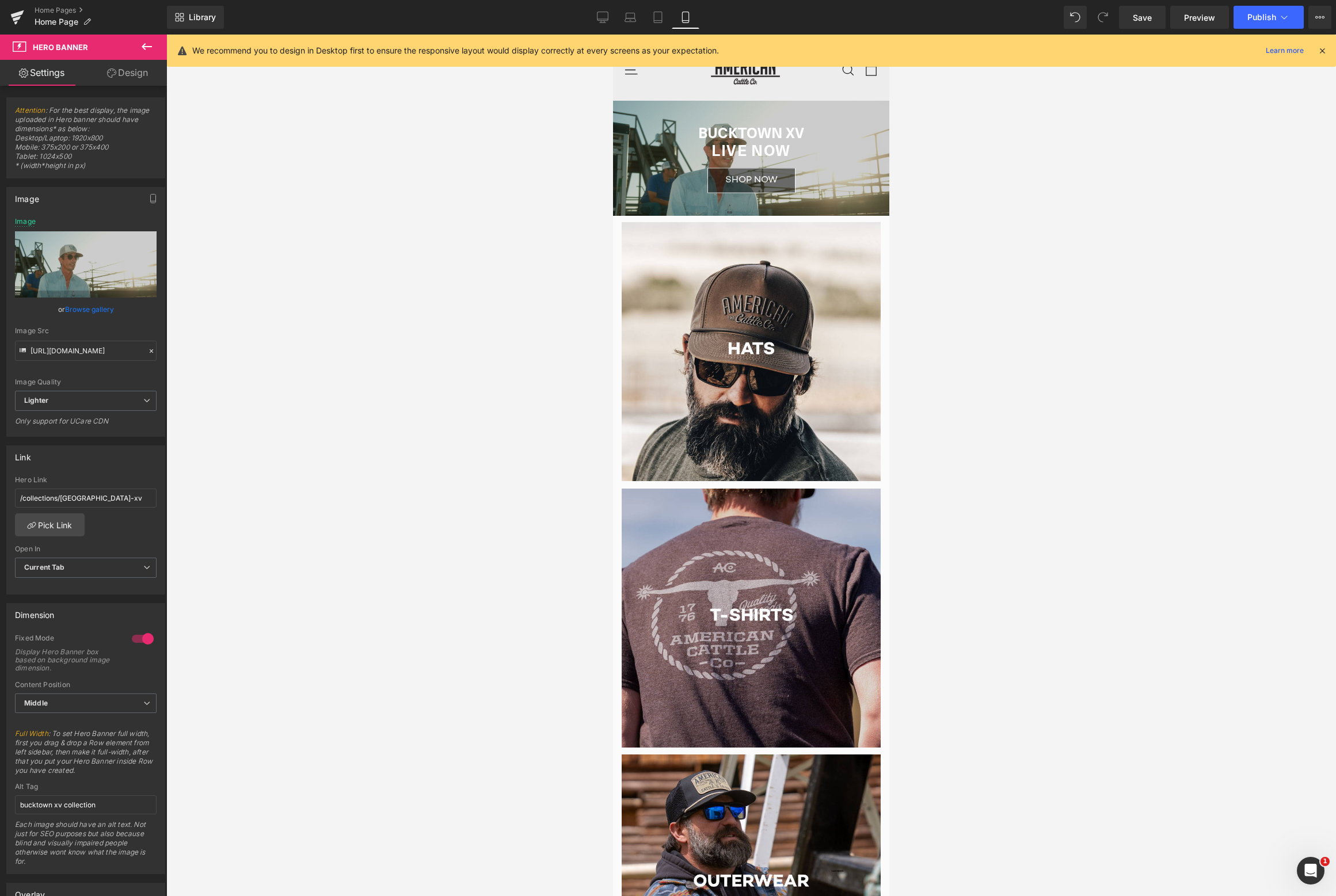
scroll to position [0, 0]
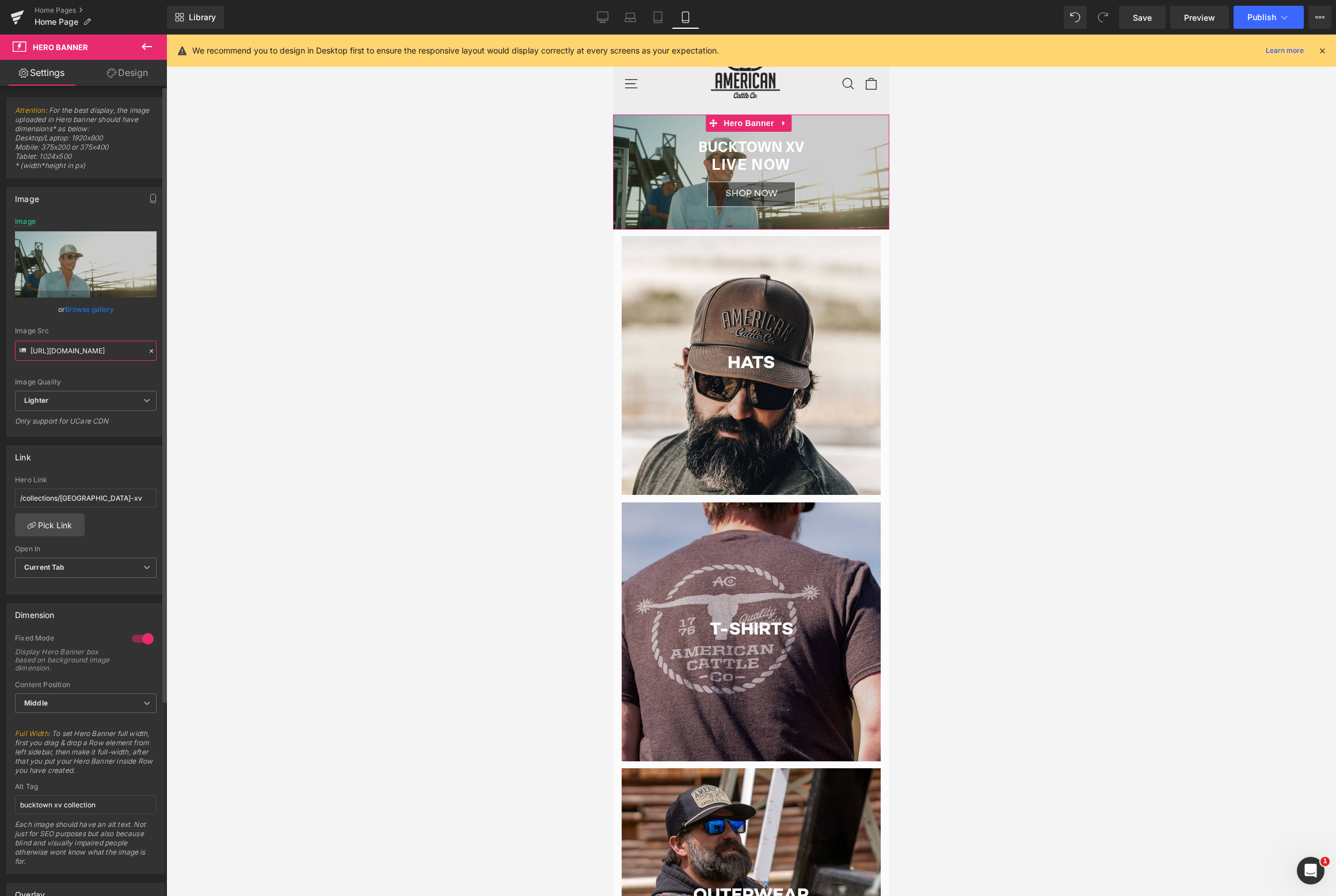
click at [68, 350] on input "[URL][DOMAIN_NAME]" at bounding box center [85, 351] width 142 height 20
paste input "e6a6eed0-2464-4f39-a1c6-b87c444a47b2"
click at [113, 377] on div "Image Quality Lighter Lightest Lighter Lighter Lightest Only support for UCare …" at bounding box center [85, 304] width 142 height 173
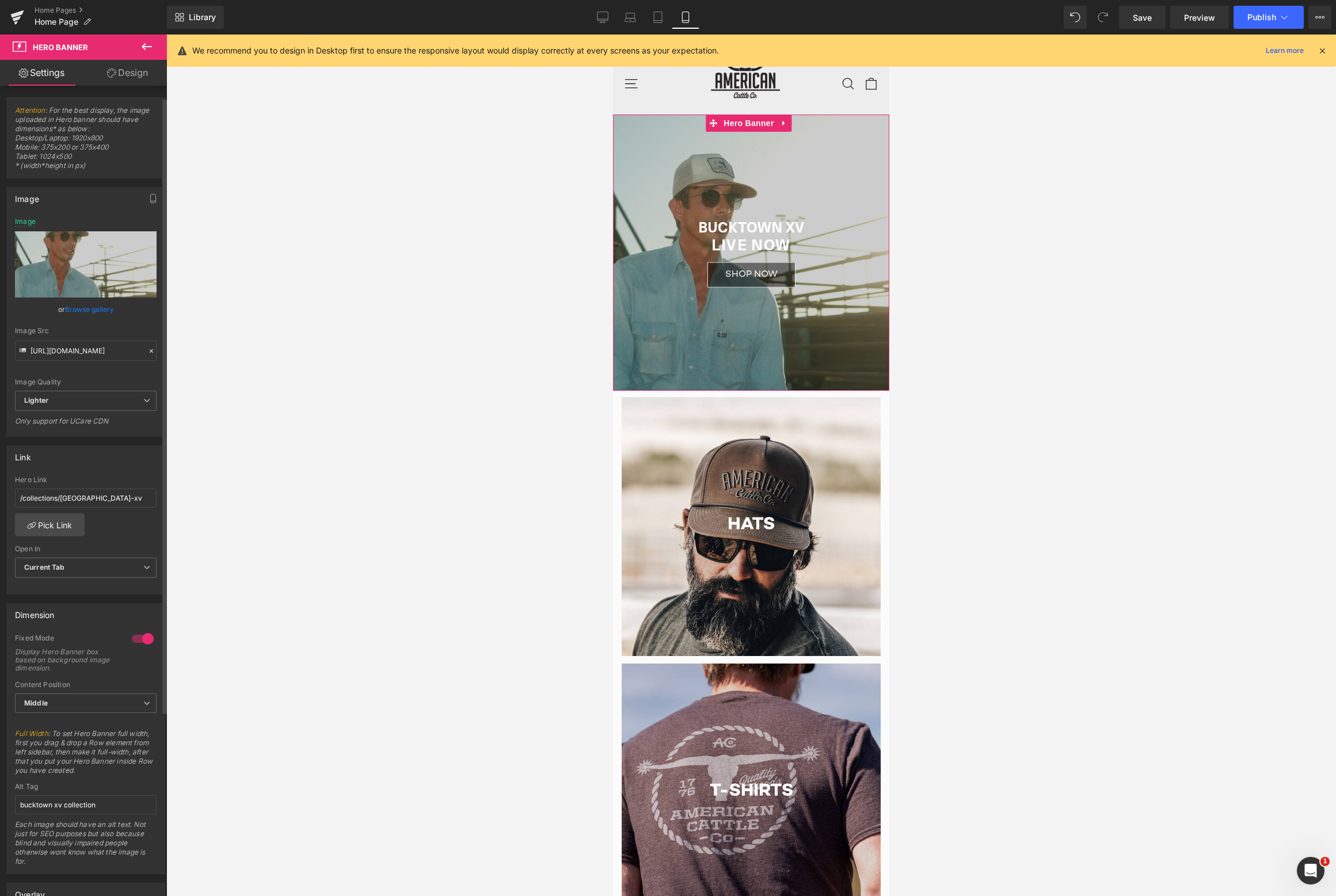
scroll to position [68, 0]
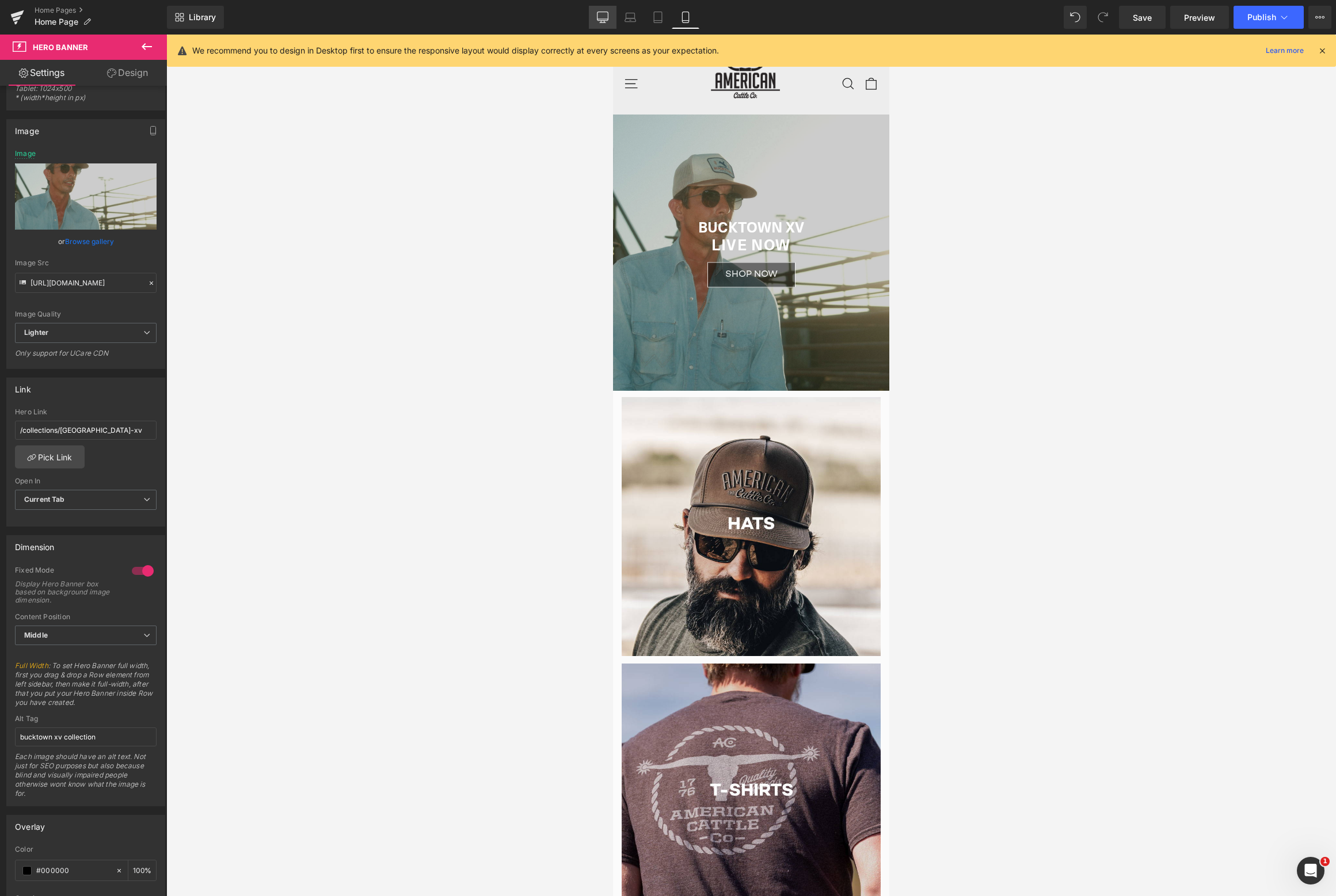
click at [609, 12] on link "Desktop" at bounding box center [602, 16] width 27 height 23
type input "[URL][DOMAIN_NAME]"
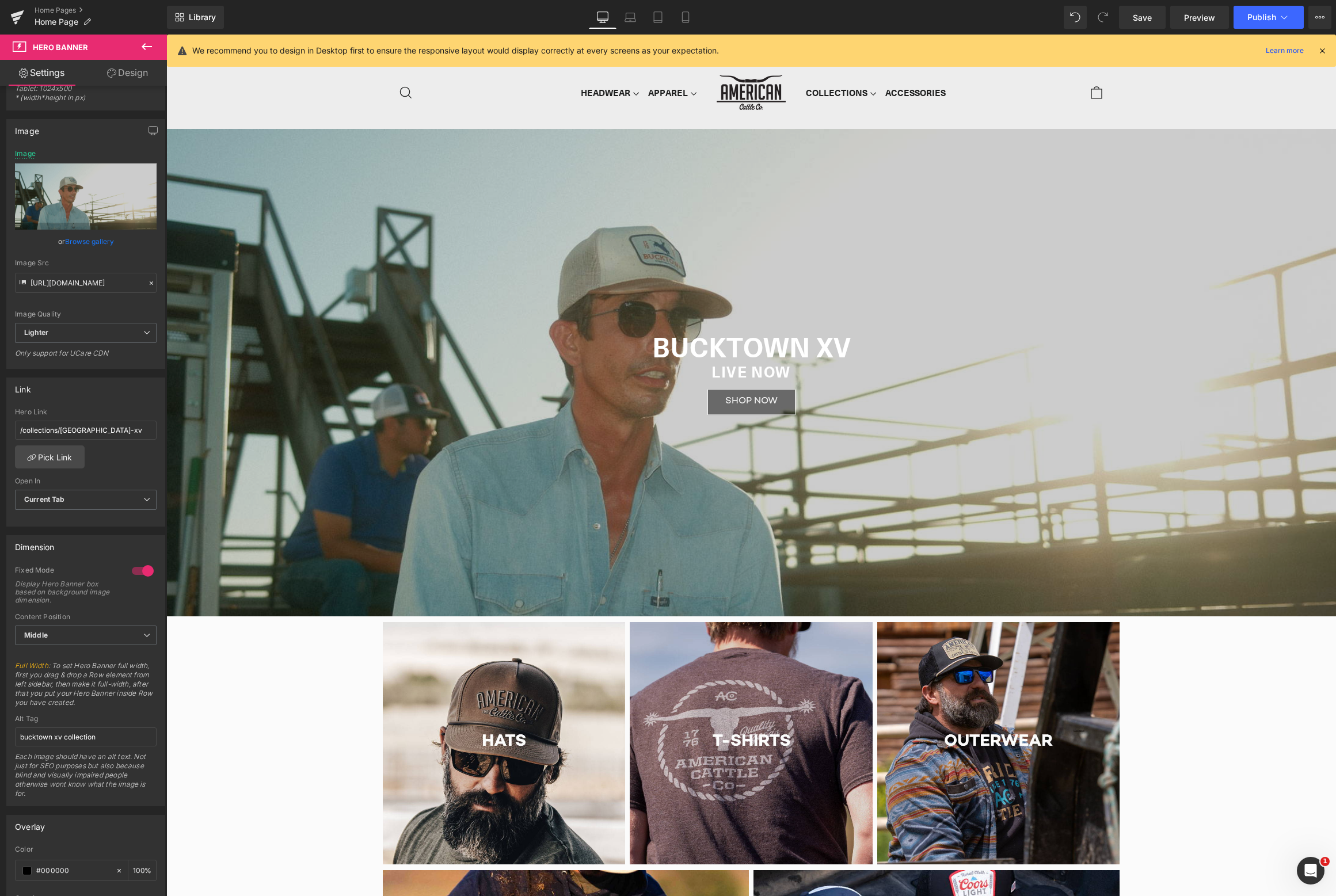
scroll to position [14, 0]
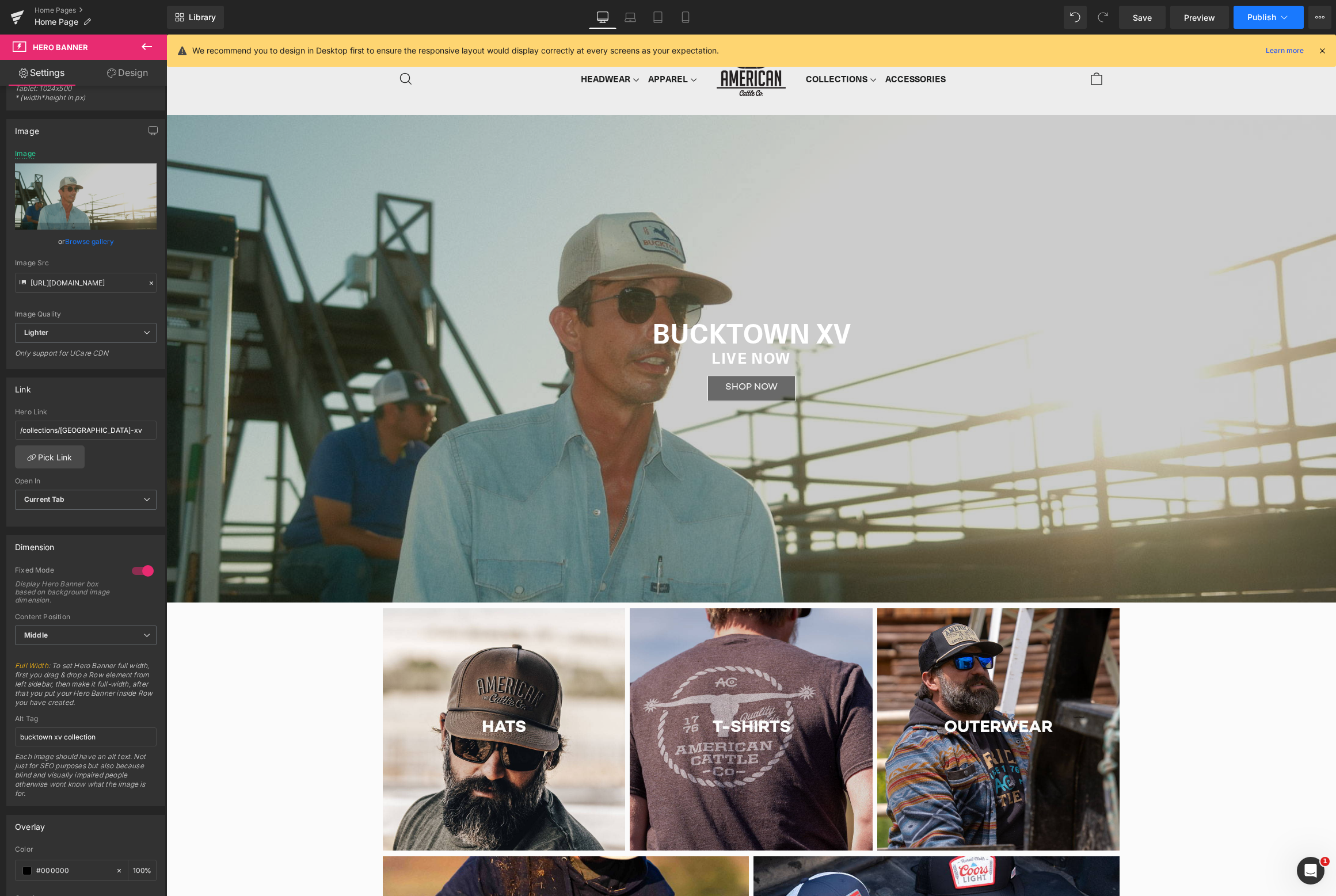
click at [1246, 23] on button "Publish" at bounding box center [1268, 16] width 70 height 23
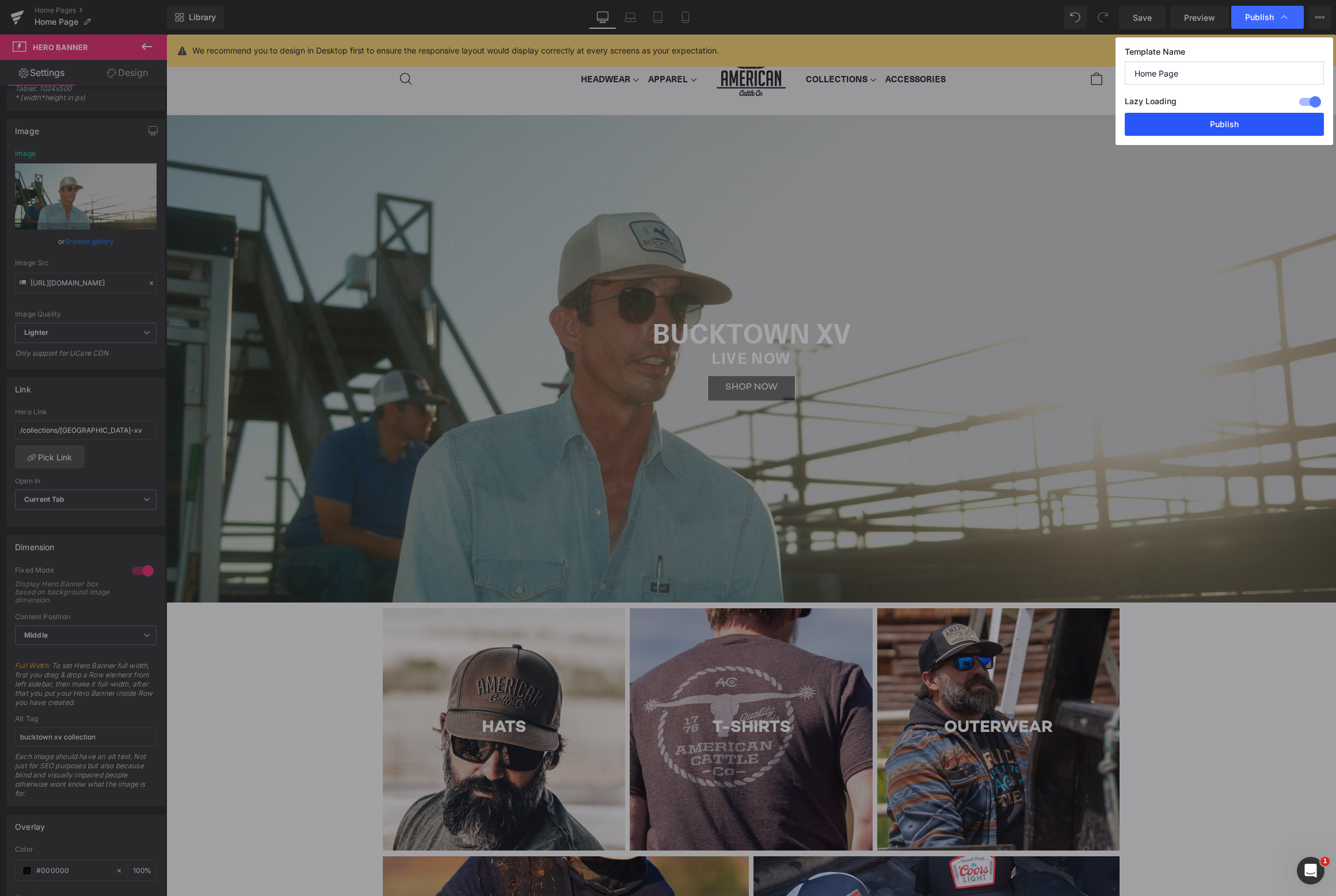
click at [1212, 120] on button "Publish" at bounding box center [1224, 124] width 199 height 23
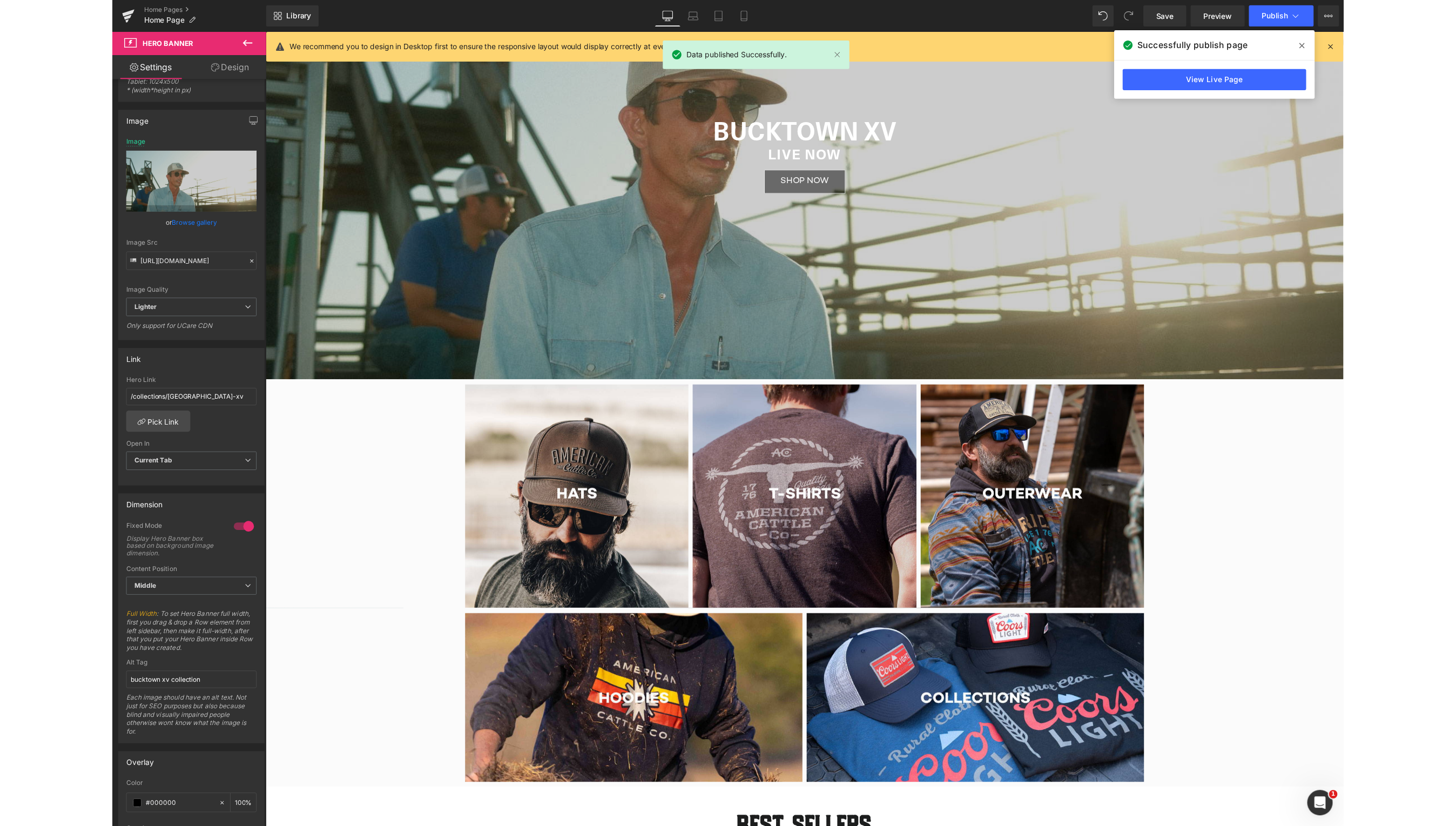
scroll to position [0, 0]
